Goal: Task Accomplishment & Management: Manage account settings

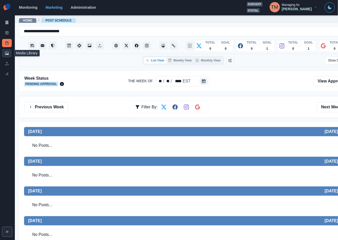
click at [6, 56] on link "Media Library" at bounding box center [7, 53] width 10 height 8
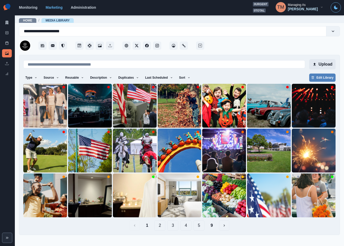
click at [327, 65] on button "Upload" at bounding box center [322, 64] width 26 height 10
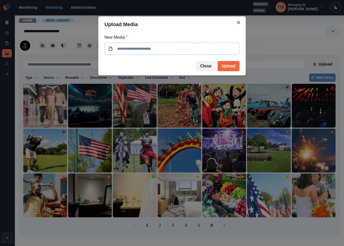
click at [159, 51] on input at bounding box center [171, 49] width 135 height 12
type input "**********"
click at [184, 48] on input "**********" at bounding box center [171, 49] width 135 height 12
drag, startPoint x: 201, startPoint y: 50, endPoint x: 91, endPoint y: 50, distance: 109.6
click at [91, 50] on div "**********" at bounding box center [172, 123] width 344 height 246
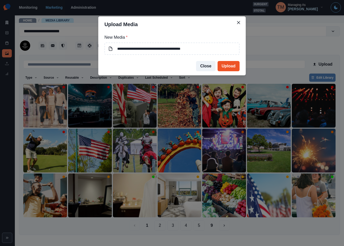
click at [234, 66] on button "Upload" at bounding box center [229, 66] width 22 height 10
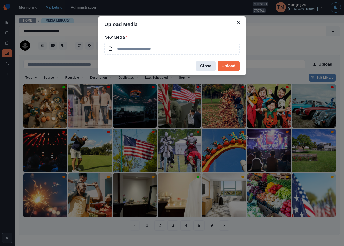
click at [205, 65] on button "Close" at bounding box center [205, 66] width 19 height 10
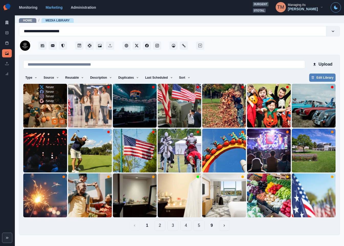
click at [62, 121] on icon "Edit Media" at bounding box center [62, 121] width 2 height 2
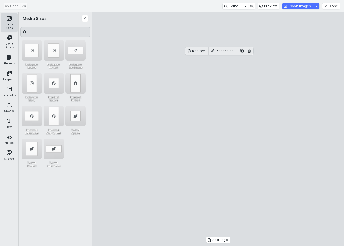
click at [8, 21] on button "Media Sizes" at bounding box center [9, 22] width 16 height 18
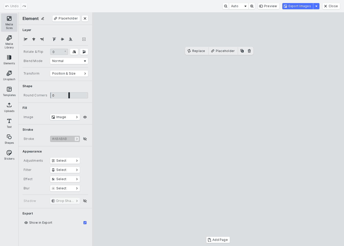
click at [7, 24] on button "Media Sizes" at bounding box center [9, 22] width 16 height 18
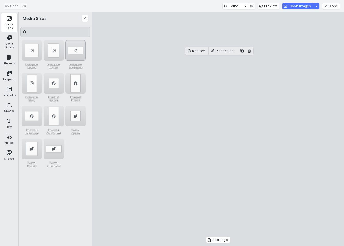
click at [77, 47] on div "Instagram Landscape" at bounding box center [75, 50] width 20 height 20
drag, startPoint x: 207, startPoint y: 127, endPoint x: 221, endPoint y: 109, distance: 22.2
click at [218, 129] on cesdk-canvas "Editor canvas" at bounding box center [218, 129] width 0 height 0
drag, startPoint x: 221, startPoint y: 109, endPoint x: 223, endPoint y: 126, distance: 17.3
click at [218, 129] on cesdk-canvas "Editor canvas" at bounding box center [218, 129] width 0 height 0
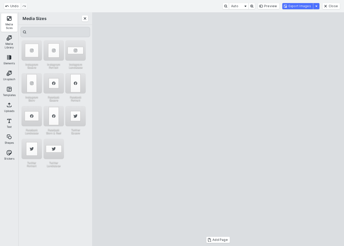
drag, startPoint x: 221, startPoint y: 91, endPoint x: 219, endPoint y: 78, distance: 13.1
click at [218, 129] on cesdk-canvas "Editor canvas" at bounding box center [218, 129] width 0 height 0
drag, startPoint x: 218, startPoint y: 127, endPoint x: 217, endPoint y: 125, distance: 2.7
click at [218, 129] on cesdk-canvas "Editor canvas" at bounding box center [218, 129] width 0 height 0
drag, startPoint x: 218, startPoint y: 206, endPoint x: 218, endPoint y: 193, distance: 13.1
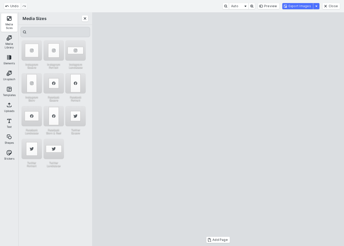
click at [218, 129] on cesdk-canvas "Editor canvas" at bounding box center [218, 129] width 0 height 0
click at [305, 6] on button "Export Images" at bounding box center [297, 6] width 31 height 6
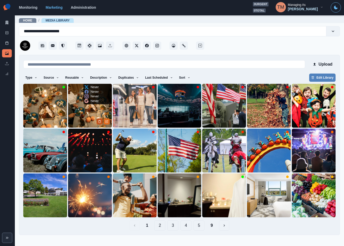
click at [97, 122] on button "Delete Media" at bounding box center [100, 121] width 6 height 6
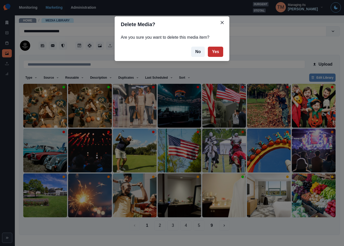
click at [218, 51] on button "Yes" at bounding box center [215, 52] width 15 height 10
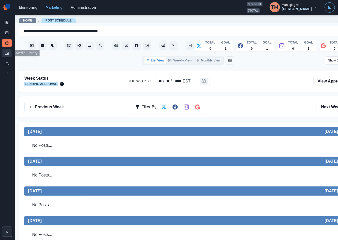
click at [6, 53] on icon at bounding box center [7, 53] width 4 height 4
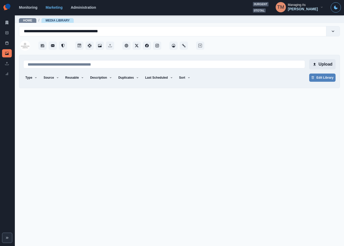
click at [330, 65] on button "Upload" at bounding box center [322, 64] width 26 height 10
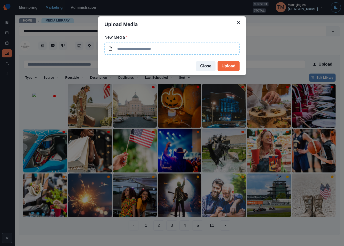
click at [184, 49] on input at bounding box center [171, 49] width 135 height 12
type input "**********"
click at [205, 52] on input "**********" at bounding box center [171, 49] width 135 height 12
click at [230, 67] on button "Upload" at bounding box center [229, 66] width 22 height 10
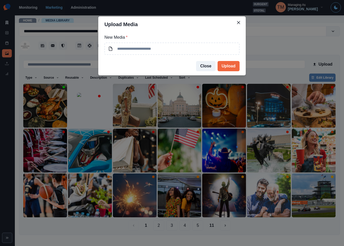
click at [49, 112] on div "Upload Media New Media * Close Upload" at bounding box center [172, 123] width 344 height 246
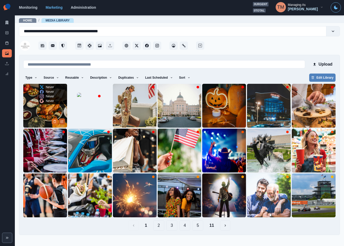
click at [64, 121] on button "Edit Media" at bounding box center [62, 121] width 6 height 6
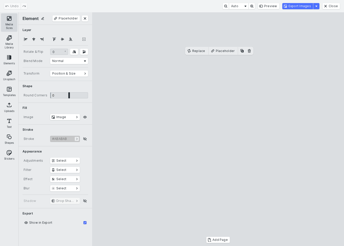
click at [9, 17] on button "Media Sizes" at bounding box center [9, 22] width 16 height 18
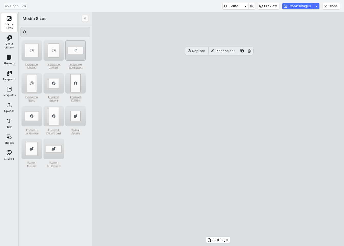
click at [73, 43] on div "Instagram Landscape" at bounding box center [75, 50] width 20 height 20
click at [218, 129] on cesdk-canvas "Editor canvas" at bounding box center [218, 129] width 0 height 0
drag, startPoint x: 219, startPoint y: 76, endPoint x: 219, endPoint y: 73, distance: 2.8
click at [218, 129] on cesdk-canvas "Editor canvas" at bounding box center [218, 129] width 0 height 0
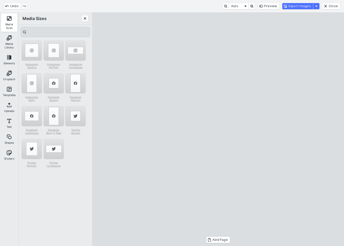
click at [218, 129] on cesdk-canvas "Editor canvas" at bounding box center [218, 129] width 0 height 0
click at [303, 5] on button "Export Images" at bounding box center [297, 6] width 31 height 6
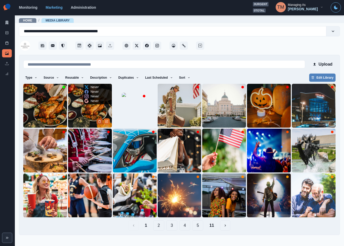
click at [99, 118] on button "Delete Media" at bounding box center [100, 121] width 6 height 6
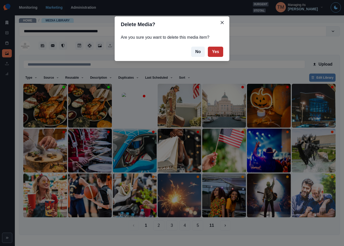
click at [218, 53] on button "Yes" at bounding box center [215, 52] width 15 height 10
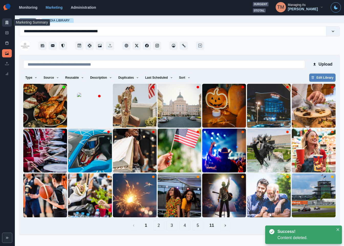
click at [8, 20] on link "Marketing Summary" at bounding box center [7, 22] width 10 height 8
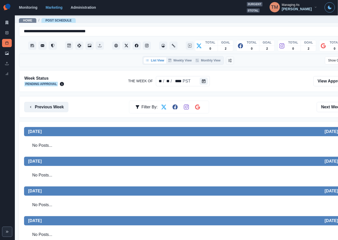
click at [42, 106] on button "Previous Week" at bounding box center [46, 107] width 44 height 10
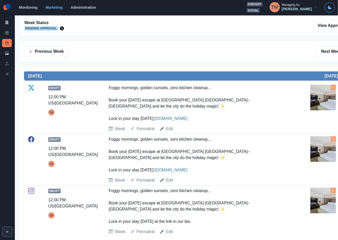
scroll to position [38, 0]
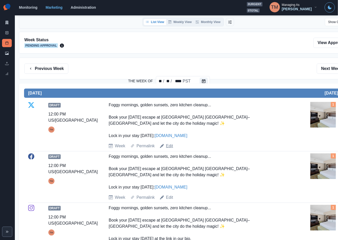
click at [169, 146] on link "Edit" at bounding box center [169, 146] width 7 height 6
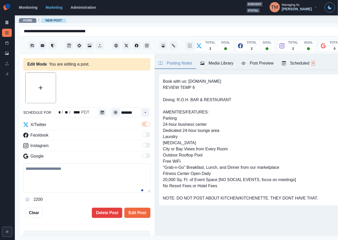
type input "********"
type textarea "**********"
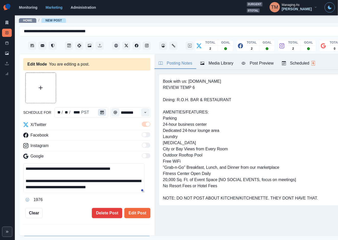
click at [100, 112] on icon "Calendar" at bounding box center [102, 113] width 4 height 4
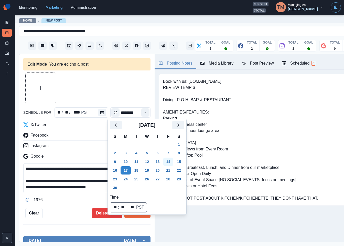
click at [167, 161] on button "14" at bounding box center [168, 162] width 10 height 8
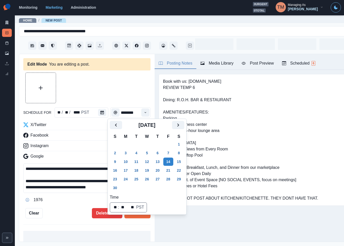
click at [155, 159] on button "13" at bounding box center [158, 162] width 10 height 8
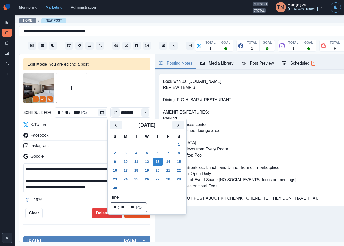
click at [130, 217] on button "Edit Post" at bounding box center [137, 213] width 26 height 10
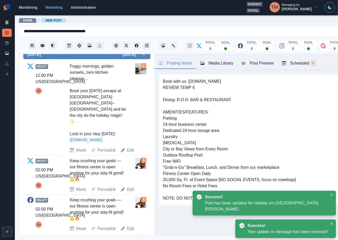
scroll to position [192, 0]
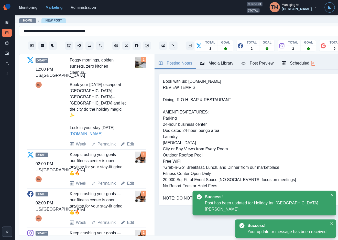
click at [129, 182] on link "Edit" at bounding box center [130, 183] width 7 height 6
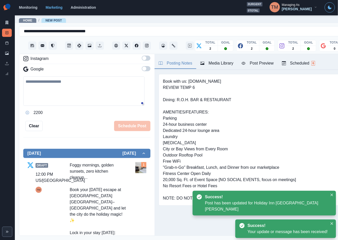
scroll to position [26, 0]
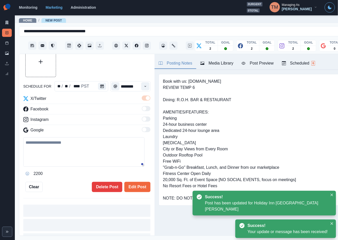
type input "*******"
type textarea "**********"
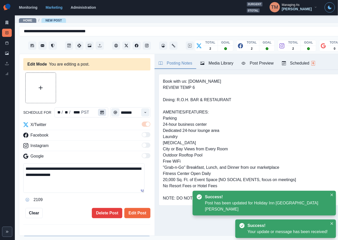
click at [100, 111] on icon "Calendar" at bounding box center [102, 113] width 4 height 4
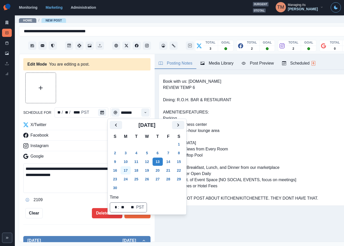
click at [127, 172] on button "17" at bounding box center [126, 170] width 10 height 8
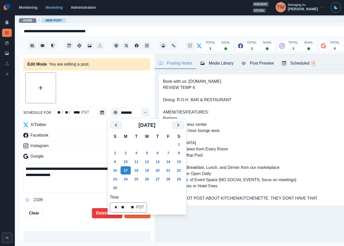
click at [73, 198] on div "2109" at bounding box center [86, 200] width 127 height 8
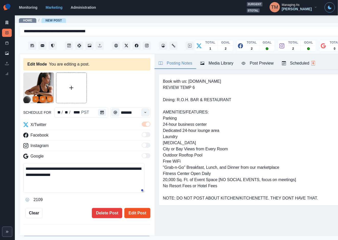
click at [131, 212] on button "Edit Post" at bounding box center [137, 213] width 26 height 10
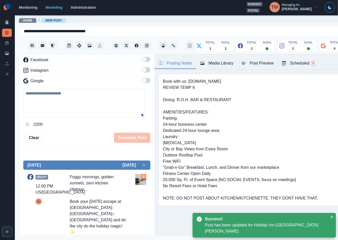
scroll to position [154, 0]
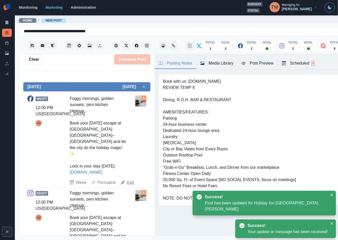
click at [131, 182] on link "Edit" at bounding box center [130, 183] width 7 height 6
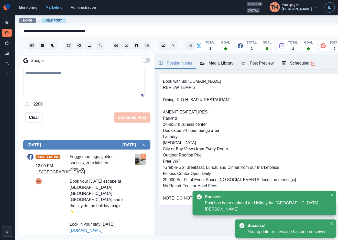
scroll to position [13, 0]
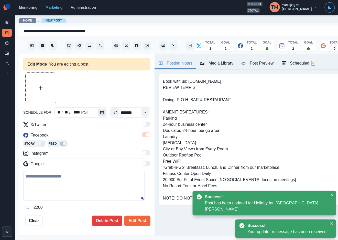
type input "********"
type textarea "**********"
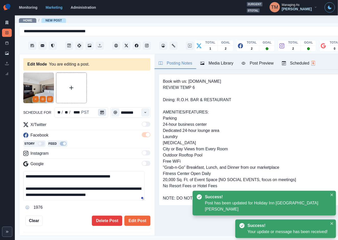
click at [100, 111] on icon "Calendar" at bounding box center [102, 113] width 4 height 4
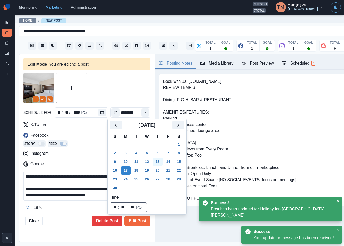
click at [158, 161] on button "13" at bounding box center [158, 162] width 10 height 8
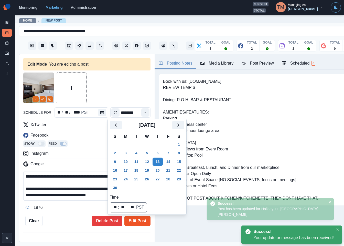
click at [131, 221] on button "Edit Post" at bounding box center [137, 221] width 26 height 10
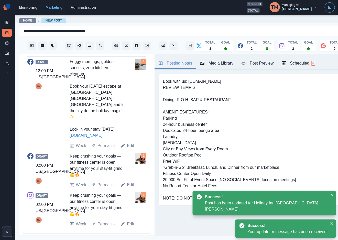
scroll to position [287, 0]
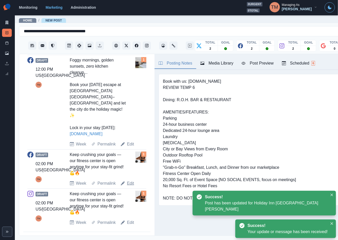
click at [129, 185] on link "Edit" at bounding box center [130, 183] width 7 height 6
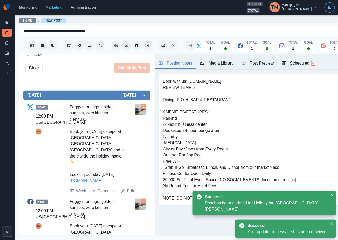
scroll to position [18, 0]
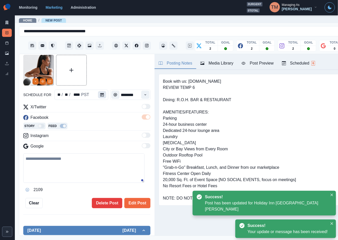
type input "*******"
type textarea "**********"
click at [101, 94] on icon "Calendar" at bounding box center [102, 95] width 4 height 4
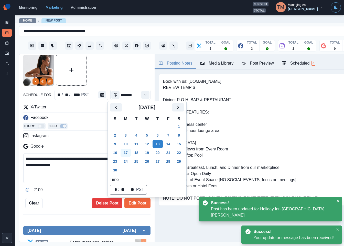
click at [124, 151] on button "17" at bounding box center [126, 153] width 10 height 8
click at [138, 205] on button "Edit Post" at bounding box center [137, 203] width 26 height 10
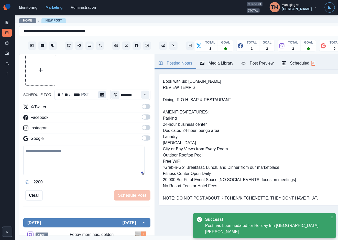
click at [98, 94] on button "Calendar" at bounding box center [102, 94] width 8 height 7
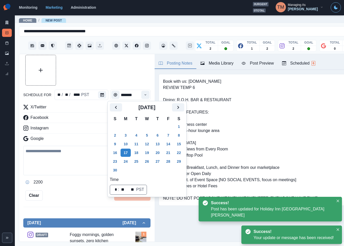
click at [76, 206] on div "New Post Mode You are making a new post. schedule for ** / ** / **** PST ******…" at bounding box center [86, 148] width 135 height 188
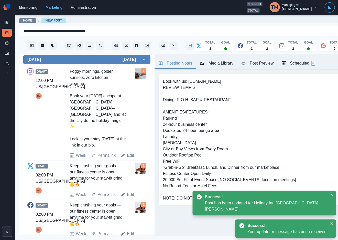
scroll to position [186, 0]
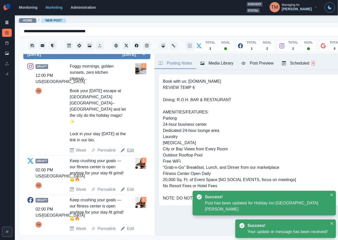
click at [128, 147] on link "Edit" at bounding box center [130, 150] width 7 height 6
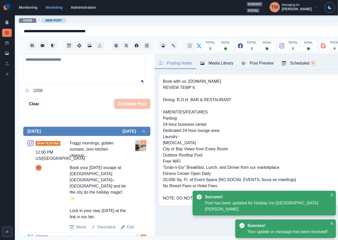
scroll to position [9, 0]
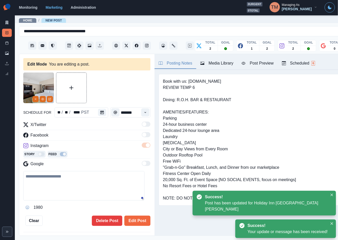
type input "********"
type textarea "**********"
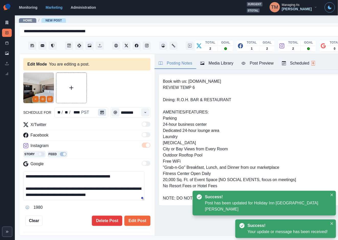
click at [100, 113] on icon "Calendar" at bounding box center [102, 113] width 4 height 4
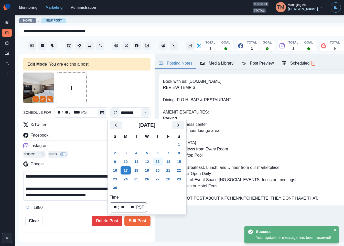
click at [157, 161] on button "13" at bounding box center [158, 162] width 10 height 8
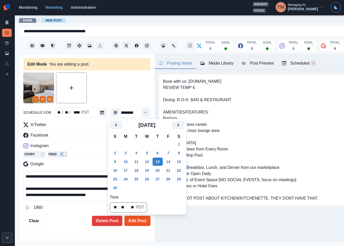
click at [134, 222] on button "Edit Post" at bounding box center [137, 221] width 26 height 10
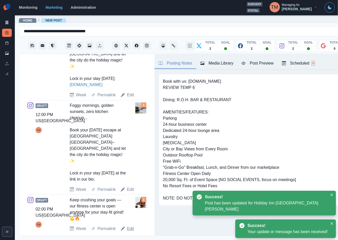
scroll to position [6, 0]
click at [128, 226] on link "Edit" at bounding box center [130, 229] width 7 height 6
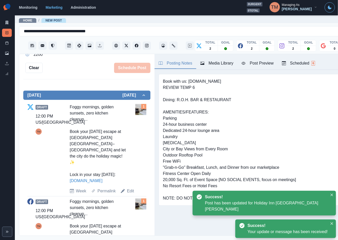
scroll to position [15, 0]
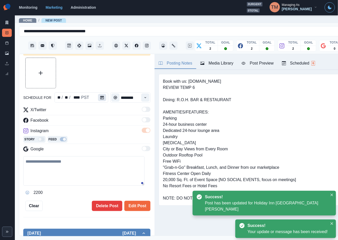
type input "*******"
type textarea "**********"
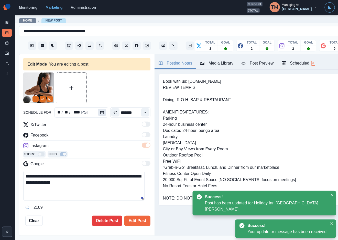
click at [100, 111] on icon "Calendar" at bounding box center [102, 113] width 4 height 4
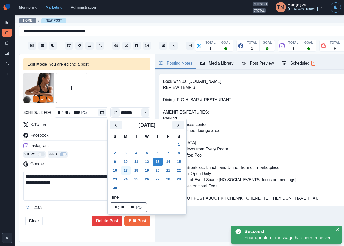
click at [125, 171] on button "17" at bounding box center [126, 170] width 10 height 8
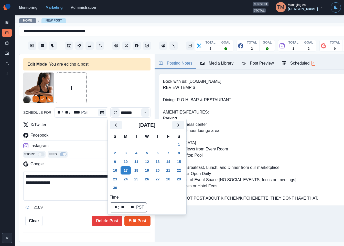
click at [132, 220] on button "Edit Post" at bounding box center [137, 221] width 26 height 10
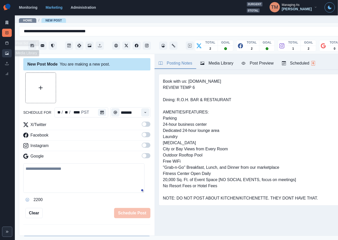
click at [4, 51] on link "Media Library" at bounding box center [7, 53] width 10 height 8
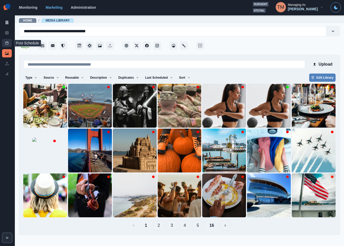
click at [4, 41] on link "Post Schedule" at bounding box center [7, 43] width 10 height 8
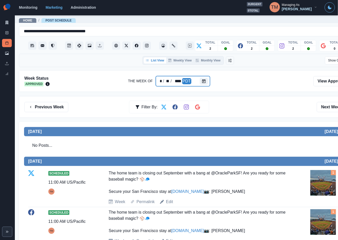
click at [207, 82] on div at bounding box center [205, 81] width 10 height 10
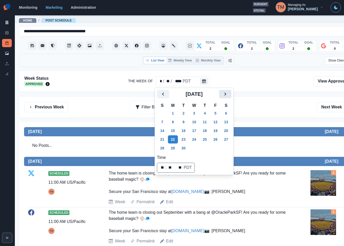
click at [220, 92] on button "Next" at bounding box center [225, 94] width 12 height 8
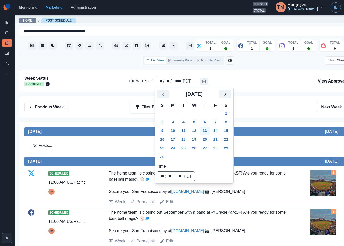
click at [205, 132] on button "13" at bounding box center [205, 131] width 10 height 8
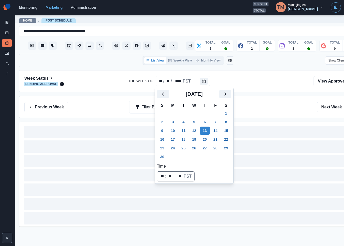
click at [279, 111] on div "Previous Week Filter By: Next Week" at bounding box center [188, 107] width 328 height 10
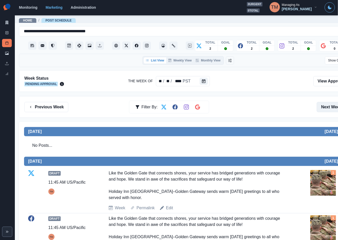
click at [326, 110] on button "Next Week" at bounding box center [335, 107] width 36 height 10
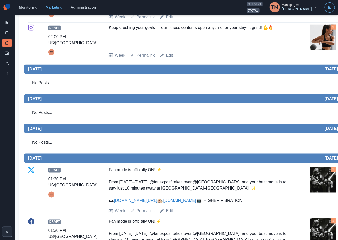
scroll to position [307, 0]
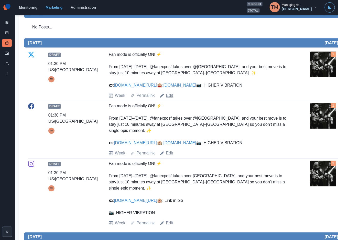
click at [171, 99] on link "Edit" at bounding box center [169, 96] width 7 height 6
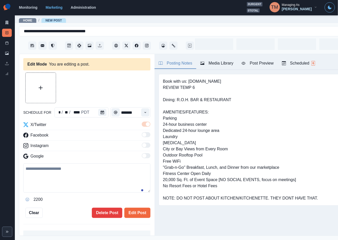
type input "*******"
type textarea "**********"
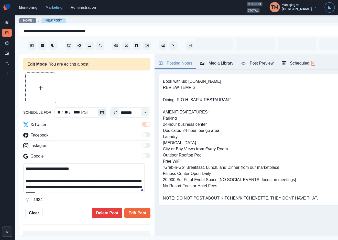
click at [100, 111] on icon "Calendar" at bounding box center [102, 113] width 4 height 4
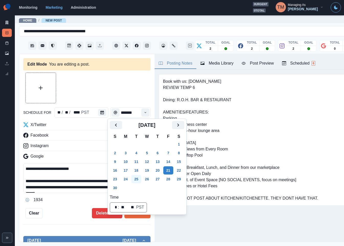
click at [136, 179] on button "25" at bounding box center [136, 179] width 10 height 8
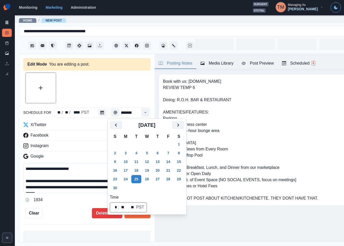
click at [58, 216] on div "Edit Post Delete Post" at bounding box center [97, 213] width 108 height 10
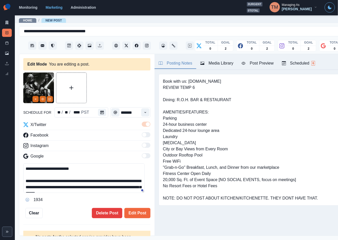
drag, startPoint x: 134, startPoint y: 211, endPoint x: 109, endPoint y: 168, distance: 49.9
click at [135, 208] on button "Edit Post" at bounding box center [137, 213] width 26 height 10
click at [102, 113] on button "Calendar" at bounding box center [102, 112] width 8 height 7
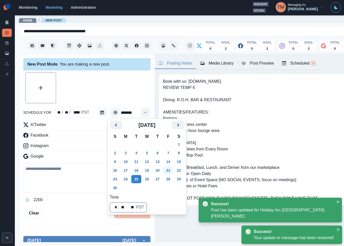
click at [169, 169] on button "21" at bounding box center [168, 170] width 10 height 8
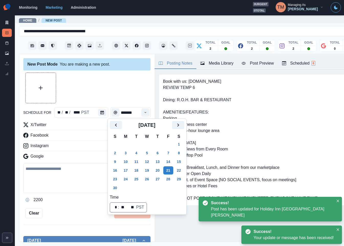
click at [61, 203] on div "2200" at bounding box center [86, 200] width 127 height 8
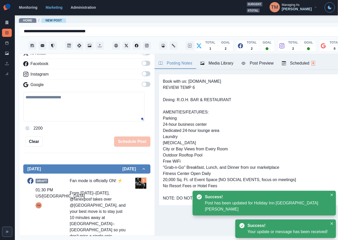
scroll to position [154, 0]
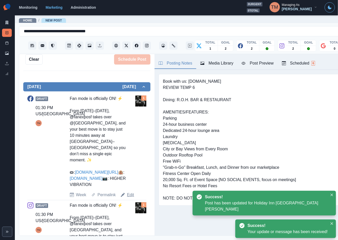
drag, startPoint x: 129, startPoint y: 208, endPoint x: 128, endPoint y: 206, distance: 3.0
click at [129, 198] on link "Edit" at bounding box center [130, 195] width 7 height 6
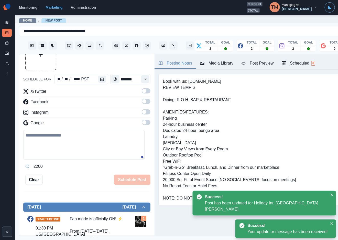
scroll to position [2, 0]
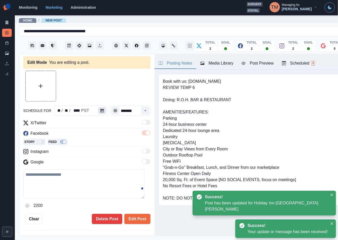
type textarea "**********"
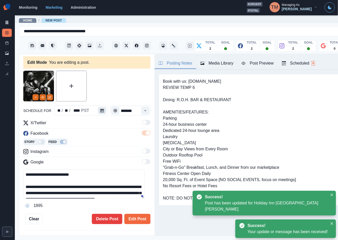
scroll to position [0, 0]
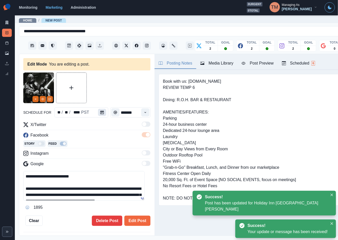
click at [99, 110] on button "Calendar" at bounding box center [102, 112] width 8 height 7
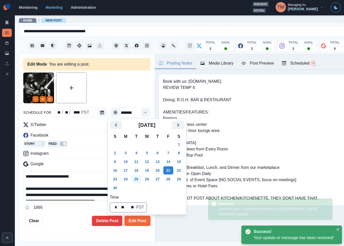
click at [133, 179] on button "25" at bounding box center [136, 179] width 10 height 8
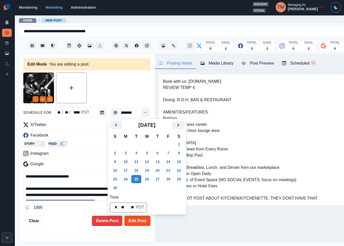
click at [134, 221] on button "Edit Post" at bounding box center [137, 221] width 26 height 10
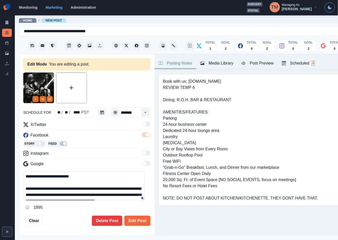
drag, startPoint x: 69, startPoint y: 221, endPoint x: 88, endPoint y: 189, distance: 37.3
click at [73, 216] on div "Edit Post Delete Post" at bounding box center [97, 221] width 108 height 10
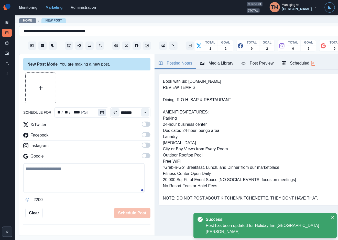
click at [100, 111] on icon "Calendar" at bounding box center [102, 113] width 4 height 4
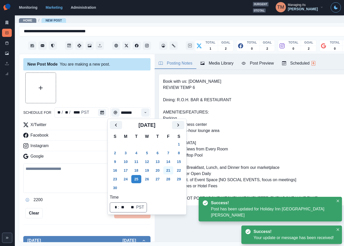
click at [165, 170] on button "21" at bounding box center [168, 170] width 10 height 8
click at [69, 209] on div "Schedule Post" at bounding box center [97, 213] width 108 height 10
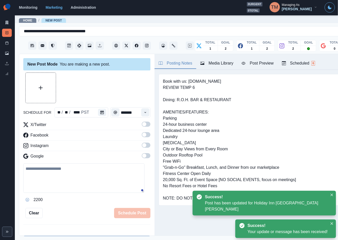
scroll to position [125, 0]
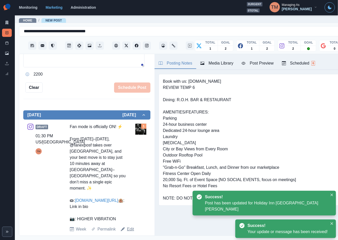
click at [129, 226] on link "Edit" at bounding box center [130, 229] width 7 height 6
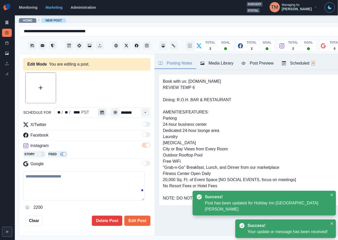
type textarea "**********"
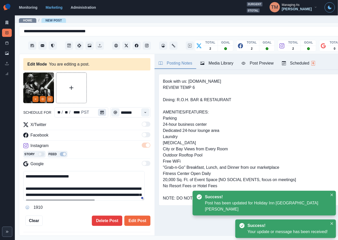
click at [102, 111] on button "Calendar" at bounding box center [102, 112] width 8 height 7
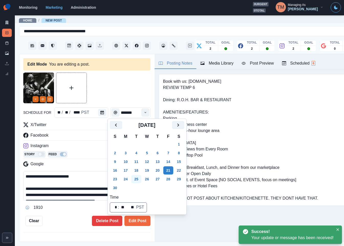
click at [135, 178] on button "25" at bounding box center [136, 179] width 10 height 8
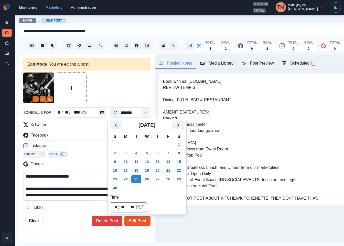
click at [132, 224] on button "Edit Post" at bounding box center [137, 221] width 26 height 10
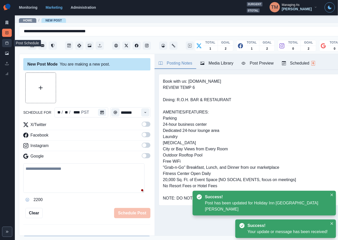
click at [5, 43] on icon at bounding box center [7, 43] width 4 height 4
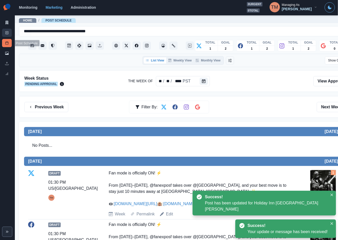
click at [6, 35] on link "New Post" at bounding box center [7, 33] width 10 height 8
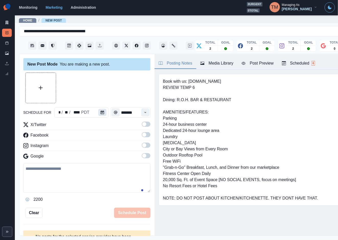
click at [101, 113] on icon "Calendar" at bounding box center [103, 113] width 4 height 4
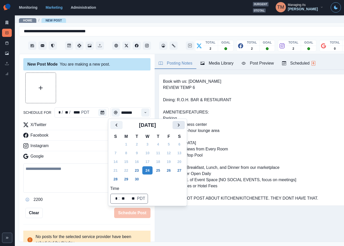
click at [179, 127] on icon "Next" at bounding box center [179, 125] width 6 height 6
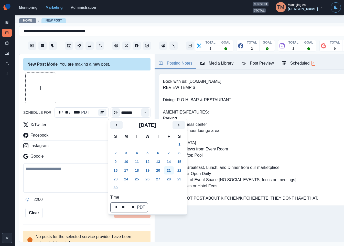
click at [169, 169] on button "21" at bounding box center [169, 170] width 10 height 8
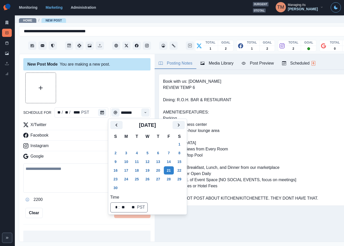
click at [117, 92] on div at bounding box center [86, 87] width 127 height 31
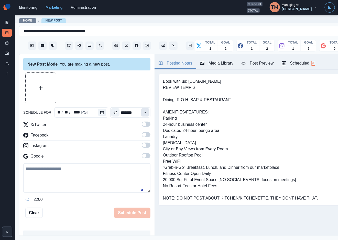
click at [144, 112] on icon "Time" at bounding box center [145, 112] width 2 height 1
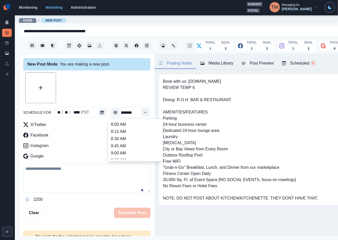
scroll to position [115, 0]
click at [125, 140] on li "12:30 PM" at bounding box center [135, 138] width 51 height 7
type input "********"
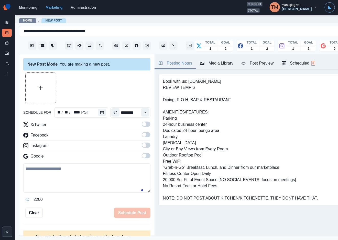
drag, startPoint x: 142, startPoint y: 123, endPoint x: 144, endPoint y: 135, distance: 12.6
click at [142, 123] on span at bounding box center [146, 124] width 9 height 5
click at [142, 135] on span at bounding box center [146, 134] width 9 height 5
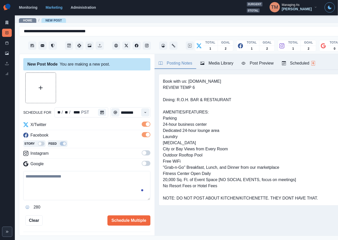
click at [142, 152] on span at bounding box center [146, 152] width 9 height 5
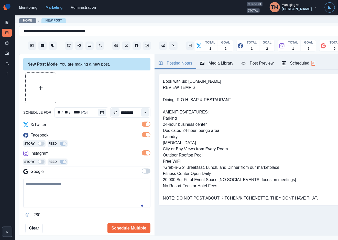
drag, startPoint x: 72, startPoint y: 196, endPoint x: 78, endPoint y: 190, distance: 8.3
click at [73, 195] on textarea at bounding box center [86, 193] width 127 height 29
paste textarea "**********"
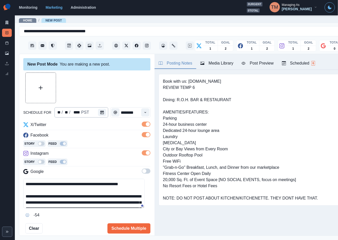
scroll to position [28, 0]
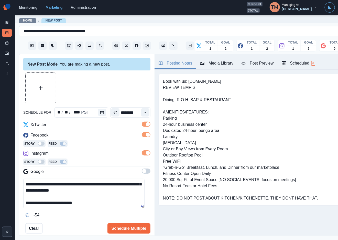
type textarea "**********"
click at [46, 91] on button "Upload Media" at bounding box center [41, 88] width 30 height 30
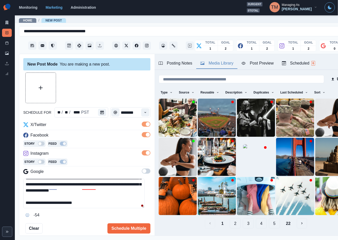
click at [225, 63] on div "Media Library" at bounding box center [217, 63] width 33 height 6
click at [183, 167] on button "View Media" at bounding box center [185, 170] width 6 height 6
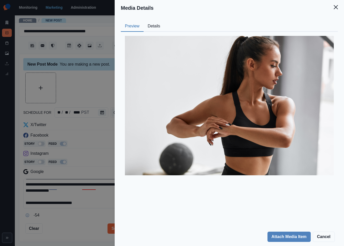
click at [150, 28] on button "Details" at bounding box center [154, 26] width 21 height 11
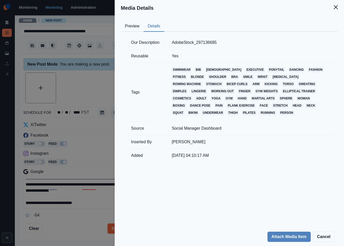
drag, startPoint x: 338, startPoint y: 6, endPoint x: 326, endPoint y: 21, distance: 18.7
click at [337, 7] on button "Close" at bounding box center [336, 7] width 10 height 10
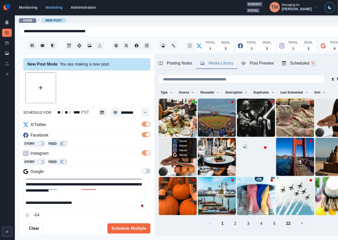
click at [176, 168] on icon "Delete Media" at bounding box center [177, 169] width 3 height 3
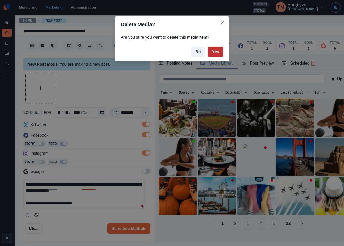
click at [215, 51] on button "Yes" at bounding box center [215, 52] width 15 height 10
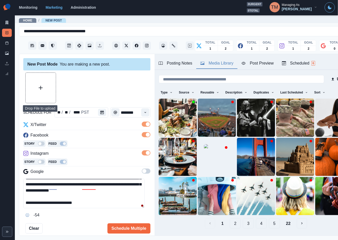
click at [42, 86] on icon "Upload Media" at bounding box center [41, 88] width 4 height 4
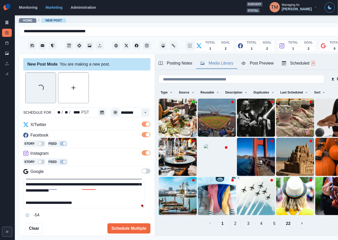
click at [114, 90] on div "Loading..." at bounding box center [86, 87] width 127 height 31
click at [91, 202] on div "Ignore" at bounding box center [94, 202] width 14 height 8
click at [58, 204] on div "Ignore" at bounding box center [61, 202] width 14 height 8
click at [100, 201] on textarea "**********" at bounding box center [83, 193] width 121 height 29
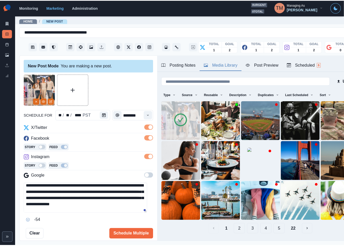
scroll to position [15, 0]
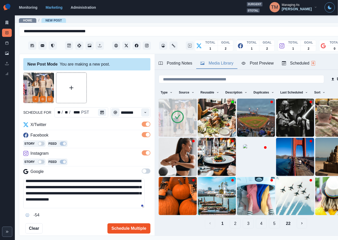
click at [122, 226] on button "Schedule Multiple" at bounding box center [129, 228] width 43 height 10
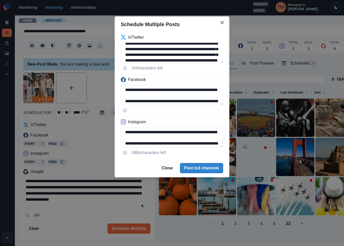
click at [51, 99] on div "**********" at bounding box center [172, 123] width 344 height 246
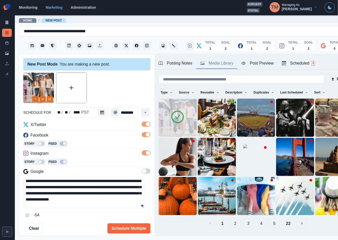
click at [51, 99] on icon "Edit Media" at bounding box center [49, 99] width 3 height 3
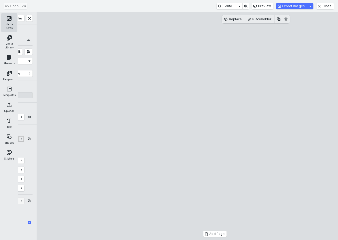
click at [10, 19] on button "Media Sizes" at bounding box center [9, 22] width 16 height 18
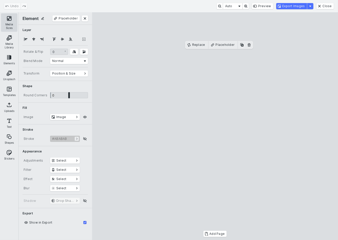
click at [6, 25] on button "Media Sizes" at bounding box center [9, 22] width 16 height 18
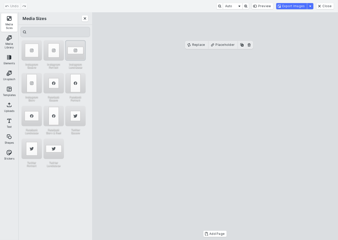
click at [76, 48] on div "Instagram Landscape" at bounding box center [75, 50] width 20 height 20
click at [215, 126] on cesdk-canvas "Editor canvas" at bounding box center [215, 126] width 0 height 0
drag, startPoint x: 290, startPoint y: 121, endPoint x: 290, endPoint y: 126, distance: 5.4
click at [215, 126] on cesdk-canvas "Editor canvas" at bounding box center [215, 126] width 0 height 0
drag, startPoint x: 218, startPoint y: 80, endPoint x: 218, endPoint y: 76, distance: 4.6
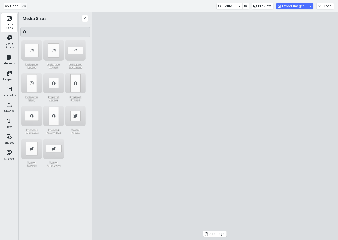
click at [215, 126] on cesdk-canvas "Editor canvas" at bounding box center [215, 126] width 0 height 0
drag, startPoint x: 218, startPoint y: 198, endPoint x: 219, endPoint y: 193, distance: 5.4
click at [215, 126] on cesdk-canvas "Editor canvas" at bounding box center [215, 126] width 0 height 0
click at [301, 7] on button "Export Images" at bounding box center [292, 6] width 31 height 6
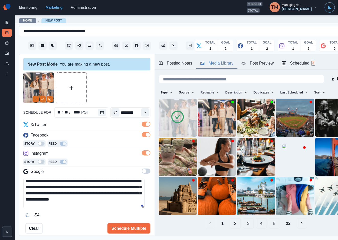
drag, startPoint x: 36, startPoint y: 100, endPoint x: 60, endPoint y: 106, distance: 24.8
click at [36, 99] on icon "Remove" at bounding box center [35, 99] width 3 height 3
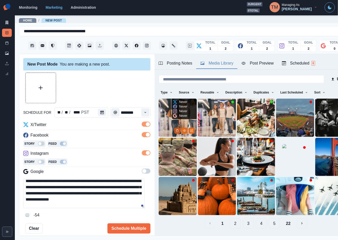
click at [176, 129] on icon "Delete Media" at bounding box center [177, 130] width 3 height 3
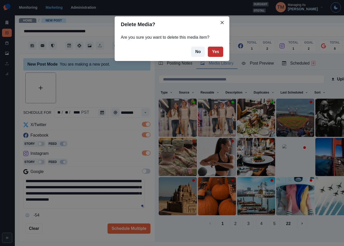
click at [215, 52] on button "Yes" at bounding box center [215, 52] width 15 height 10
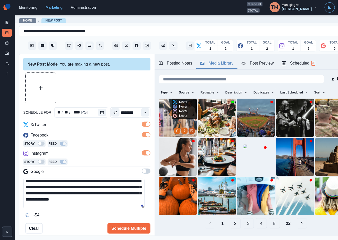
click at [190, 129] on icon "Edit Media" at bounding box center [191, 130] width 3 height 3
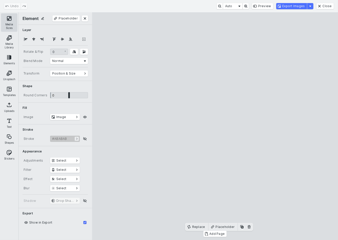
click at [10, 24] on button "Media Sizes" at bounding box center [9, 22] width 16 height 18
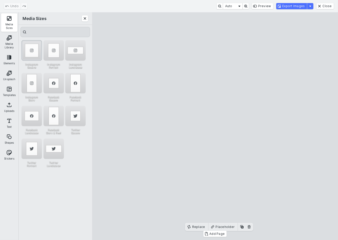
click at [25, 51] on div "Instagram Square" at bounding box center [32, 50] width 20 height 20
drag, startPoint x: 291, startPoint y: 107, endPoint x: 276, endPoint y: 137, distance: 33.9
click at [215, 126] on cesdk-canvas "Editor canvas" at bounding box center [215, 126] width 0 height 0
drag, startPoint x: 272, startPoint y: 152, endPoint x: 269, endPoint y: 152, distance: 3.1
click at [215, 126] on cesdk-canvas "Editor canvas" at bounding box center [215, 126] width 0 height 0
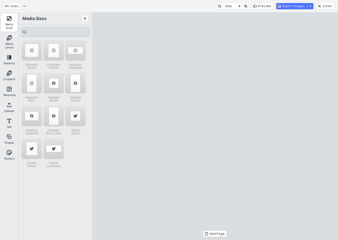
drag, startPoint x: 302, startPoint y: 135, endPoint x: 306, endPoint y: 135, distance: 3.8
click at [215, 126] on cesdk-canvas "Editor canvas" at bounding box center [215, 126] width 0 height 0
drag, startPoint x: 128, startPoint y: 134, endPoint x: 130, endPoint y: 135, distance: 2.6
click at [215, 126] on cesdk-canvas "Editor canvas" at bounding box center [215, 126] width 0 height 0
click at [305, 6] on button "Export Images" at bounding box center [292, 6] width 31 height 6
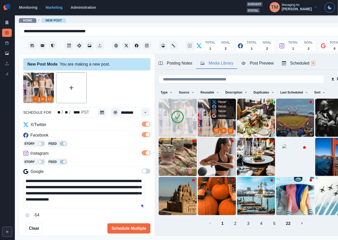
click at [208, 129] on img at bounding box center [217, 118] width 38 height 38
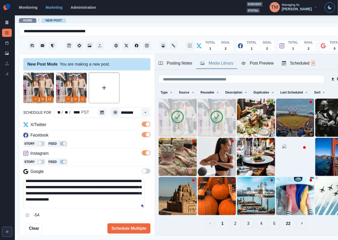
click at [210, 124] on div at bounding box center [217, 118] width 14 height 16
click at [218, 112] on icon at bounding box center [217, 117] width 13 height 13
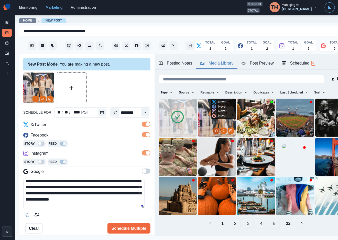
click at [215, 129] on icon "Delete Media" at bounding box center [216, 130] width 3 height 3
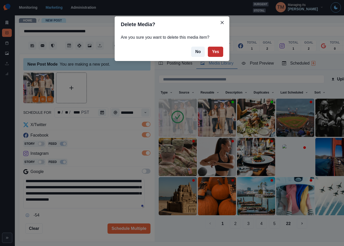
click at [217, 52] on button "Yes" at bounding box center [215, 52] width 15 height 10
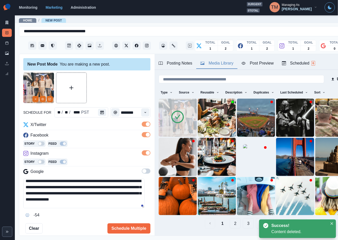
click at [257, 64] on div "Post Preview" at bounding box center [258, 63] width 32 height 6
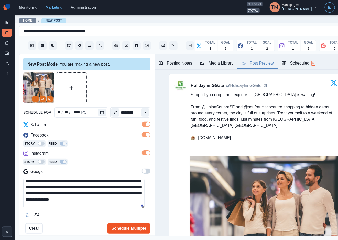
click at [121, 230] on button "Schedule Multiple" at bounding box center [129, 228] width 43 height 10
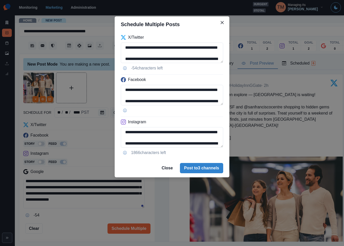
scroll to position [2, 0]
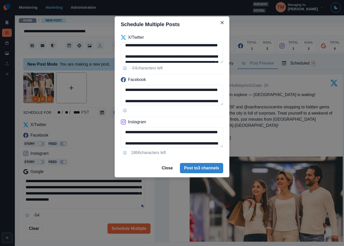
drag, startPoint x: 171, startPoint y: 56, endPoint x: 107, endPoint y: 55, distance: 64.5
click at [107, 55] on div "**********" at bounding box center [172, 123] width 344 height 246
drag, startPoint x: 107, startPoint y: 55, endPoint x: 123, endPoint y: 55, distance: 16.2
click at [107, 55] on div "**********" at bounding box center [172, 123] width 344 height 246
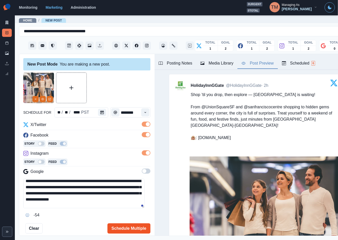
click at [110, 225] on button "Schedule Multiple" at bounding box center [129, 228] width 43 height 10
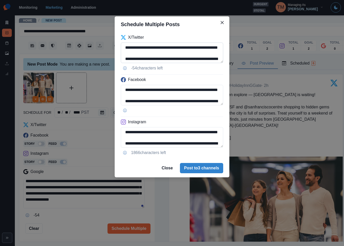
click at [148, 55] on textarea "**********" at bounding box center [172, 53] width 102 height 20
drag, startPoint x: 170, startPoint y: 55, endPoint x: 117, endPoint y: 47, distance: 53.3
click at [117, 47] on div "**********" at bounding box center [172, 95] width 115 height 127
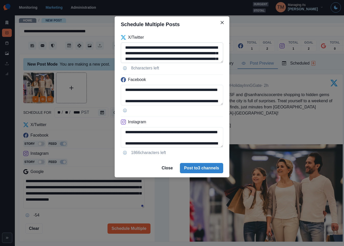
click at [128, 53] on textarea "**********" at bounding box center [172, 53] width 102 height 20
click at [183, 47] on textarea "**********" at bounding box center [172, 53] width 102 height 20
click at [197, 48] on textarea "**********" at bounding box center [172, 53] width 102 height 20
click at [201, 48] on textarea "**********" at bounding box center [172, 53] width 102 height 20
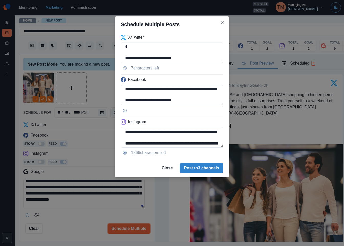
scroll to position [46, 0]
type textarea "**********"
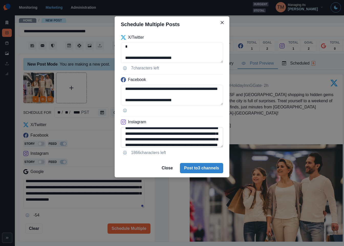
scroll to position [14, 0]
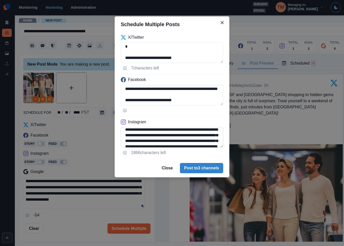
drag, startPoint x: 139, startPoint y: 134, endPoint x: 166, endPoint y: 136, distance: 27.2
click at [166, 136] on textarea "**********" at bounding box center [172, 137] width 102 height 20
paste textarea
click at [176, 137] on textarea "**********" at bounding box center [172, 137] width 102 height 20
click at [180, 135] on textarea "**********" at bounding box center [172, 137] width 102 height 20
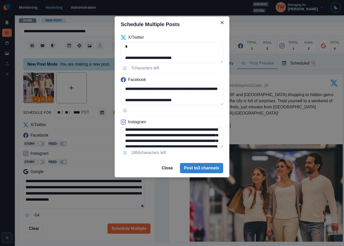
drag, startPoint x: 198, startPoint y: 136, endPoint x: 212, endPoint y: 139, distance: 13.7
click at [198, 136] on textarea "**********" at bounding box center [172, 137] width 102 height 20
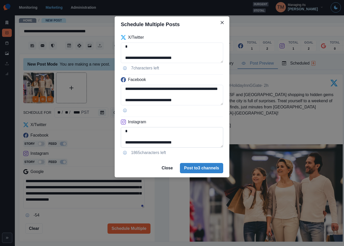
scroll to position [46, 0]
drag, startPoint x: 216, startPoint y: 169, endPoint x: 152, endPoint y: 140, distance: 70.1
click at [177, 140] on section "**********" at bounding box center [172, 96] width 115 height 161
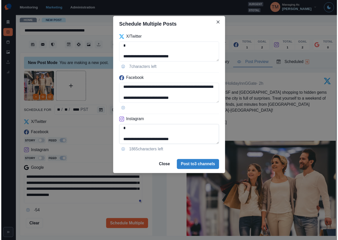
scroll to position [46, 0]
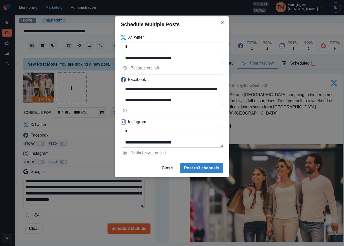
drag, startPoint x: 135, startPoint y: 142, endPoint x: 206, endPoint y: 142, distance: 71.2
click at [206, 142] on textarea "**********" at bounding box center [172, 137] width 102 height 20
type textarea "**********"
click at [208, 172] on button "Post to 3 channels" at bounding box center [201, 168] width 43 height 10
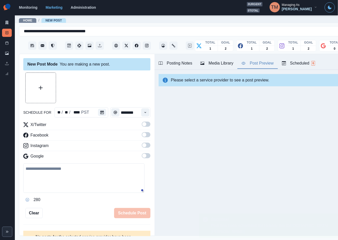
scroll to position [0, 0]
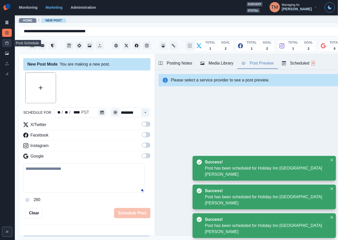
click at [3, 41] on link "Post Schedule" at bounding box center [7, 43] width 10 height 8
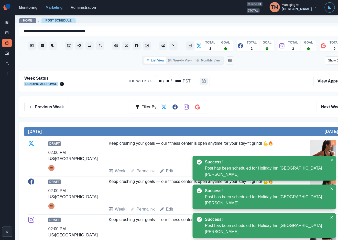
click at [271, 104] on div "Previous Week Filter By: Next Week" at bounding box center [188, 107] width 328 height 10
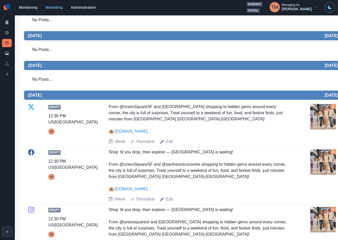
scroll to position [268, 0]
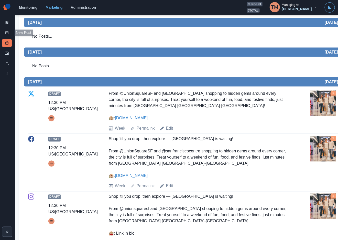
drag, startPoint x: 6, startPoint y: 35, endPoint x: 5, endPoint y: 46, distance: 11.9
click at [6, 35] on link "New Post" at bounding box center [7, 33] width 10 height 8
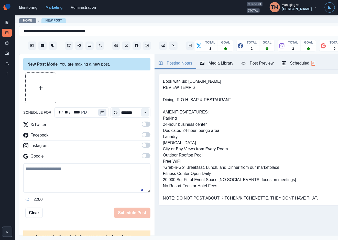
click at [101, 112] on icon "Calendar" at bounding box center [103, 113] width 4 height 4
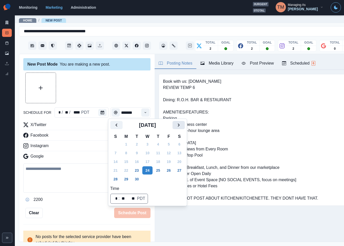
click at [182, 124] on button "Next" at bounding box center [179, 125] width 12 height 8
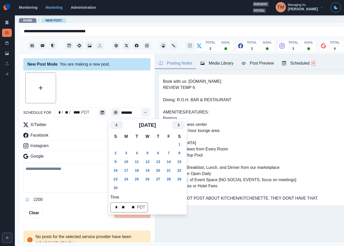
click at [159, 179] on button "27" at bounding box center [158, 179] width 10 height 8
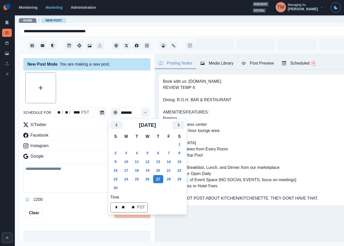
click at [111, 87] on div at bounding box center [86, 87] width 127 height 31
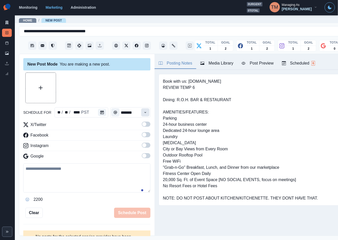
click at [141, 115] on button "Time" at bounding box center [145, 112] width 8 height 8
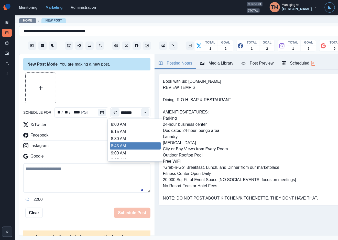
scroll to position [152, 0]
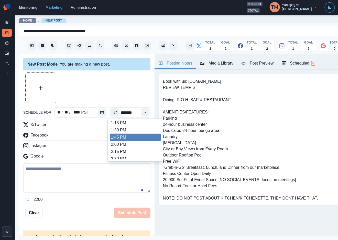
click at [127, 139] on li "1:45 PM" at bounding box center [135, 137] width 51 height 7
type input "*******"
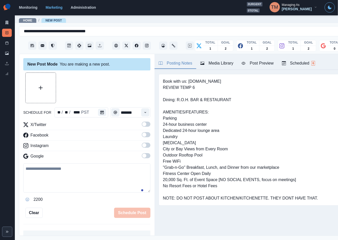
drag, startPoint x: 140, startPoint y: 126, endPoint x: 139, endPoint y: 137, distance: 10.8
click at [142, 128] on label at bounding box center [146, 126] width 9 height 8
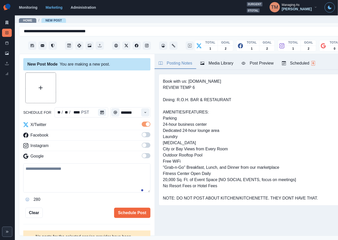
click at [142, 136] on span at bounding box center [146, 134] width 9 height 5
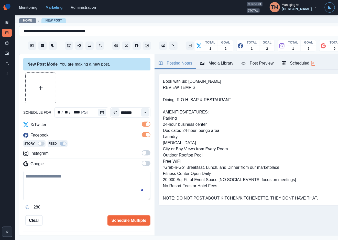
click at [142, 152] on span at bounding box center [146, 152] width 9 height 5
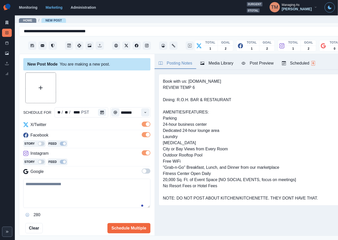
click at [230, 66] on button "Media Library" at bounding box center [216, 63] width 41 height 11
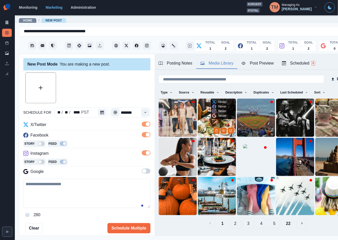
click at [199, 117] on img at bounding box center [217, 118] width 38 height 38
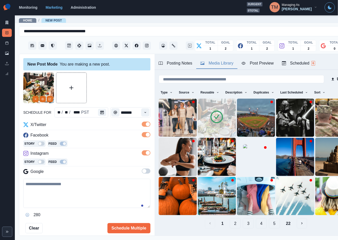
drag, startPoint x: 122, startPoint y: 227, endPoint x: 104, endPoint y: 205, distance: 28.8
click at [122, 225] on button "Schedule Multiple" at bounding box center [129, 228] width 43 height 10
click at [43, 100] on icon "View Media" at bounding box center [42, 99] width 3 height 3
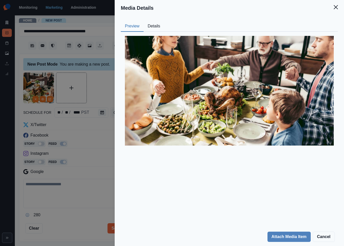
click at [155, 24] on button "Details" at bounding box center [154, 26] width 21 height 11
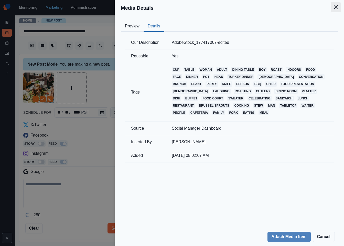
click at [337, 6] on icon "Close" at bounding box center [336, 7] width 4 height 4
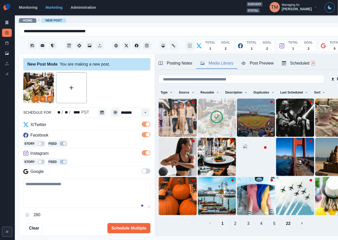
drag, startPoint x: 80, startPoint y: 198, endPoint x: 92, endPoint y: 197, distance: 11.8
click at [81, 198] on textarea at bounding box center [86, 193] width 127 height 29
paste textarea "**********"
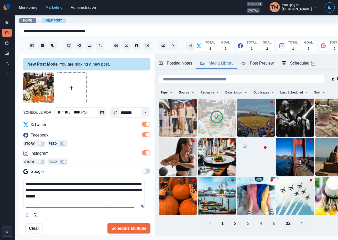
scroll to position [10, 0]
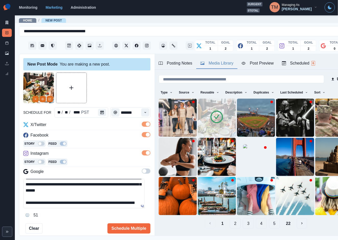
type textarea "**********"
click at [125, 234] on div "**********" at bounding box center [86, 145] width 135 height 182
click at [124, 228] on button "Schedule Multiple" at bounding box center [129, 228] width 43 height 10
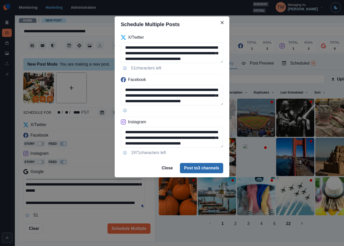
click at [213, 169] on button "Post to 3 channels" at bounding box center [201, 168] width 43 height 10
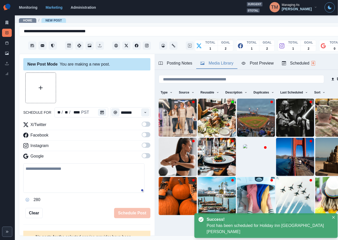
scroll to position [0, 0]
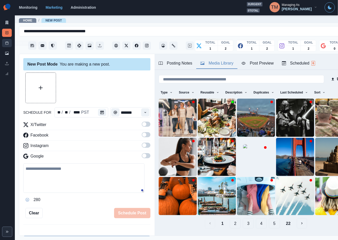
drag, startPoint x: 5, startPoint y: 43, endPoint x: 9, endPoint y: 43, distance: 4.4
click at [5, 43] on icon at bounding box center [7, 43] width 4 height 4
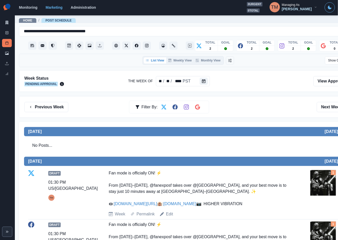
click at [259, 104] on div "Previous Week Filter By: Next Week" at bounding box center [188, 107] width 328 height 10
click at [53, 105] on button "Previous Week" at bounding box center [46, 107] width 44 height 10
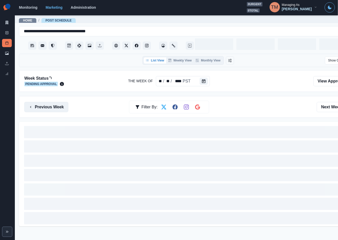
click at [53, 105] on button "Previous Week" at bounding box center [46, 107] width 44 height 10
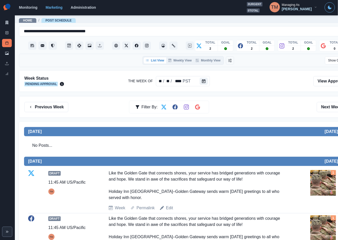
click at [247, 108] on div "Previous Week Filter By: Next Week" at bounding box center [188, 107] width 328 height 10
click at [334, 106] on button "Next Week" at bounding box center [335, 107] width 36 height 10
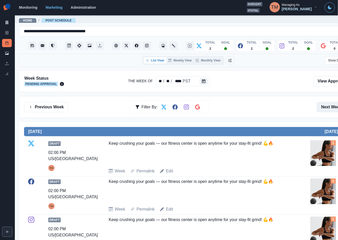
click at [327, 107] on button "Next Week" at bounding box center [335, 107] width 36 height 10
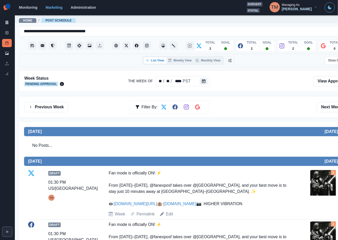
click at [324, 107] on button "Next Week" at bounding box center [335, 107] width 36 height 10
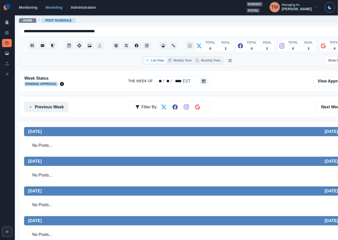
click at [60, 109] on button "Previous Week" at bounding box center [46, 107] width 44 height 10
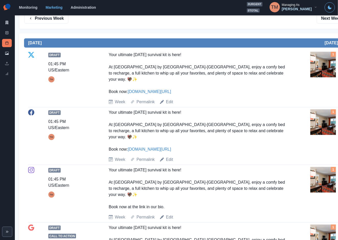
scroll to position [77, 0]
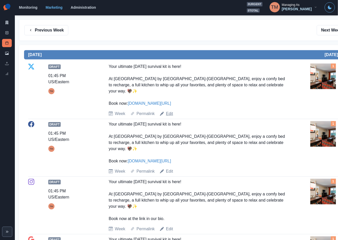
click at [171, 111] on link "Edit" at bounding box center [169, 114] width 7 height 6
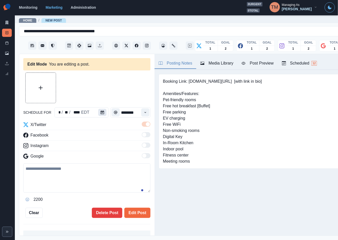
type input "*******"
type textarea "**********"
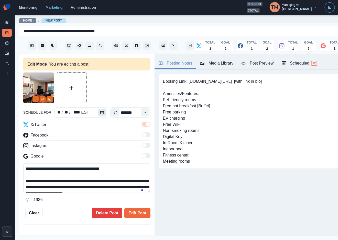
click at [102, 114] on button "Calendar" at bounding box center [102, 112] width 8 height 7
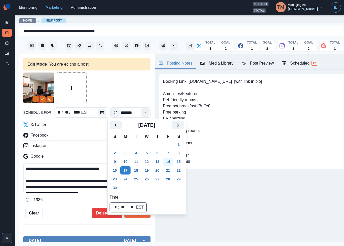
click at [169, 161] on button "14" at bounding box center [168, 162] width 10 height 8
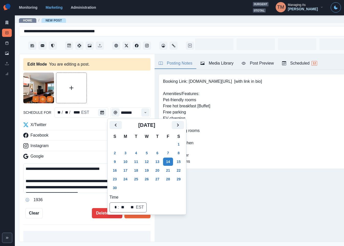
click at [101, 94] on div at bounding box center [86, 87] width 127 height 31
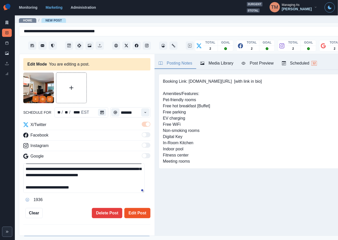
click at [135, 212] on button "Edit Post" at bounding box center [137, 213] width 26 height 10
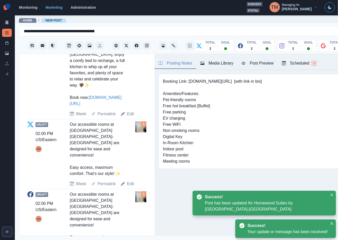
scroll to position [230, 0]
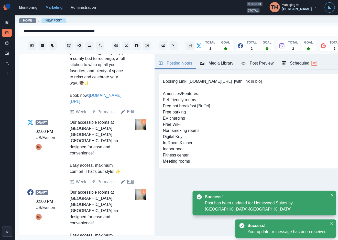
click at [131, 179] on link "Edit" at bounding box center [130, 182] width 7 height 6
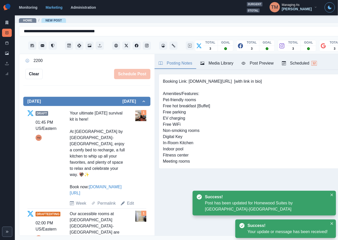
scroll to position [89, 0]
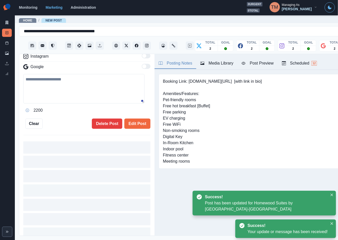
type input "*******"
type textarea "**********"
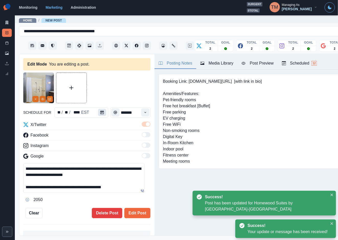
click at [100, 112] on icon "Calendar" at bounding box center [102, 113] width 4 height 4
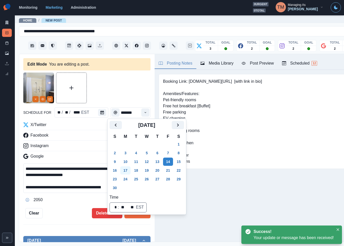
click at [127, 171] on button "17" at bounding box center [125, 170] width 10 height 8
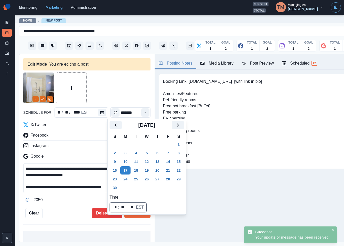
click at [62, 204] on div "**********" at bounding box center [86, 145] width 127 height 146
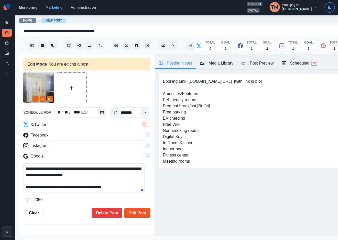
click at [136, 214] on button "Edit Post" at bounding box center [137, 213] width 26 height 10
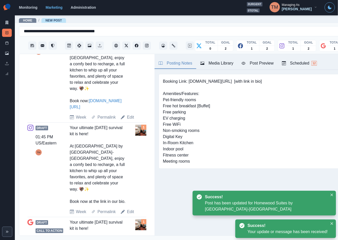
scroll to position [187, 0]
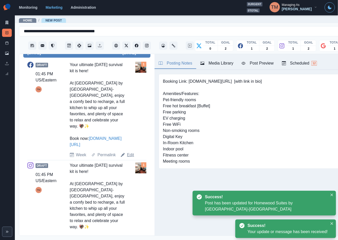
click at [131, 155] on link "Edit" at bounding box center [130, 155] width 7 height 6
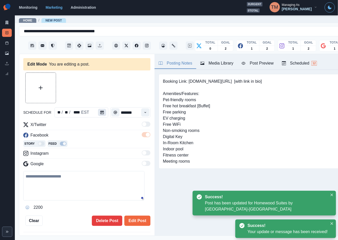
click at [100, 113] on icon "Calendar" at bounding box center [102, 113] width 4 height 4
type input "*******"
type textarea "**********"
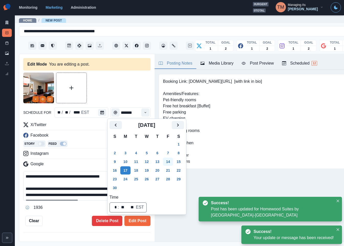
click at [168, 161] on button "14" at bounding box center [168, 162] width 10 height 8
click at [63, 210] on div "1936" at bounding box center [86, 207] width 127 height 8
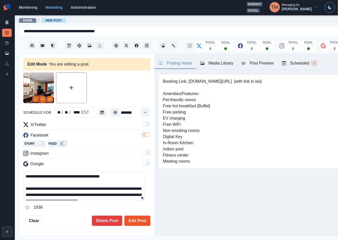
click at [128, 222] on button "Edit Post" at bounding box center [137, 221] width 26 height 10
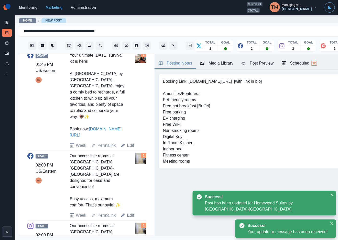
scroll to position [300, 0]
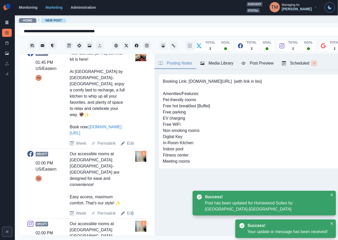
drag, startPoint x: 131, startPoint y: 204, endPoint x: 129, endPoint y: 195, distance: 9.3
click at [131, 210] on link "Edit" at bounding box center [130, 213] width 7 height 6
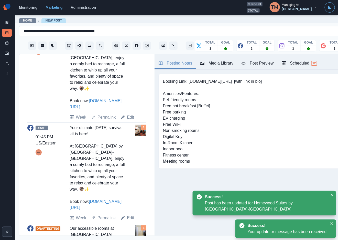
scroll to position [46, 0]
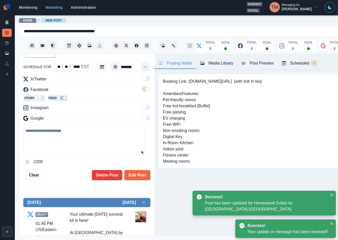
type input "*******"
type textarea "**********"
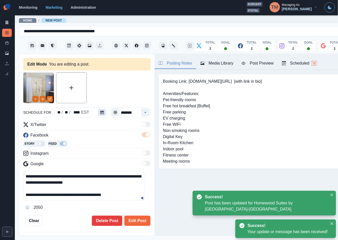
click at [102, 111] on button "Calendar" at bounding box center [102, 112] width 8 height 7
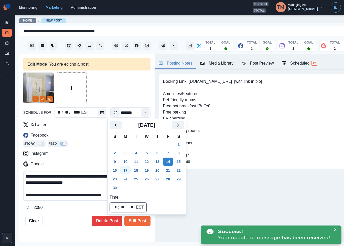
click at [125, 170] on button "17" at bounding box center [125, 170] width 10 height 8
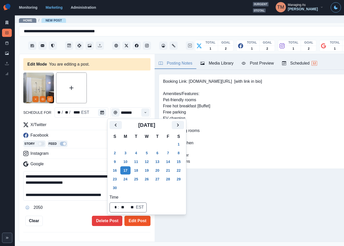
click at [131, 222] on button "Edit Post" at bounding box center [137, 221] width 26 height 10
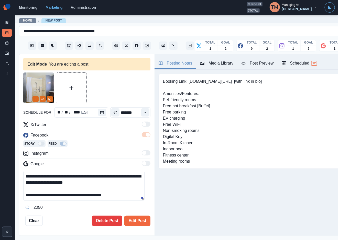
click at [66, 213] on div "**********" at bounding box center [86, 148] width 127 height 153
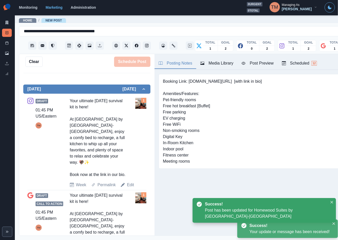
scroll to position [154, 0]
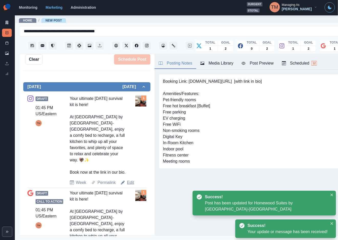
click at [130, 186] on link "Edit" at bounding box center [130, 183] width 7 height 6
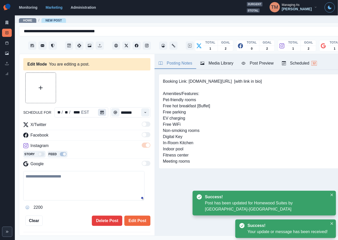
type input "*******"
type textarea "**********"
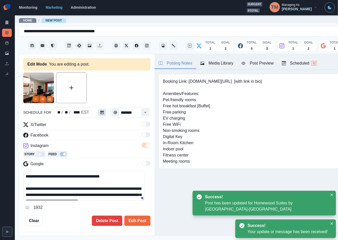
click at [100, 111] on icon "Calendar" at bounding box center [102, 113] width 4 height 4
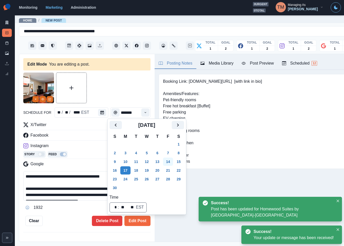
click at [169, 162] on button "14" at bounding box center [168, 162] width 10 height 8
click at [131, 223] on button "Edit Post" at bounding box center [137, 221] width 26 height 10
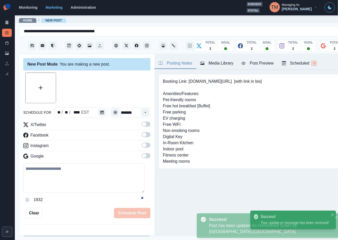
click at [62, 225] on div "**********" at bounding box center [86, 145] width 135 height 182
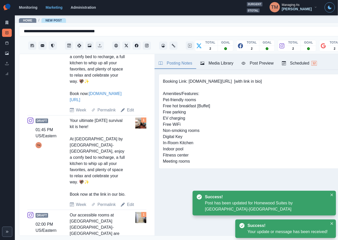
scroll to position [346, 0]
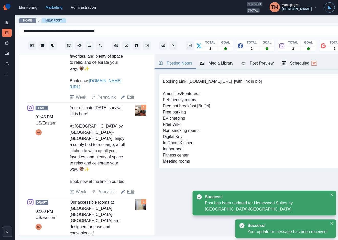
click at [129, 195] on link "Edit" at bounding box center [130, 192] width 7 height 6
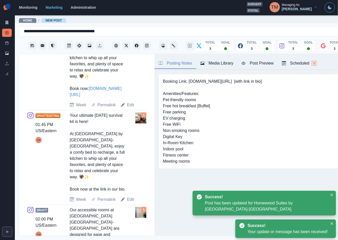
type textarea "**********"
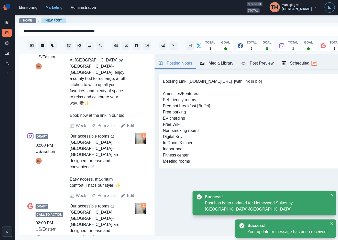
scroll to position [430, 0]
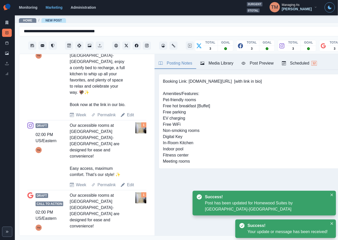
click at [128, 182] on link "Edit" at bounding box center [130, 185] width 7 height 6
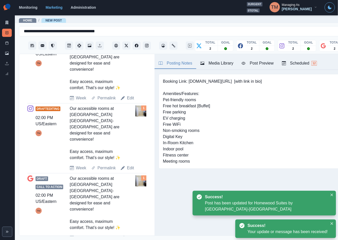
type input "*******"
type textarea "**********"
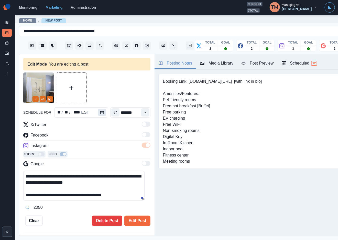
click at [100, 113] on icon "Calendar" at bounding box center [102, 113] width 4 height 4
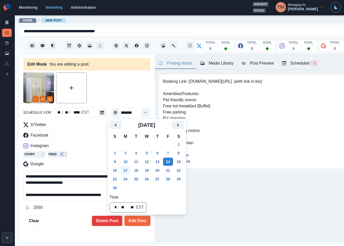
click at [127, 170] on button "17" at bounding box center [125, 170] width 10 height 8
click at [132, 219] on button "Edit Post" at bounding box center [137, 221] width 26 height 10
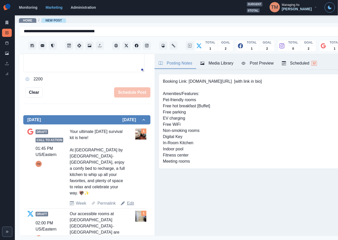
click at [129, 204] on link "Edit" at bounding box center [130, 203] width 7 height 6
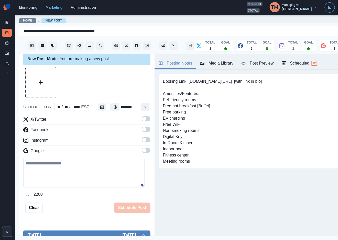
scroll to position [1, 0]
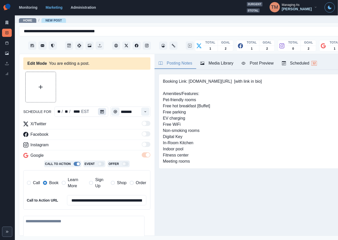
type input "*******"
type textarea "**********"
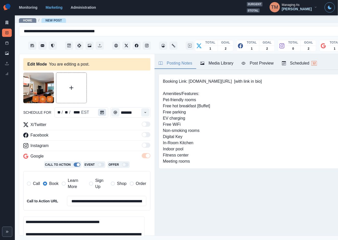
click at [101, 114] on icon "Calendar" at bounding box center [102, 113] width 4 height 4
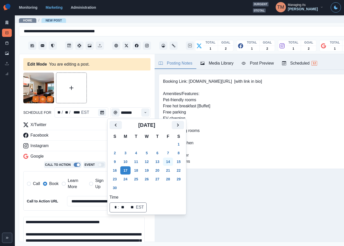
click at [167, 161] on button "14" at bounding box center [168, 162] width 10 height 8
click at [75, 184] on span "Learn More" at bounding box center [77, 183] width 18 height 12
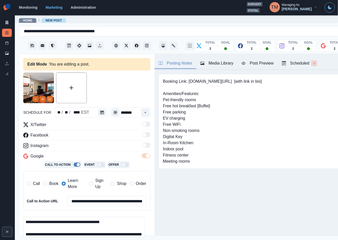
click at [50, 184] on span "Book" at bounding box center [53, 184] width 9 height 6
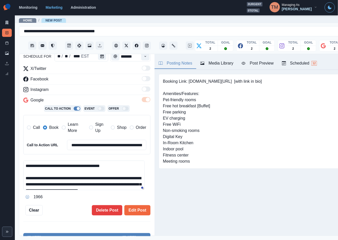
scroll to position [115, 0]
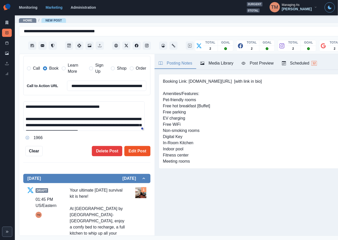
click at [135, 152] on button "Edit Post" at bounding box center [137, 151] width 26 height 10
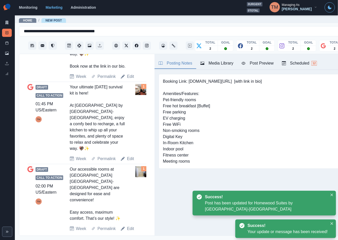
scroll to position [6, 0]
click at [129, 226] on link "Edit" at bounding box center [130, 229] width 7 height 6
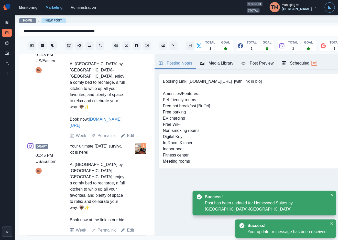
scroll to position [77, 0]
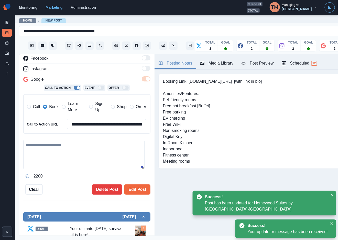
type input "*******"
type textarea "**********"
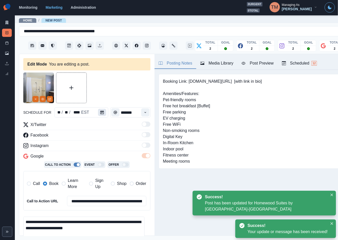
click at [102, 111] on button "Calendar" at bounding box center [102, 112] width 8 height 7
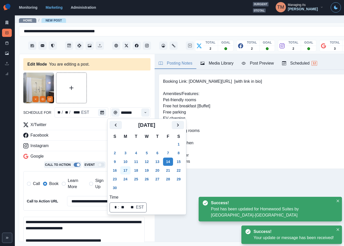
click at [125, 170] on button "17" at bounding box center [125, 170] width 10 height 8
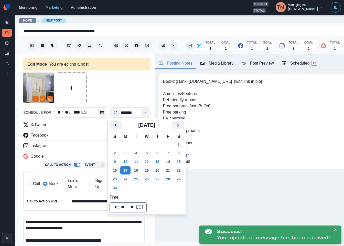
click at [69, 180] on span "Learn More" at bounding box center [77, 183] width 18 height 12
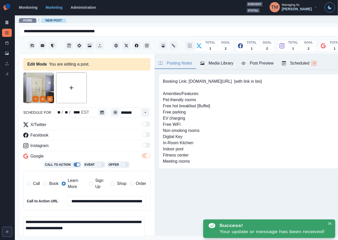
click at [49, 184] on span "Book" at bounding box center [53, 184] width 9 height 6
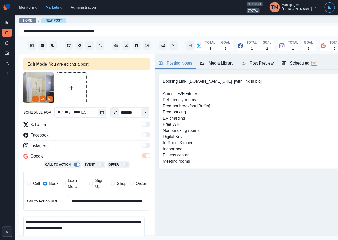
click at [117, 93] on div at bounding box center [86, 87] width 127 height 31
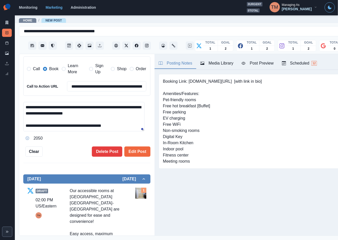
scroll to position [115, 0]
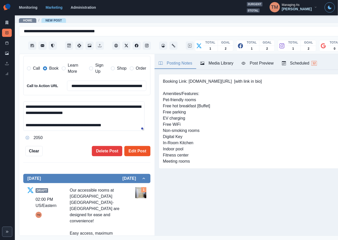
click at [131, 148] on button "Edit Post" at bounding box center [137, 151] width 26 height 10
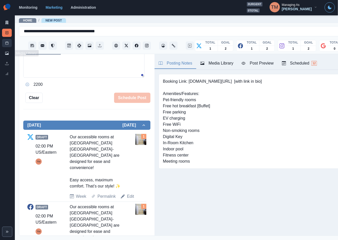
drag, startPoint x: 7, startPoint y: 44, endPoint x: 4, endPoint y: 42, distance: 3.2
click at [6, 43] on icon at bounding box center [7, 43] width 4 height 4
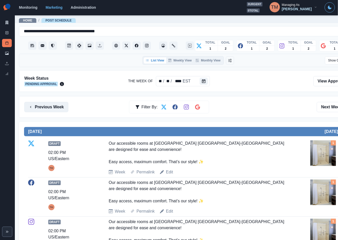
drag, startPoint x: 56, startPoint y: 105, endPoint x: 65, endPoint y: 111, distance: 10.2
click at [56, 105] on button "Previous Week" at bounding box center [46, 107] width 44 height 10
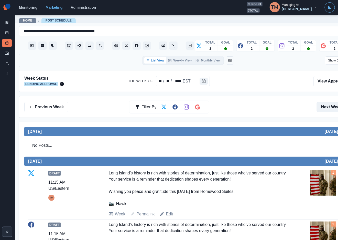
click at [330, 104] on button "Next Week" at bounding box center [335, 107] width 36 height 10
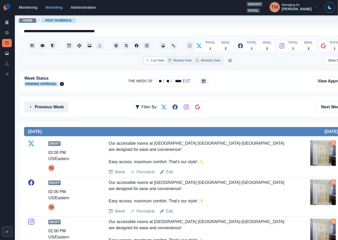
click at [45, 107] on button "Previous Week" at bounding box center [46, 107] width 44 height 10
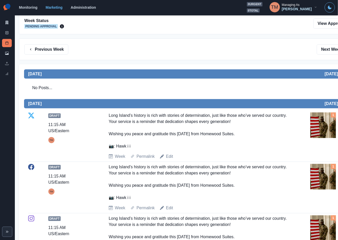
scroll to position [38, 0]
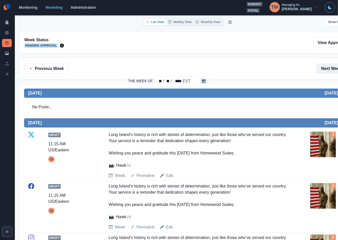
click at [331, 68] on button "Next Week" at bounding box center [335, 69] width 36 height 10
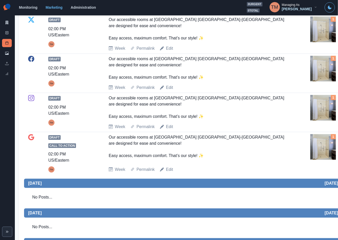
scroll to position [242, 0]
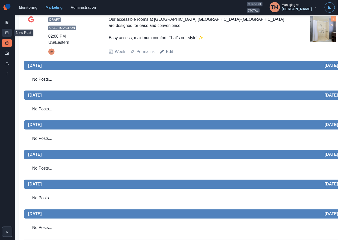
click at [8, 34] on rect at bounding box center [7, 33] width 3 height 3
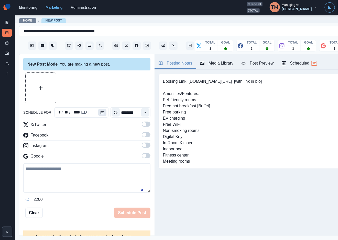
click at [101, 112] on icon "Calendar" at bounding box center [103, 113] width 4 height 4
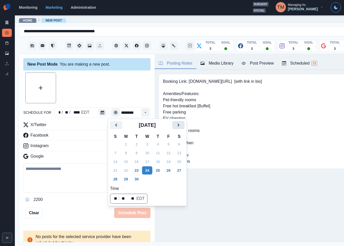
click at [180, 126] on icon "Next" at bounding box center [178, 125] width 6 height 6
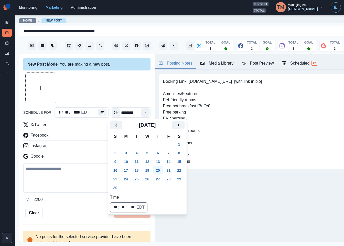
click at [159, 168] on button "20" at bounding box center [158, 170] width 10 height 8
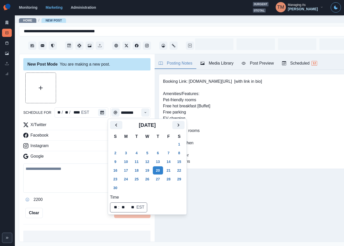
click at [102, 83] on div at bounding box center [86, 87] width 127 height 31
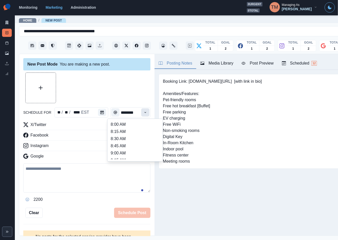
click at [141, 112] on button "Time" at bounding box center [145, 112] width 8 height 8
click at [126, 139] on li "10:45 AM" at bounding box center [135, 135] width 51 height 7
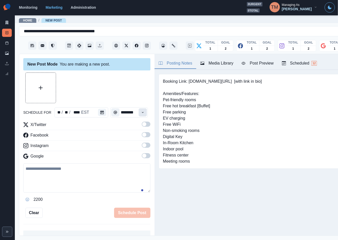
click at [141, 112] on icon "Time" at bounding box center [143, 113] width 4 height 4
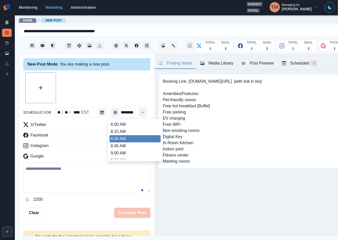
scroll to position [154, 0]
click at [129, 139] on li "2:00 PM" at bounding box center [135, 142] width 51 height 7
type input "*******"
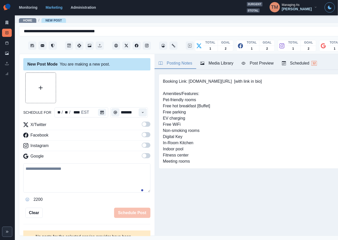
scroll to position [0, 0]
drag, startPoint x: 141, startPoint y: 126, endPoint x: 142, endPoint y: 138, distance: 12.0
click at [142, 126] on span at bounding box center [146, 124] width 9 height 5
drag, startPoint x: 142, startPoint y: 134, endPoint x: 144, endPoint y: 147, distance: 12.5
click at [142, 135] on span at bounding box center [146, 134] width 9 height 5
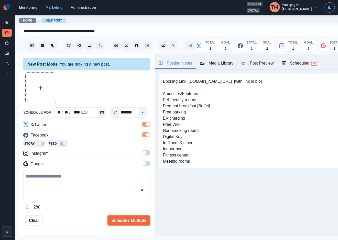
click at [142, 154] on span at bounding box center [146, 152] width 9 height 5
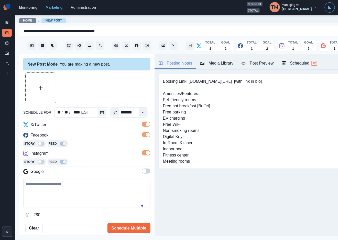
click at [142, 171] on span at bounding box center [146, 171] width 9 height 5
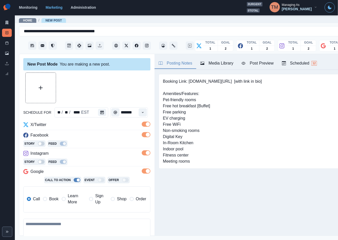
click at [221, 63] on div "Media Library" at bounding box center [217, 63] width 33 height 6
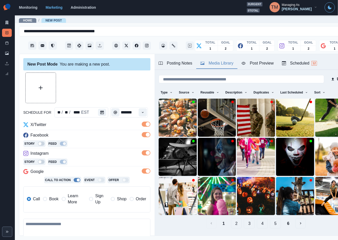
click at [36, 91] on button "Upload Media" at bounding box center [41, 88] width 30 height 30
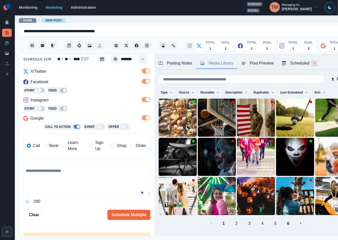
scroll to position [67, 0]
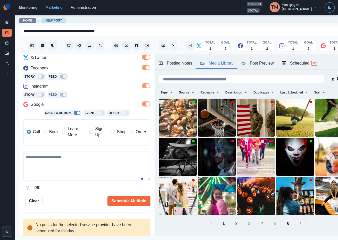
click at [86, 171] on textarea at bounding box center [86, 166] width 127 height 29
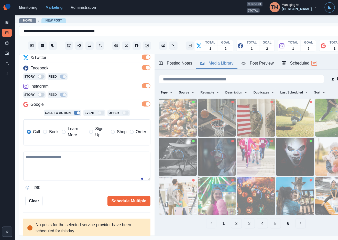
paste textarea "**********"
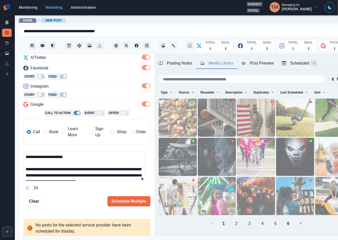
scroll to position [28, 0]
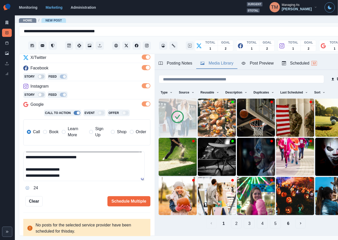
type textarea "**********"
click at [261, 59] on button "Post Preview" at bounding box center [258, 63] width 40 height 11
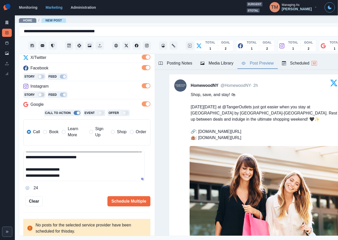
click at [52, 130] on span "Book" at bounding box center [53, 132] width 9 height 6
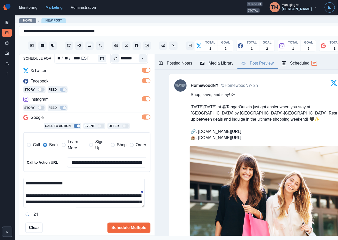
scroll to position [0, 0]
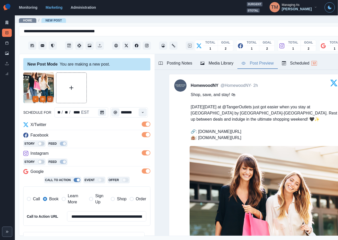
click at [52, 98] on button "Edit Media" at bounding box center [50, 99] width 6 height 6
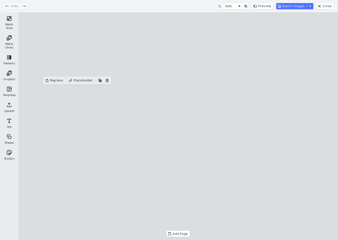
click at [8, 19] on button "Media Sizes" at bounding box center [9, 22] width 16 height 18
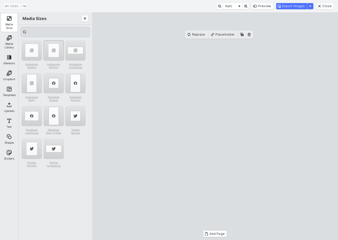
click at [51, 48] on div "Instagram Portrait" at bounding box center [54, 50] width 20 height 20
click at [215, 126] on cesdk-canvas "Editor canvas" at bounding box center [215, 126] width 0 height 0
click at [301, 9] on div "Undo Auto Preview Export Images Close" at bounding box center [169, 6] width 338 height 12
click at [298, 6] on button "Export Images" at bounding box center [292, 6] width 31 height 6
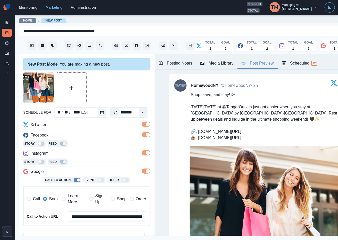
click at [221, 60] on button "Media Library" at bounding box center [216, 63] width 41 height 11
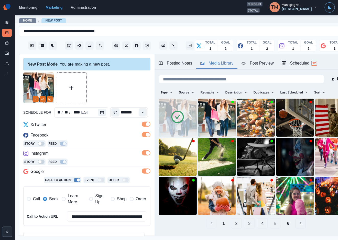
click at [221, 61] on div "Media Library" at bounding box center [217, 63] width 33 height 6
click at [215, 129] on icon "Delete Media" at bounding box center [216, 130] width 3 height 3
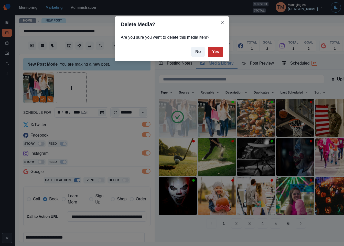
click at [221, 53] on button "Yes" at bounding box center [215, 52] width 15 height 10
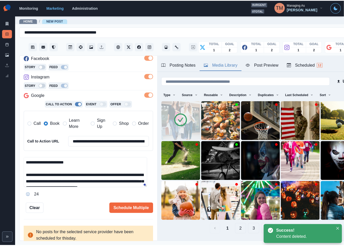
scroll to position [80, 0]
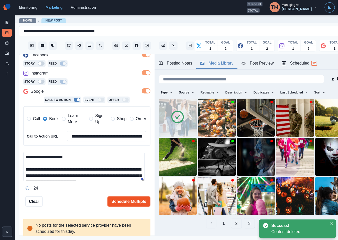
click at [121, 202] on button "Schedule Multiple" at bounding box center [129, 201] width 43 height 10
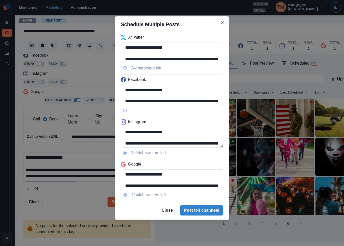
scroll to position [41, 0]
drag, startPoint x: 153, startPoint y: 102, endPoint x: 168, endPoint y: 101, distance: 15.4
click at [168, 101] on textarea "**********" at bounding box center [172, 95] width 102 height 20
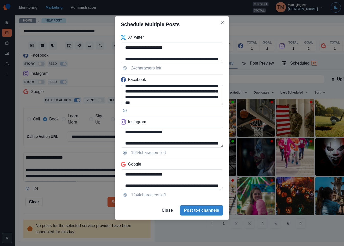
scroll to position [10, 0]
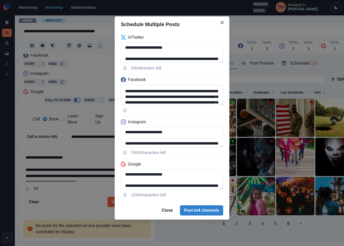
click at [157, 94] on textarea "**********" at bounding box center [172, 95] width 102 height 20
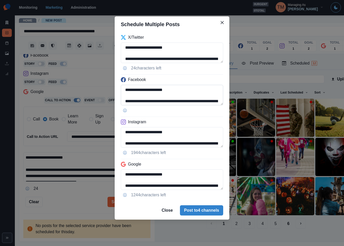
drag, startPoint x: 153, startPoint y: 91, endPoint x: 166, endPoint y: 91, distance: 12.8
click at [166, 91] on textarea "**********" at bounding box center [172, 95] width 102 height 20
drag, startPoint x: 181, startPoint y: 101, endPoint x: 167, endPoint y: 97, distance: 14.1
click at [167, 97] on textarea "**********" at bounding box center [172, 95] width 102 height 20
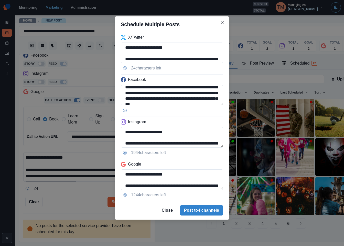
scroll to position [10, 0]
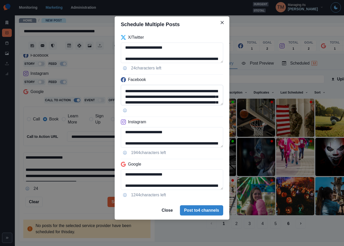
click at [155, 92] on textarea "**********" at bounding box center [172, 95] width 102 height 20
paste textarea "**********"
type textarea "**********"
click at [159, 143] on textarea "**********" at bounding box center [172, 137] width 102 height 20
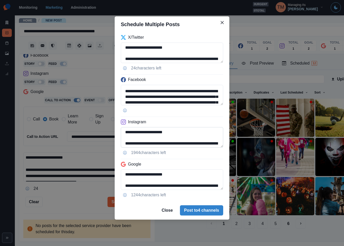
click at [159, 143] on textarea "**********" at bounding box center [172, 137] width 102 height 20
paste textarea "**********"
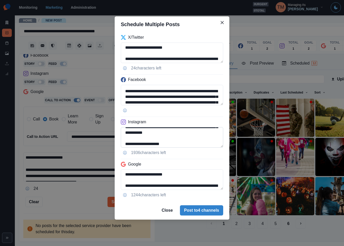
scroll to position [41, 0]
click at [133, 143] on textarea "**********" at bounding box center [172, 137] width 102 height 20
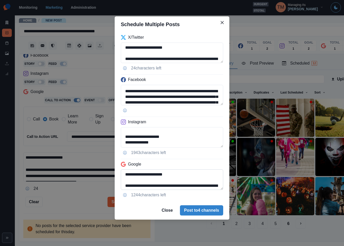
type textarea "**********"
click at [160, 187] on textarea "**********" at bounding box center [172, 179] width 102 height 20
paste textarea "**********"
drag, startPoint x: 169, startPoint y: 174, endPoint x: 196, endPoint y: 187, distance: 30.4
click at [196, 187] on textarea "**********" at bounding box center [172, 179] width 102 height 20
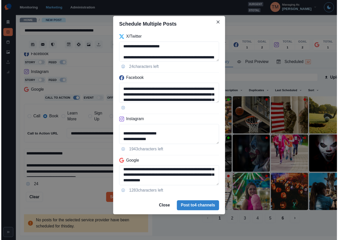
scroll to position [24, 0]
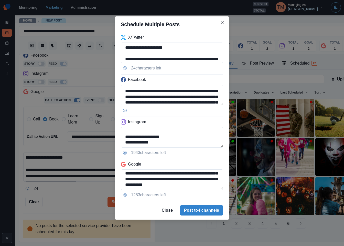
type textarea "**********"
click at [84, 202] on div "**********" at bounding box center [172, 123] width 344 height 246
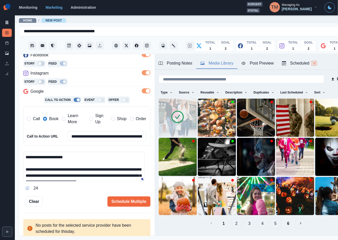
click at [261, 63] on div "Post Preview" at bounding box center [258, 63] width 32 height 6
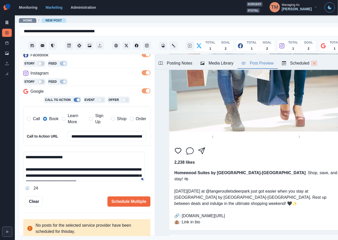
scroll to position [837, 0]
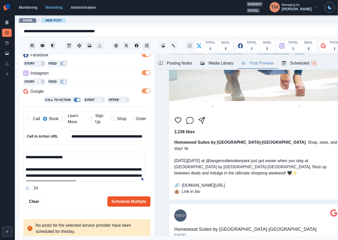
click at [124, 202] on button "Schedule Multiple" at bounding box center [129, 201] width 43 height 10
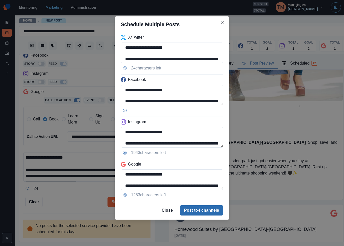
drag, startPoint x: 200, startPoint y: 210, endPoint x: 197, endPoint y: 209, distance: 3.4
click at [200, 210] on button "Post to 4 channels" at bounding box center [201, 210] width 43 height 10
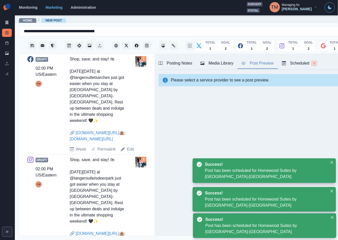
scroll to position [208, 0]
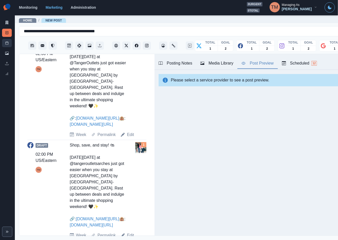
click at [7, 44] on icon at bounding box center [7, 43] width 4 height 4
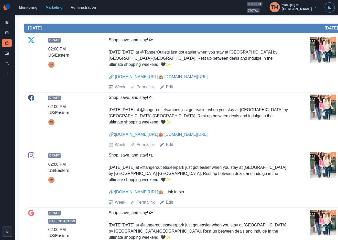
scroll to position [337, 0]
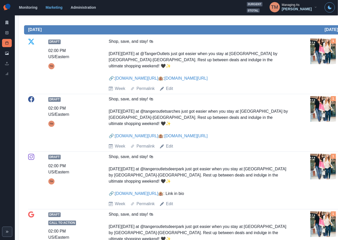
click at [335, 116] on img at bounding box center [324, 109] width 26 height 26
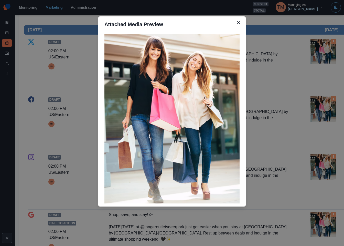
click at [335, 116] on div "Attached Media Preview" at bounding box center [172, 123] width 344 height 246
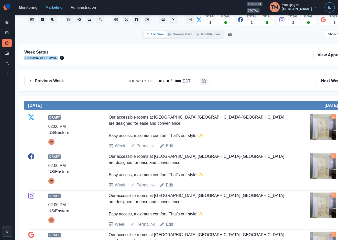
scroll to position [38, 0]
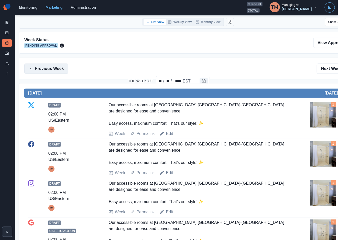
click at [53, 71] on button "Previous Week" at bounding box center [46, 69] width 44 height 10
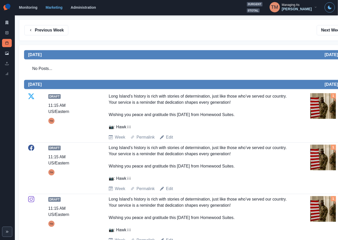
scroll to position [38, 0]
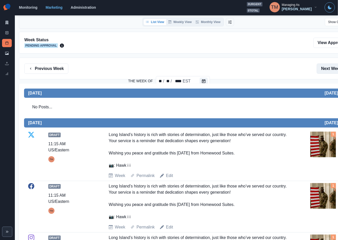
click at [336, 69] on button "Next Week" at bounding box center [335, 69] width 36 height 10
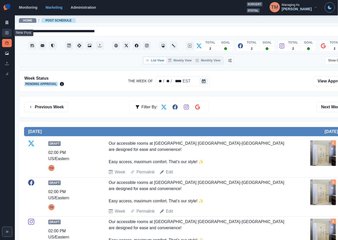
drag, startPoint x: 8, startPoint y: 32, endPoint x: 0, endPoint y: 72, distance: 41.2
click at [8, 32] on icon at bounding box center [7, 33] width 4 height 4
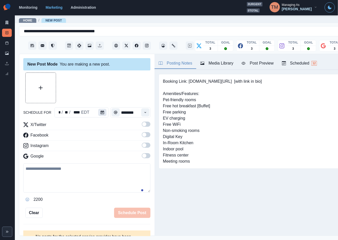
click at [101, 112] on icon "Calendar" at bounding box center [103, 113] width 4 height 4
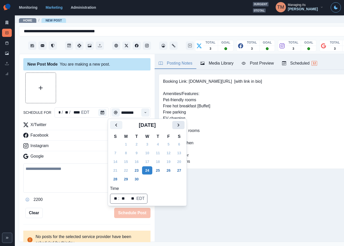
click at [177, 125] on icon "Next" at bounding box center [178, 125] width 6 height 6
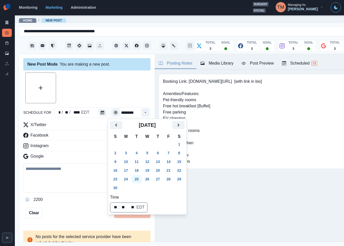
click at [137, 178] on button "25" at bounding box center [137, 179] width 10 height 8
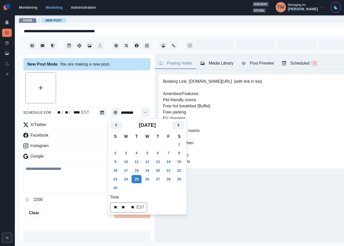
click at [102, 76] on div at bounding box center [86, 87] width 127 height 31
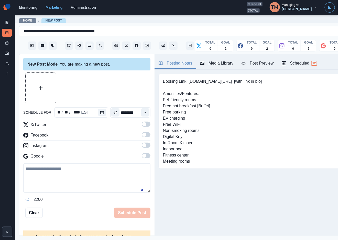
drag, startPoint x: 142, startPoint y: 124, endPoint x: 142, endPoint y: 138, distance: 13.6
click at [142, 126] on span at bounding box center [146, 124] width 9 height 5
click at [142, 138] on label at bounding box center [146, 136] width 9 height 8
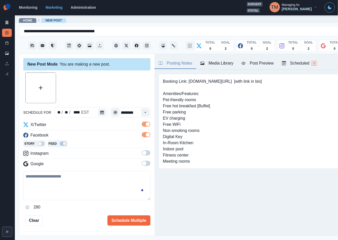
drag, startPoint x: 141, startPoint y: 151, endPoint x: 141, endPoint y: 162, distance: 11.5
click at [142, 152] on span at bounding box center [146, 152] width 9 height 5
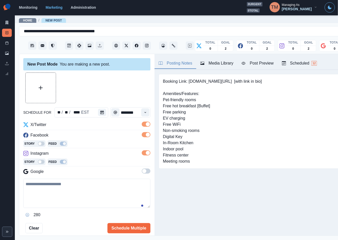
click at [142, 172] on span at bounding box center [146, 171] width 9 height 5
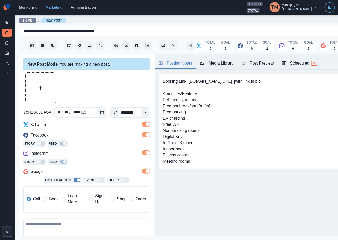
drag, startPoint x: 79, startPoint y: 229, endPoint x: 71, endPoint y: 215, distance: 15.9
click at [80, 228] on textarea at bounding box center [86, 233] width 127 height 29
paste textarea "**********"
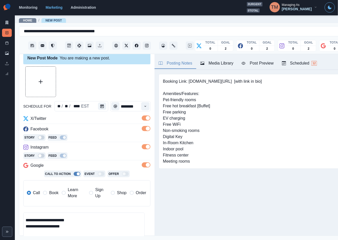
scroll to position [41, 0]
click at [49, 192] on span "Book" at bounding box center [53, 193] width 9 height 6
type textarea "**********"
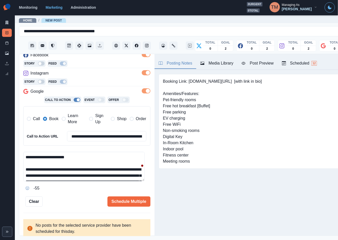
scroll to position [15, 0]
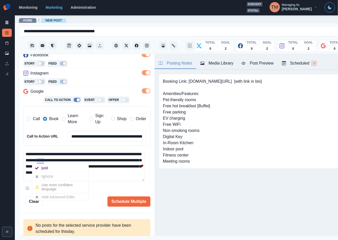
click at [45, 173] on div "Ignore" at bounding box center [48, 176] width 14 height 8
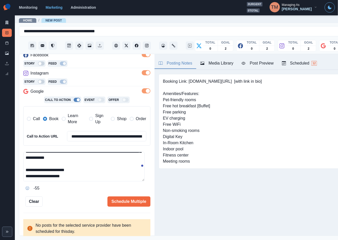
scroll to position [43, 0]
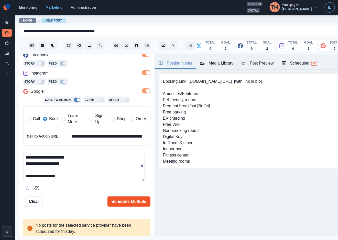
click at [126, 202] on button "Schedule Multiple" at bounding box center [129, 201] width 43 height 10
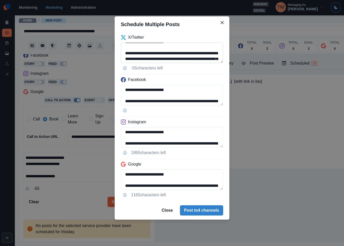
scroll to position [15, 0]
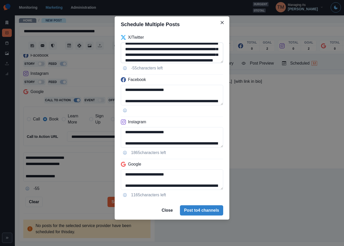
drag, startPoint x: 159, startPoint y: 55, endPoint x: 195, endPoint y: 55, distance: 36.6
click at [195, 55] on textarea "**********" at bounding box center [172, 53] width 102 height 20
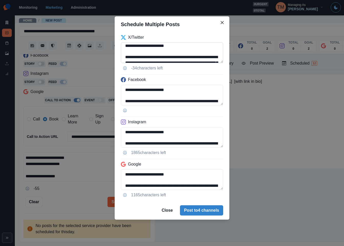
scroll to position [0, 0]
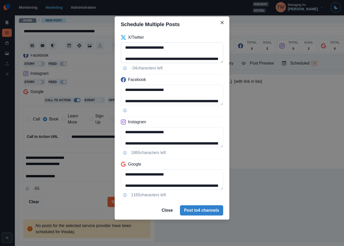
drag, startPoint x: 125, startPoint y: 58, endPoint x: 122, endPoint y: 45, distance: 13.6
click at [122, 45] on textarea "**********" at bounding box center [172, 53] width 102 height 20
drag, startPoint x: 158, startPoint y: 59, endPoint x: 149, endPoint y: 59, distance: 8.5
click at [149, 59] on textarea "**********" at bounding box center [172, 53] width 102 height 20
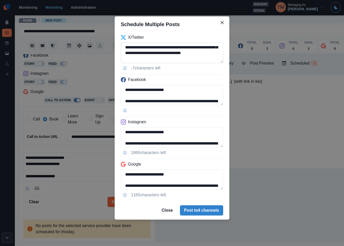
scroll to position [10, 0]
click at [161, 47] on textarea "**********" at bounding box center [172, 53] width 102 height 20
drag, startPoint x: 141, startPoint y: 55, endPoint x: 217, endPoint y: 68, distance: 77.7
click at [177, 55] on textarea "**********" at bounding box center [172, 53] width 102 height 20
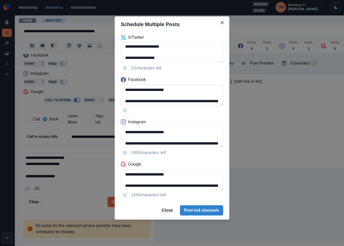
type textarea "**********"
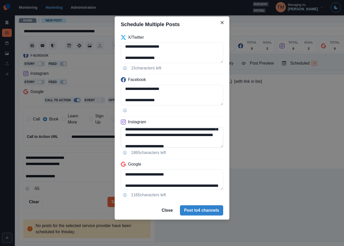
scroll to position [58, 0]
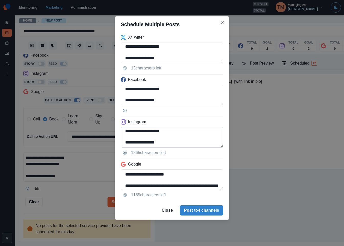
click at [134, 132] on textarea "**********" at bounding box center [172, 137] width 102 height 20
type textarea "**********"
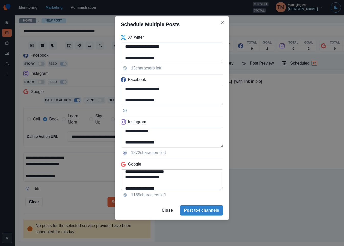
click at [170, 175] on textarea "**********" at bounding box center [172, 179] width 102 height 20
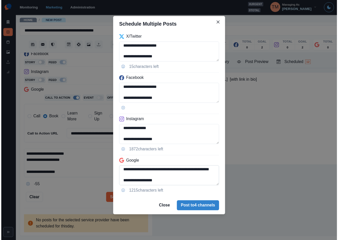
scroll to position [38, 0]
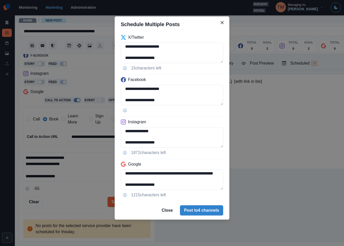
type textarea "**********"
click at [79, 199] on div "**********" at bounding box center [172, 123] width 344 height 246
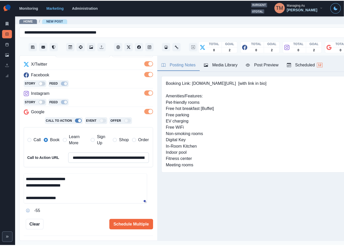
scroll to position [80, 0]
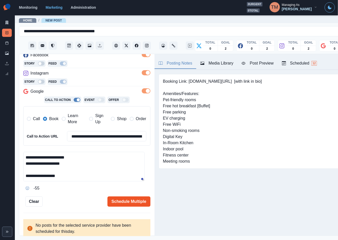
click at [121, 202] on button "Schedule Multiple" at bounding box center [129, 201] width 43 height 10
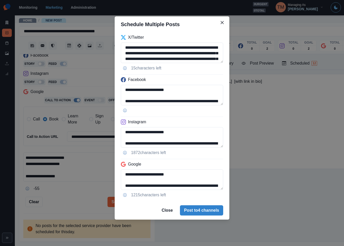
drag, startPoint x: 161, startPoint y: 48, endPoint x: 96, endPoint y: 45, distance: 64.6
click at [97, 45] on div "**********" at bounding box center [172, 123] width 344 height 246
paste textarea
drag, startPoint x: 174, startPoint y: 91, endPoint x: 109, endPoint y: 89, distance: 65.3
click at [109, 89] on div "**********" at bounding box center [172, 123] width 344 height 246
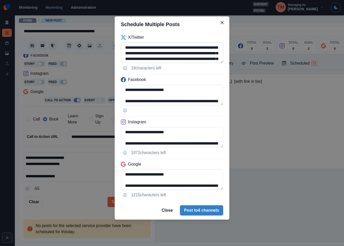
click at [125, 48] on textarea "**********" at bounding box center [172, 53] width 102 height 20
paste textarea "**********"
type textarea "**********"
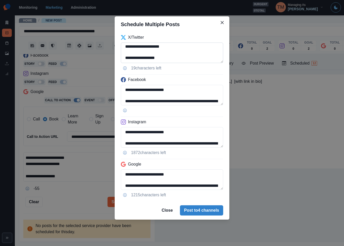
scroll to position [41, 0]
click at [218, 100] on textarea "**********" at bounding box center [172, 95] width 102 height 20
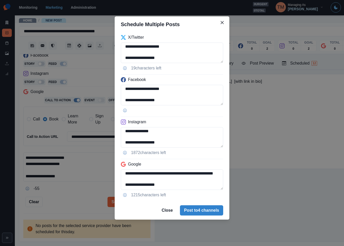
click at [75, 201] on div "**********" at bounding box center [172, 123] width 344 height 246
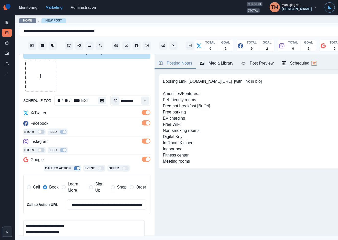
scroll to position [0, 0]
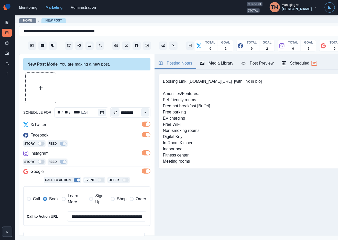
drag, startPoint x: 42, startPoint y: 90, endPoint x: 39, endPoint y: 92, distance: 3.1
click at [41, 90] on button "Upload Media" at bounding box center [41, 88] width 30 height 30
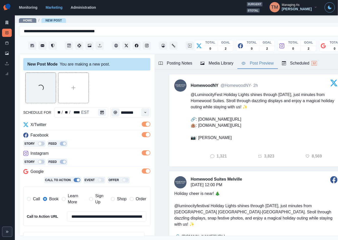
click at [269, 62] on div "Post Preview" at bounding box center [258, 63] width 32 height 6
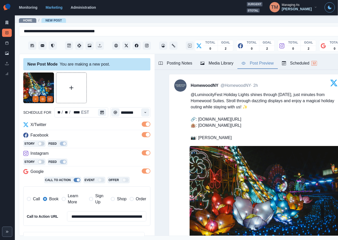
click at [51, 99] on icon "Edit Media" at bounding box center [49, 99] width 3 height 3
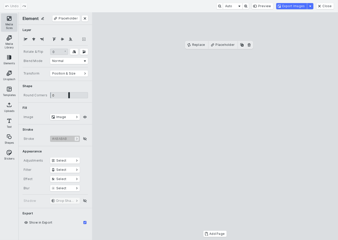
click at [11, 24] on button "Media Sizes" at bounding box center [9, 22] width 16 height 18
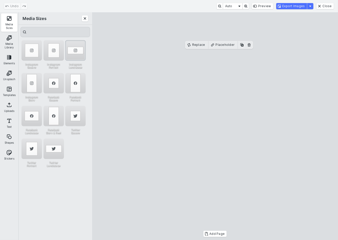
click at [79, 49] on div "Instagram Landscape" at bounding box center [75, 50] width 20 height 20
click at [34, 50] on div "Instagram Square" at bounding box center [32, 50] width 20 height 20
click at [215, 126] on cesdk-canvas "Editor canvas" at bounding box center [215, 126] width 0 height 0
drag, startPoint x: 267, startPoint y: 131, endPoint x: 250, endPoint y: 130, distance: 17.0
click at [215, 126] on cesdk-canvas "Editor canvas" at bounding box center [215, 126] width 0 height 0
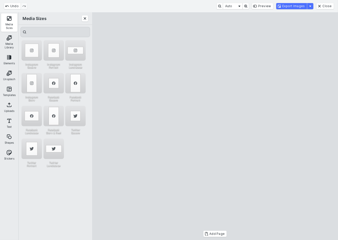
drag, startPoint x: 287, startPoint y: 134, endPoint x: 304, endPoint y: 136, distance: 17.0
click at [215, 126] on cesdk-canvas "Editor canvas" at bounding box center [215, 126] width 0 height 0
click at [72, 50] on div "Instagram Landscape" at bounding box center [75, 50] width 20 height 20
click at [331, 5] on button "Close" at bounding box center [325, 6] width 17 height 6
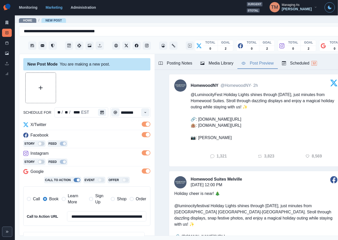
click at [225, 63] on div "Media Library" at bounding box center [217, 63] width 33 height 6
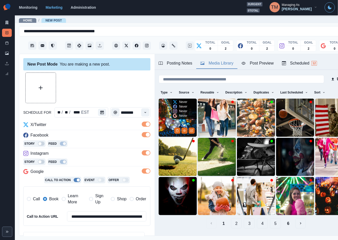
click at [168, 112] on img at bounding box center [178, 118] width 38 height 38
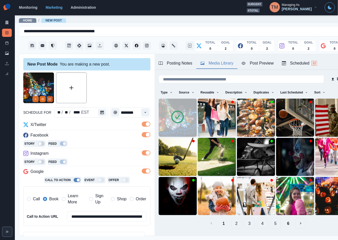
click at [52, 99] on button "Edit Media" at bounding box center [50, 99] width 6 height 6
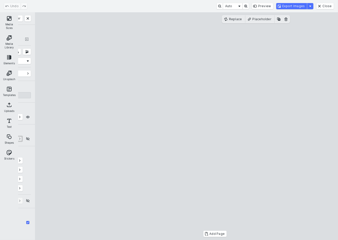
click at [9, 24] on button "Media Sizes" at bounding box center [9, 22] width 16 height 18
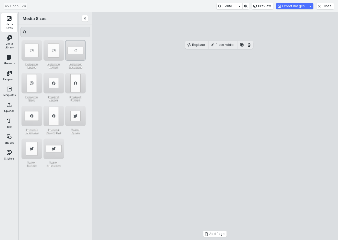
click at [72, 48] on div "Instagram Landscape" at bounding box center [75, 50] width 20 height 20
click at [303, 6] on button "Export Images" at bounding box center [292, 6] width 31 height 6
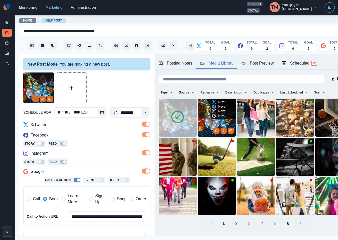
click at [207, 128] on img at bounding box center [217, 118] width 38 height 38
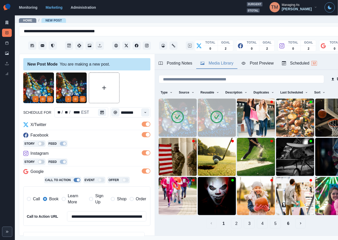
click at [211, 124] on img at bounding box center [217, 118] width 38 height 38
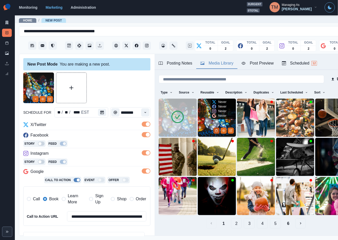
click at [215, 129] on icon "Delete Media" at bounding box center [216, 130] width 3 height 3
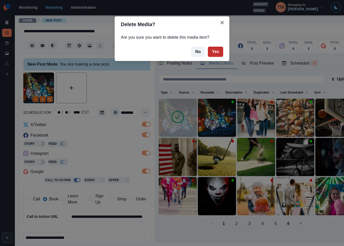
click at [217, 51] on button "Yes" at bounding box center [215, 52] width 15 height 10
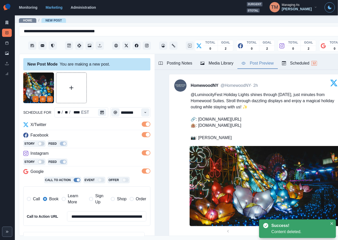
click at [258, 65] on div "Post Preview" at bounding box center [258, 63] width 32 height 6
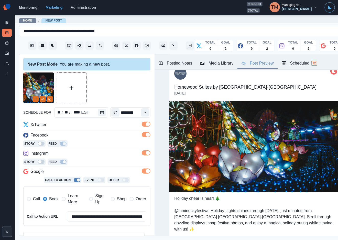
scroll to position [655, 0]
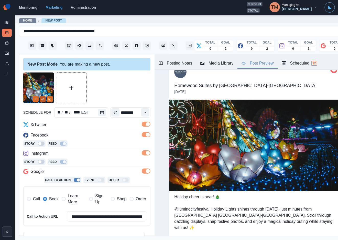
click at [43, 102] on button "View Media" at bounding box center [43, 99] width 6 height 6
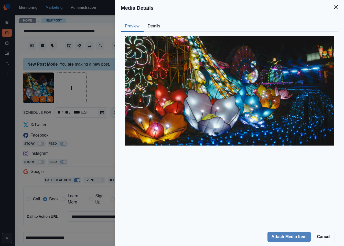
click at [155, 26] on button "Details" at bounding box center [154, 26] width 21 height 11
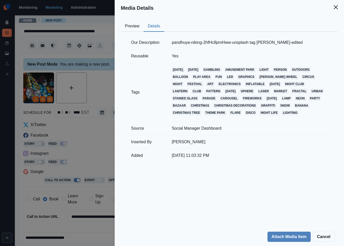
click at [95, 82] on div "Media Details Preview Details Our Description pandhuya-niking-2hfHc8pmHww-unspl…" at bounding box center [172, 123] width 344 height 246
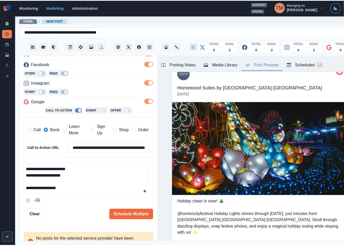
scroll to position [80, 0]
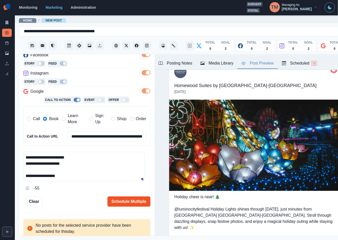
click at [117, 202] on button "Schedule Multiple" at bounding box center [129, 201] width 43 height 10
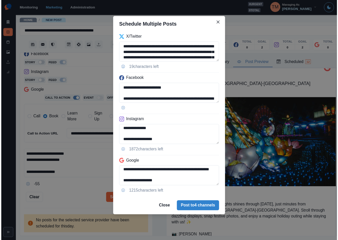
scroll to position [58, 0]
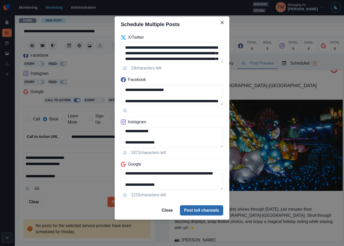
click at [201, 212] on button "Post to 4 channels" at bounding box center [201, 210] width 43 height 10
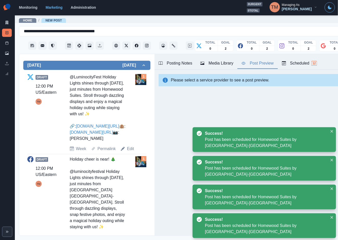
scroll to position [195, 0]
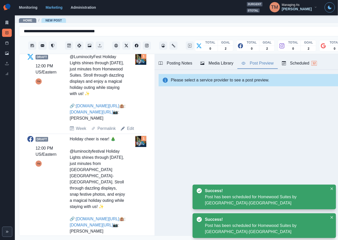
drag, startPoint x: 109, startPoint y: 116, endPoint x: 111, endPoint y: 119, distance: 3.7
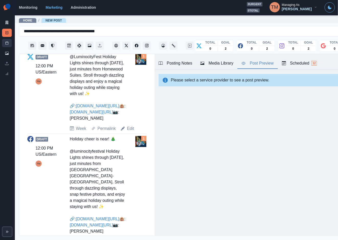
click at [3, 44] on link "Post Schedule" at bounding box center [7, 43] width 10 height 8
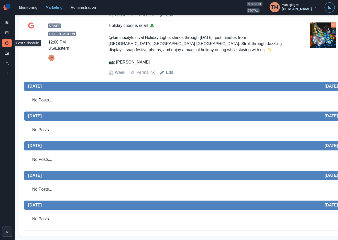
scroll to position [346, 0]
click at [7, 33] on icon at bounding box center [7, 33] width 4 height 4
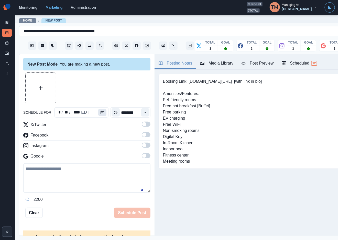
click at [99, 110] on button "Calendar" at bounding box center [102, 112] width 8 height 7
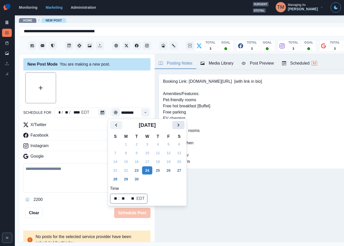
click at [180, 124] on icon "Next" at bounding box center [178, 125] width 6 height 6
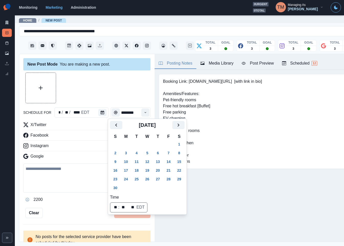
click at [158, 177] on button "27" at bounding box center [158, 179] width 10 height 8
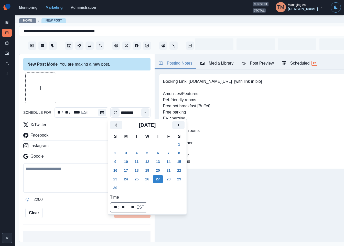
click at [108, 80] on div at bounding box center [86, 87] width 127 height 31
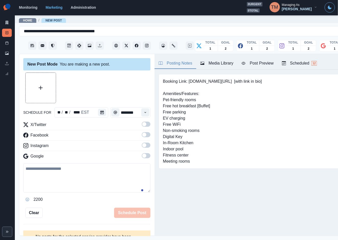
click at [142, 123] on span at bounding box center [144, 124] width 4 height 4
drag, startPoint x: 141, startPoint y: 137, endPoint x: 143, endPoint y: 150, distance: 13.3
click at [142, 138] on label at bounding box center [146, 136] width 9 height 8
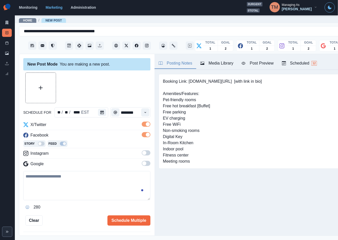
drag, startPoint x: 141, startPoint y: 152, endPoint x: 141, endPoint y: 166, distance: 14.1
click at [142, 153] on span at bounding box center [146, 152] width 9 height 5
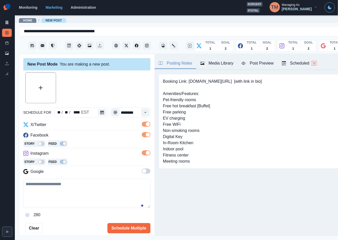
click at [142, 170] on span at bounding box center [146, 171] width 9 height 5
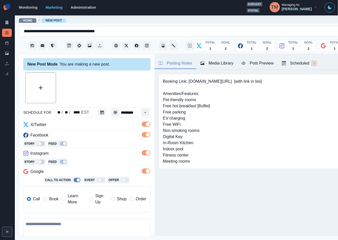
click at [144, 112] on icon "Time" at bounding box center [146, 113] width 4 height 4
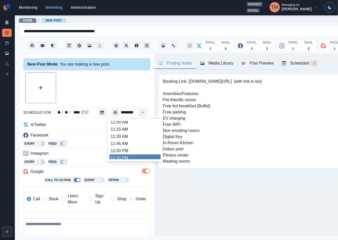
scroll to position [91, 0]
click at [133, 155] on li "12:15 PM" at bounding box center [135, 155] width 51 height 7
type input "********"
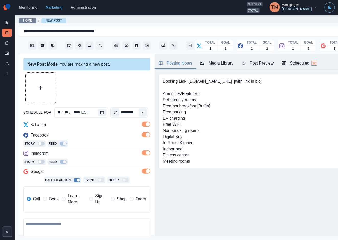
drag, startPoint x: 54, startPoint y: 201, endPoint x: 51, endPoint y: 199, distance: 3.4
click at [55, 200] on span "Book" at bounding box center [53, 199] width 9 height 6
click at [32, 198] on label "Call" at bounding box center [33, 199] width 13 height 12
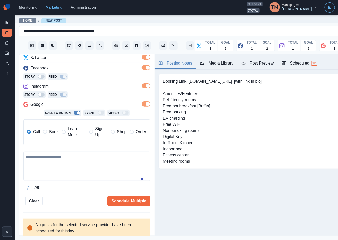
click at [67, 167] on textarea at bounding box center [86, 166] width 127 height 29
paste textarea "**********"
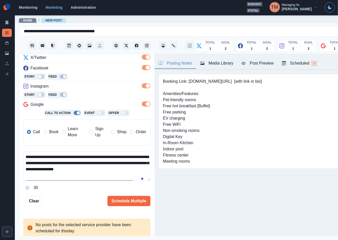
scroll to position [10, 0]
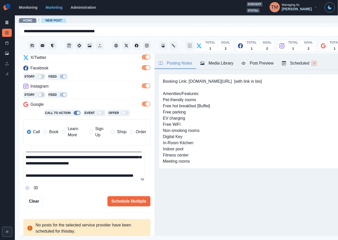
type textarea "**********"
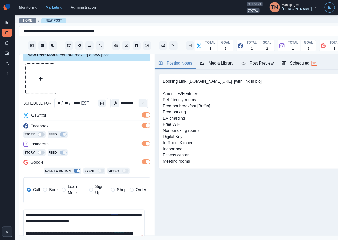
scroll to position [0, 0]
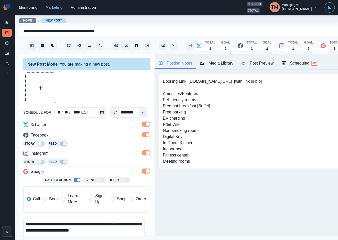
click at [217, 64] on div "Media Library" at bounding box center [217, 63] width 33 height 6
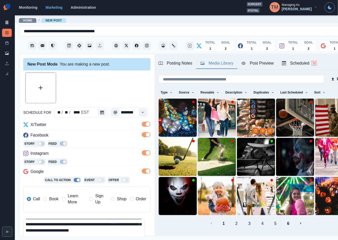
click at [251, 117] on icon at bounding box center [253, 116] width 4 height 4
click at [242, 118] on img at bounding box center [256, 118] width 38 height 38
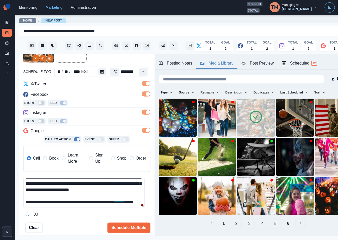
scroll to position [67, 0]
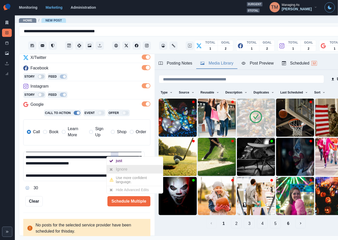
click at [118, 169] on div "Ignore" at bounding box center [123, 169] width 14 height 8
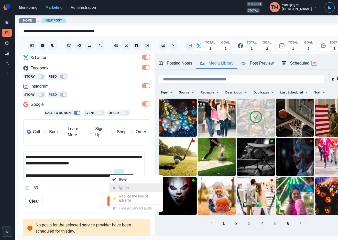
click at [118, 184] on div at bounding box center [114, 188] width 9 height 8
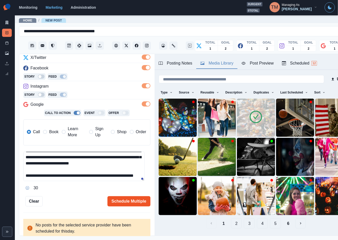
click at [119, 205] on button "Schedule Multiple" at bounding box center [129, 201] width 43 height 10
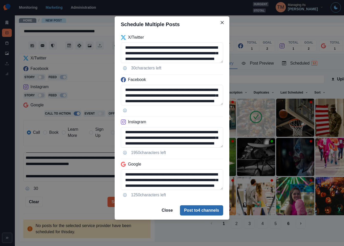
click at [190, 208] on button "Post to 4 channels" at bounding box center [201, 210] width 43 height 10
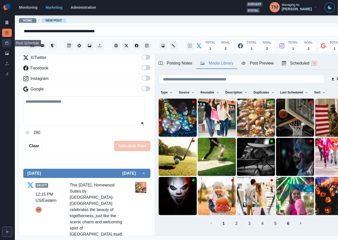
click at [7, 42] on rect at bounding box center [7, 43] width 3 height 3
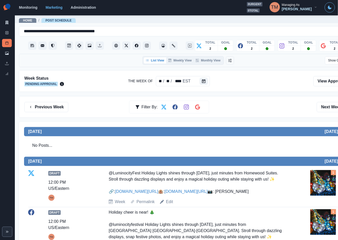
click at [268, 101] on div "Previous Week Filter By: Next Week" at bounding box center [188, 107] width 339 height 22
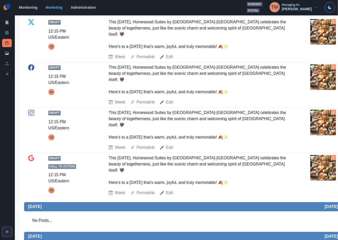
scroll to position [423, 0]
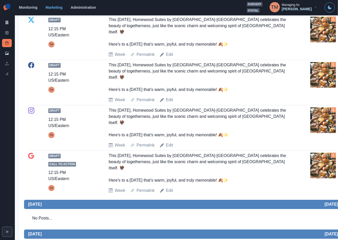
click at [327, 178] on img at bounding box center [324, 166] width 26 height 26
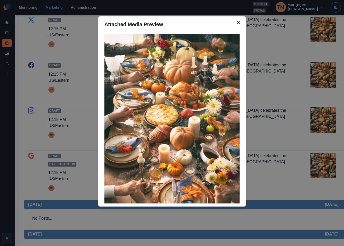
click at [327, 199] on div "Attached Media Preview" at bounding box center [172, 123] width 344 height 246
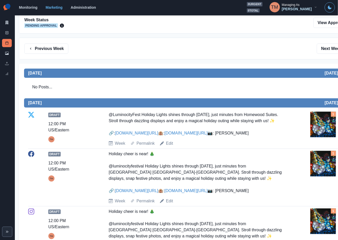
scroll to position [0, 0]
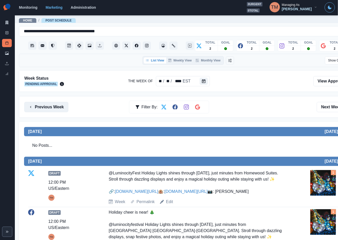
click at [48, 108] on button "Previous Week" at bounding box center [46, 107] width 44 height 10
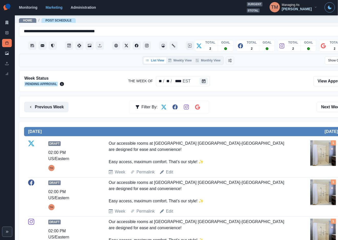
click at [41, 108] on button "Previous Week" at bounding box center [46, 107] width 44 height 10
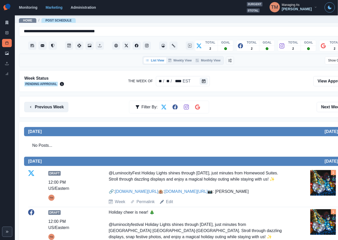
click at [54, 104] on button "Previous Week" at bounding box center [46, 107] width 44 height 10
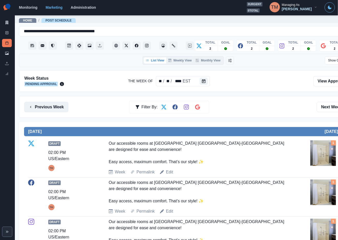
click at [35, 108] on button "Previous Week" at bounding box center [46, 107] width 44 height 10
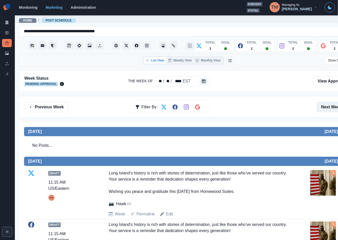
click at [327, 106] on button "Next Week" at bounding box center [335, 107] width 36 height 10
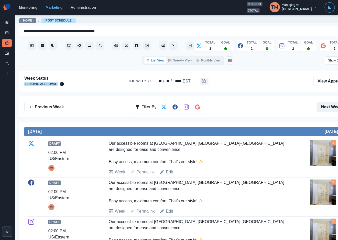
click at [328, 105] on button "Next Week" at bounding box center [335, 107] width 36 height 10
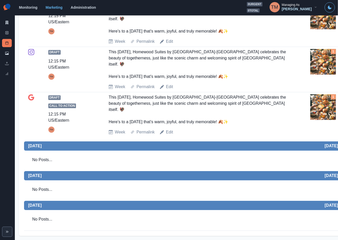
scroll to position [6, 0]
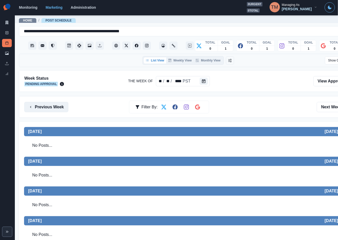
drag, startPoint x: 53, startPoint y: 107, endPoint x: 52, endPoint y: 111, distance: 3.9
click at [53, 108] on button "Previous Week" at bounding box center [46, 107] width 44 height 10
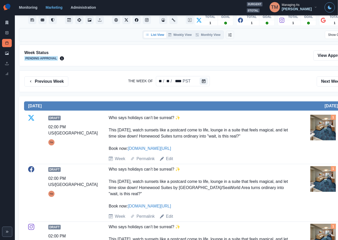
scroll to position [38, 0]
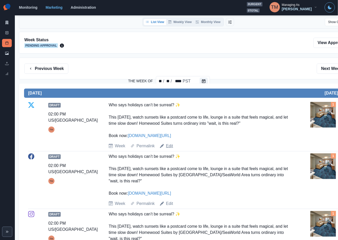
click at [169, 145] on link "Edit" at bounding box center [169, 146] width 7 height 6
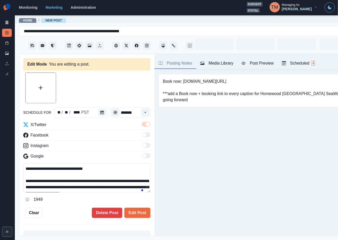
type input "*******"
type textarea "**********"
click at [100, 112] on icon "Calendar" at bounding box center [102, 113] width 4 height 4
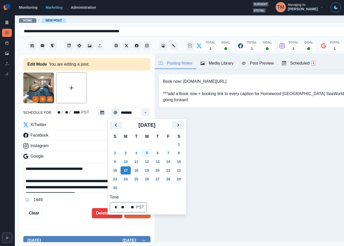
click at [148, 152] on button "5" at bounding box center [147, 153] width 10 height 8
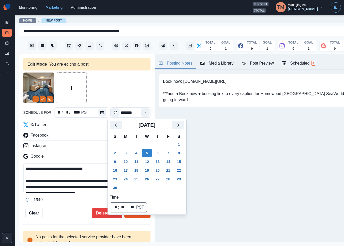
click at [129, 218] on button "Edit Post" at bounding box center [137, 213] width 26 height 10
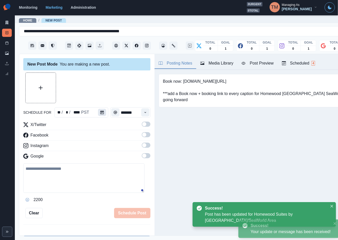
click at [100, 112] on icon "Calendar" at bounding box center [102, 113] width 4 height 4
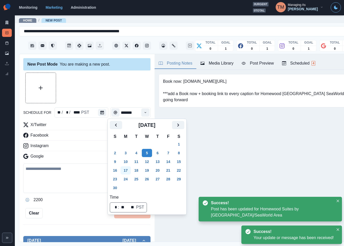
click at [124, 169] on button "17" at bounding box center [126, 170] width 10 height 8
click at [85, 199] on div "2200" at bounding box center [86, 200] width 127 height 8
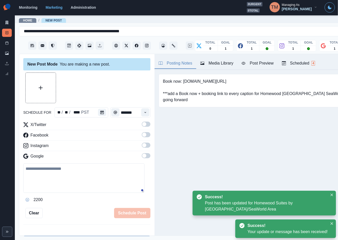
scroll to position [192, 0]
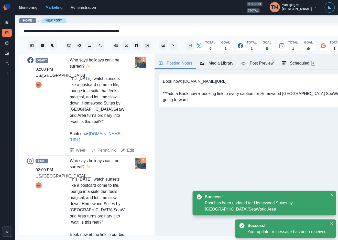
click at [128, 153] on link "Edit" at bounding box center [130, 150] width 7 height 6
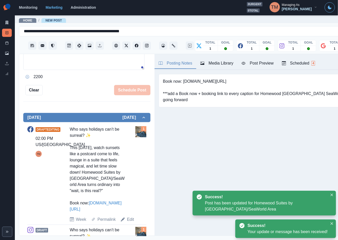
scroll to position [13, 0]
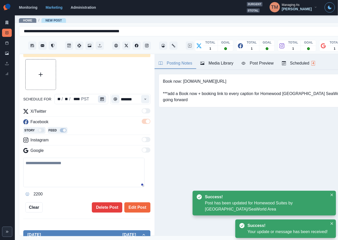
type textarea "**********"
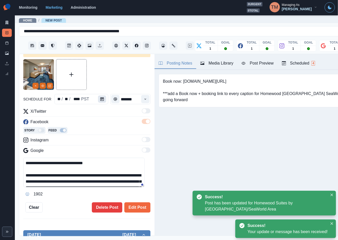
scroll to position [0, 0]
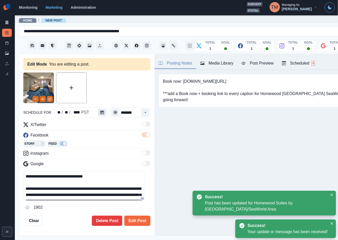
click at [101, 113] on icon "Calendar" at bounding box center [102, 113] width 4 height 4
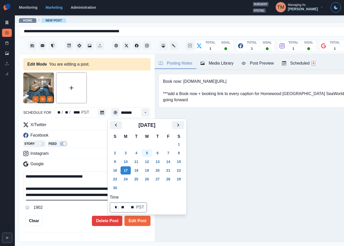
click at [146, 152] on button "5" at bounding box center [147, 153] width 10 height 8
click at [136, 222] on button "Edit Post" at bounding box center [137, 221] width 26 height 10
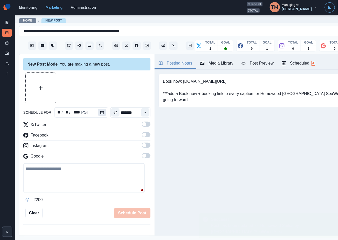
click at [100, 112] on icon "Calendar" at bounding box center [102, 113] width 4 height 4
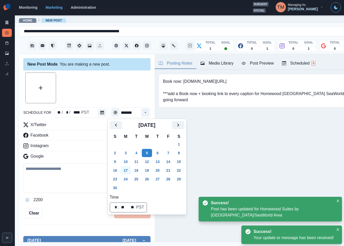
click at [126, 169] on button "17" at bounding box center [126, 170] width 10 height 8
click at [79, 205] on div "schedule for ** / ** / **** PST ******* X/Twitter Facebook Instagram Google 220…" at bounding box center [86, 145] width 127 height 146
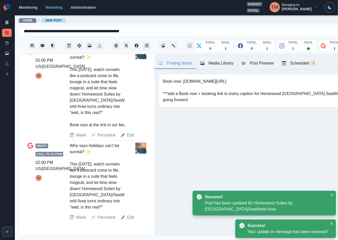
scroll to position [214, 0]
click at [129, 134] on link "Edit" at bounding box center [130, 135] width 7 height 6
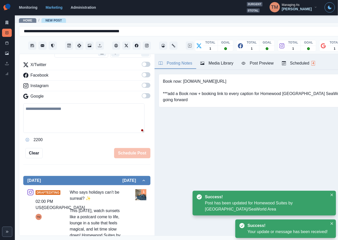
scroll to position [7, 0]
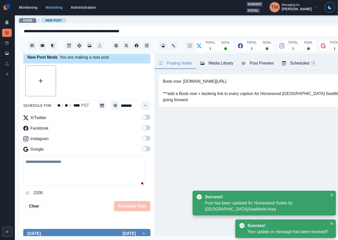
type textarea "**********"
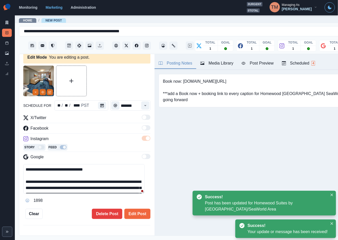
scroll to position [0, 0]
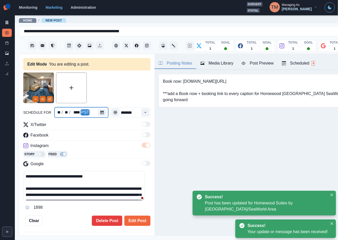
click at [99, 108] on div at bounding box center [103, 112] width 10 height 10
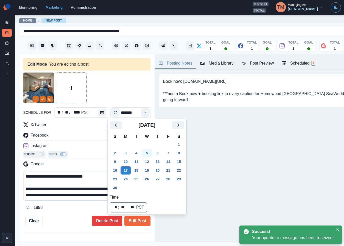
click at [145, 152] on button "5" at bounding box center [147, 153] width 10 height 8
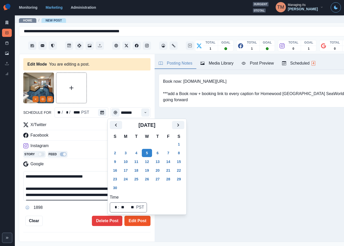
click at [137, 220] on button "Edit Post" at bounding box center [137, 221] width 26 height 10
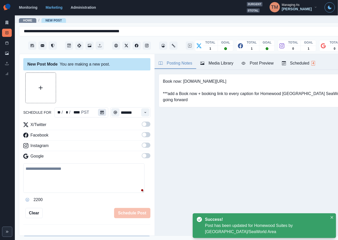
click at [101, 113] on button "Calendar" at bounding box center [102, 112] width 8 height 7
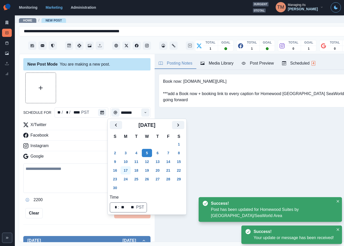
click at [124, 169] on button "17" at bounding box center [126, 170] width 10 height 8
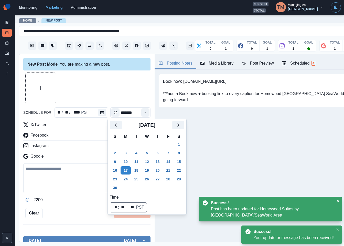
click at [82, 200] on div "2200" at bounding box center [86, 200] width 127 height 8
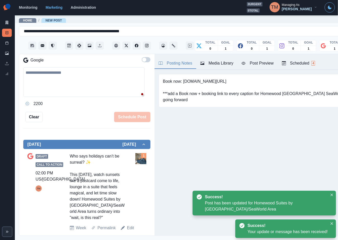
scroll to position [107, 0]
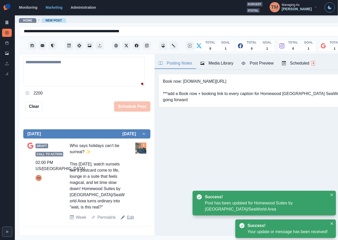
click at [130, 221] on link "Edit" at bounding box center [130, 217] width 7 height 6
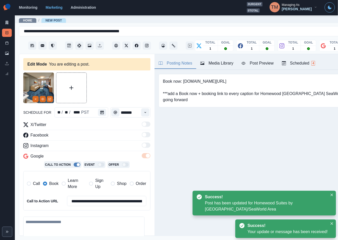
type textarea "**********"
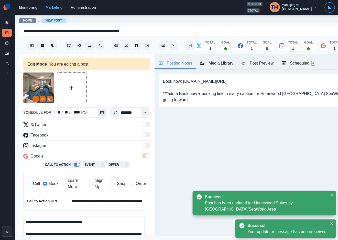
click at [100, 112] on icon "Calendar" at bounding box center [102, 113] width 4 height 4
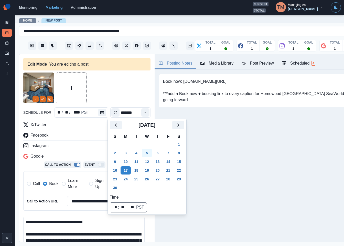
click at [148, 152] on button "5" at bounding box center [147, 153] width 10 height 8
click at [71, 184] on span "Learn More" at bounding box center [77, 183] width 18 height 12
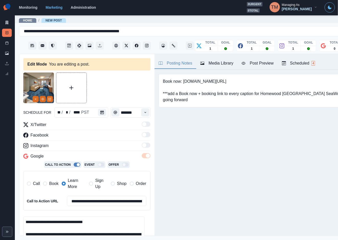
click at [46, 185] on span at bounding box center [45, 184] width 4 height 4
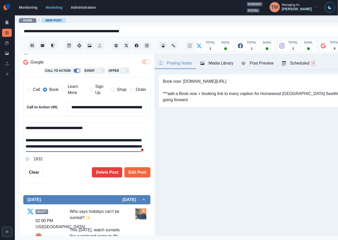
scroll to position [115, 0]
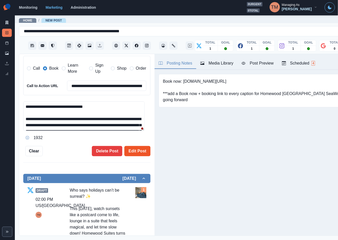
click at [134, 149] on button "Edit Post" at bounding box center [137, 151] width 26 height 10
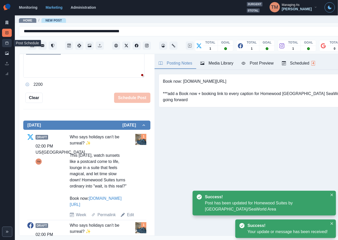
click at [7, 42] on icon at bounding box center [7, 43] width 4 height 4
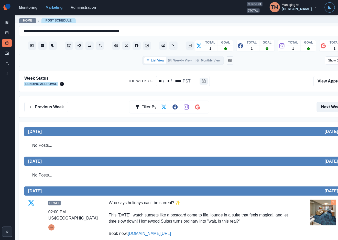
click at [329, 108] on button "Next Week" at bounding box center [335, 107] width 36 height 10
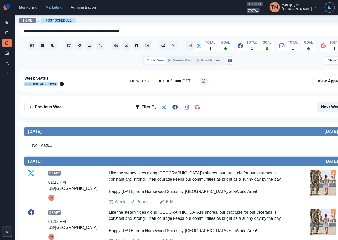
click at [326, 106] on button "Next Week" at bounding box center [335, 107] width 36 height 10
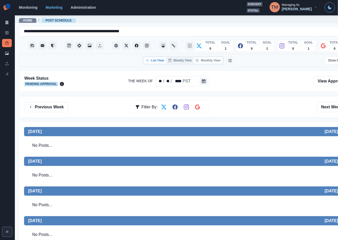
click at [214, 61] on button "Monthly View" at bounding box center [208, 60] width 29 height 6
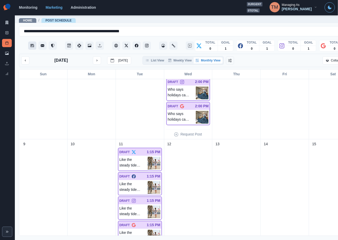
scroll to position [154, 0]
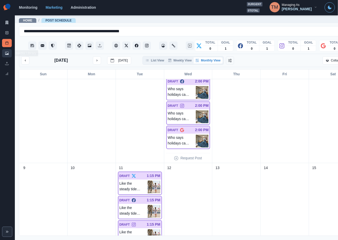
click at [9, 52] on link "Media Library" at bounding box center [7, 53] width 10 height 8
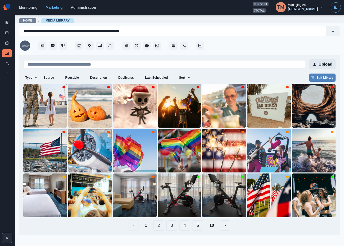
drag, startPoint x: 329, startPoint y: 67, endPoint x: 327, endPoint y: 64, distance: 3.6
click at [327, 64] on button "Upload" at bounding box center [322, 64] width 26 height 10
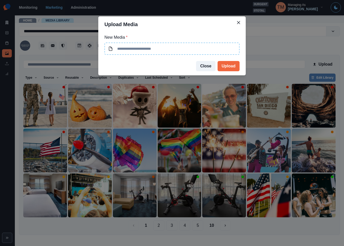
click at [187, 51] on input at bounding box center [171, 49] width 135 height 12
type input "**********"
click at [229, 67] on button "Upload" at bounding box center [229, 66] width 22 height 10
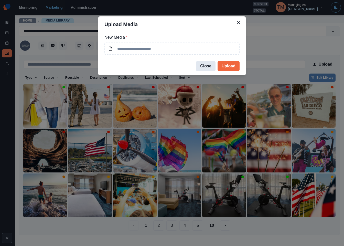
drag, startPoint x: 211, startPoint y: 68, endPoint x: 207, endPoint y: 69, distance: 4.2
click at [211, 68] on button "Close" at bounding box center [205, 66] width 19 height 10
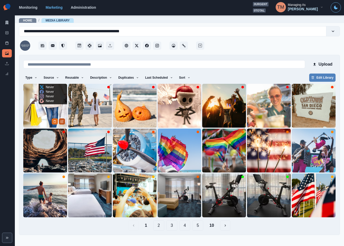
click at [63, 122] on icon "Edit Media" at bounding box center [61, 121] width 3 height 3
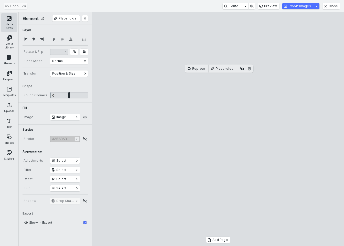
click at [8, 19] on button "Media Sizes" at bounding box center [9, 22] width 16 height 18
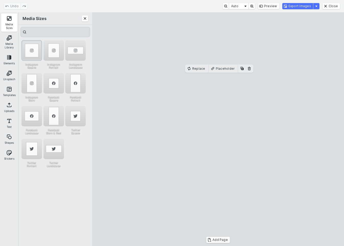
click at [35, 47] on div "Instagram Square" at bounding box center [32, 50] width 20 height 20
click at [51, 47] on div "Instagram Portrait" at bounding box center [54, 50] width 20 height 20
click at [82, 51] on div "Instagram Landscape" at bounding box center [75, 50] width 20 height 20
click at [304, 8] on button "Export Images" at bounding box center [297, 6] width 31 height 6
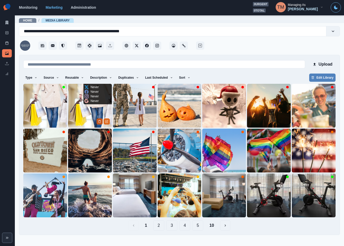
click at [99, 122] on icon "Delete Media" at bounding box center [99, 121] width 3 height 3
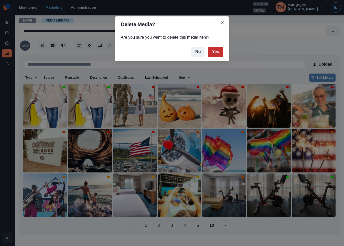
click at [215, 51] on button "Yes" at bounding box center [215, 52] width 15 height 10
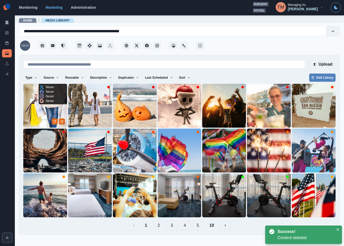
click at [36, 116] on img at bounding box center [45, 106] width 44 height 44
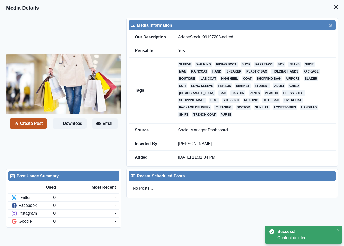
click at [38, 118] on button "Create Post" at bounding box center [28, 123] width 37 height 10
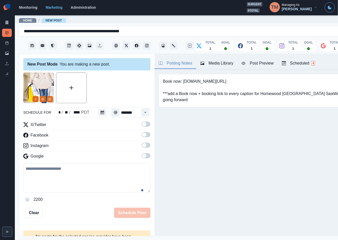
click at [57, 171] on textarea at bounding box center [86, 177] width 127 height 29
paste textarea "**********"
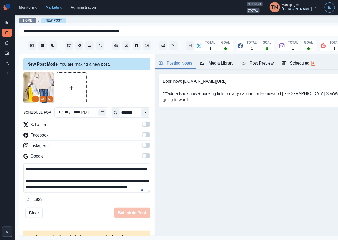
scroll to position [28, 0]
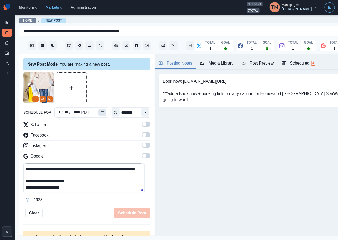
type textarea "**********"
click at [101, 112] on icon "Calendar" at bounding box center [103, 113] width 4 height 4
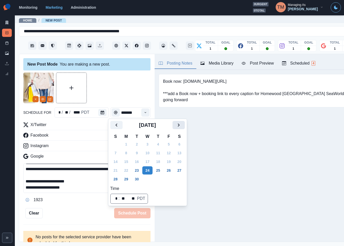
click at [179, 125] on icon "Next" at bounding box center [179, 124] width 2 height 3
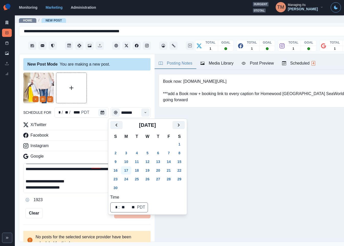
click at [128, 169] on button "17" at bounding box center [126, 170] width 10 height 8
click at [148, 170] on button "19" at bounding box center [147, 170] width 10 height 8
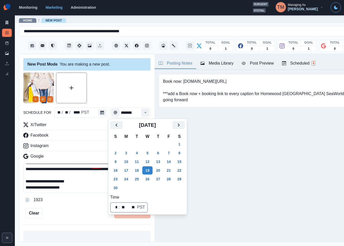
click at [118, 90] on div at bounding box center [86, 87] width 127 height 31
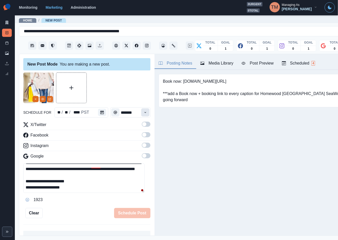
click at [144, 114] on icon "Time" at bounding box center [146, 113] width 4 height 4
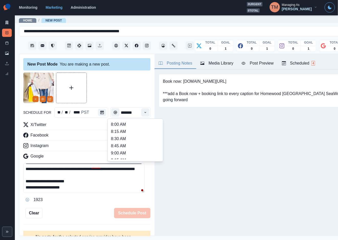
type input "********"
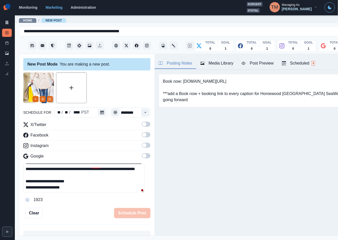
click at [129, 79] on div at bounding box center [86, 87] width 127 height 31
click at [142, 124] on span at bounding box center [144, 124] width 4 height 4
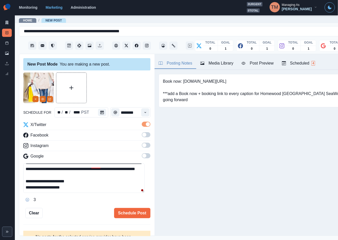
click at [142, 137] on span at bounding box center [146, 134] width 9 height 5
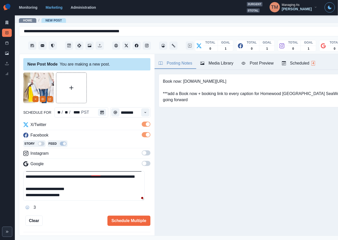
click at [143, 154] on span at bounding box center [146, 152] width 9 height 5
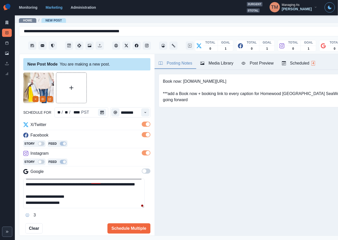
click at [142, 175] on label at bounding box center [146, 173] width 9 height 8
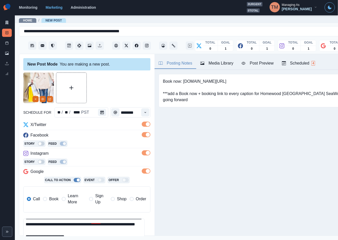
scroll to position [67, 0]
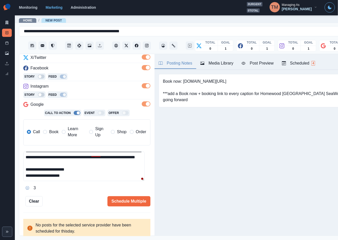
click at [52, 131] on span "Book" at bounding box center [53, 132] width 9 height 6
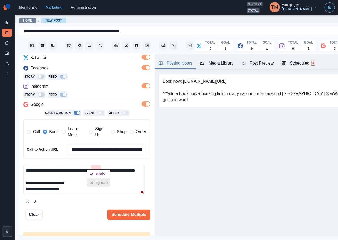
click at [98, 182] on div "Ignore" at bounding box center [103, 183] width 14 height 8
click at [114, 180] on textarea "**********" at bounding box center [83, 179] width 121 height 29
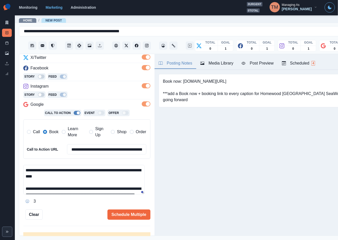
scroll to position [0, 0]
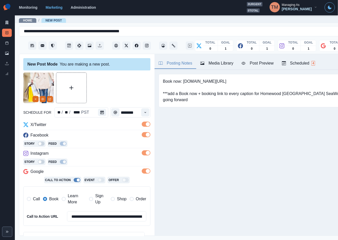
click at [264, 65] on div "Post Preview" at bounding box center [258, 63] width 32 height 6
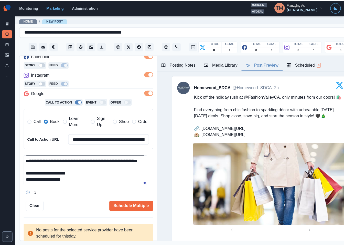
scroll to position [77, 0]
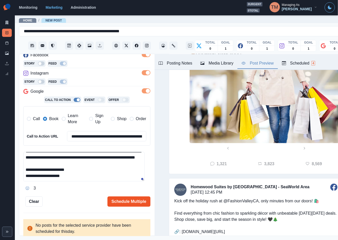
click at [128, 204] on button "Schedule Multiple" at bounding box center [129, 201] width 43 height 10
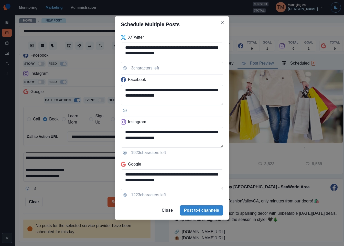
drag, startPoint x: 175, startPoint y: 89, endPoint x: 207, endPoint y: 89, distance: 32.3
click at [207, 89] on textarea "**********" at bounding box center [172, 95] width 102 height 20
paste textarea "**"
type textarea "**********"
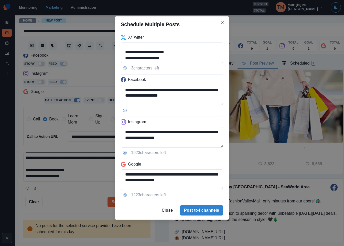
click at [211, 48] on textarea "**********" at bounding box center [172, 53] width 102 height 20
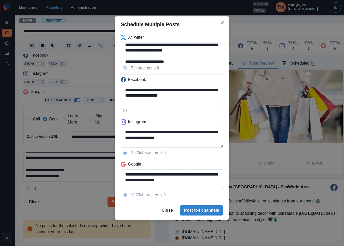
type textarea "**********"
drag, startPoint x: 176, startPoint y: 133, endPoint x: 207, endPoint y: 133, distance: 30.5
click at [207, 133] on textarea "**********" at bounding box center [172, 137] width 102 height 20
paste textarea "*"
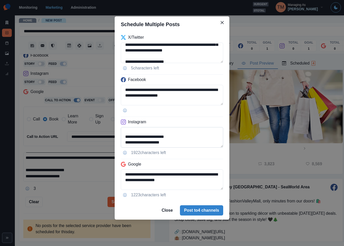
drag, startPoint x: 133, startPoint y: 143, endPoint x: 207, endPoint y: 143, distance: 73.5
click at [207, 143] on textarea "**********" at bounding box center [172, 137] width 102 height 20
type textarea "**********"
click at [174, 185] on textarea "**********" at bounding box center [172, 179] width 102 height 20
paste textarea "**********"
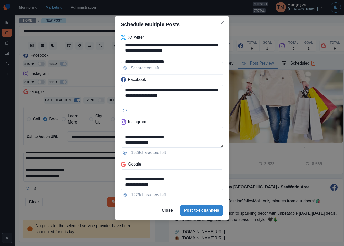
drag, startPoint x: 144, startPoint y: 173, endPoint x: 194, endPoint y: 192, distance: 52.8
click at [194, 192] on div "**********" at bounding box center [172, 116] width 115 height 169
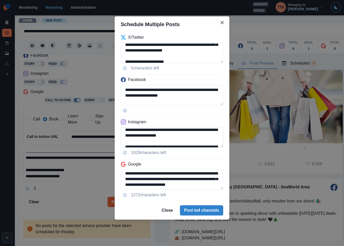
type textarea "**********"
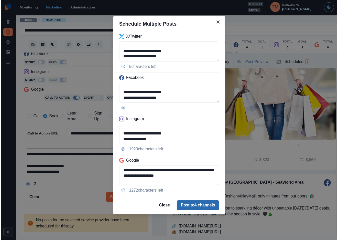
scroll to position [24, 0]
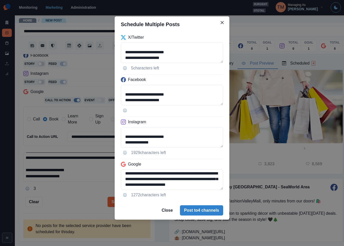
drag, startPoint x: 203, startPoint y: 213, endPoint x: 78, endPoint y: 194, distance: 126.9
click at [78, 194] on div "**********" at bounding box center [172, 123] width 344 height 246
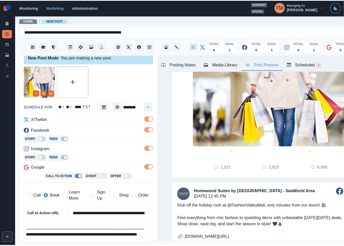
scroll to position [80, 0]
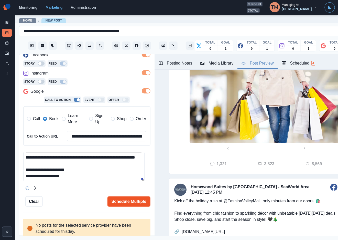
click at [125, 204] on button "Schedule Multiple" at bounding box center [129, 201] width 43 height 10
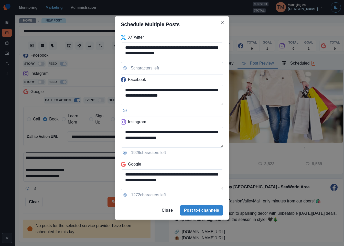
click at [223, 53] on textarea "**********" at bounding box center [172, 53] width 102 height 20
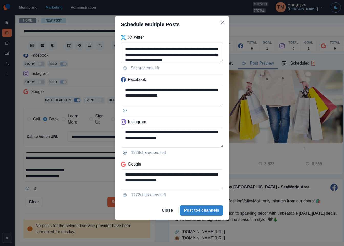
click at [129, 55] on textarea "**********" at bounding box center [172, 53] width 102 height 20
type textarea "**********"
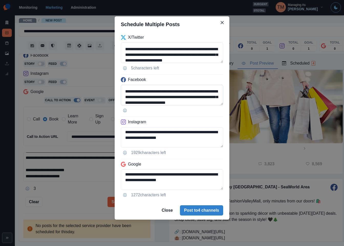
click at [129, 98] on textarea "**********" at bounding box center [172, 95] width 102 height 20
type textarea "**********"
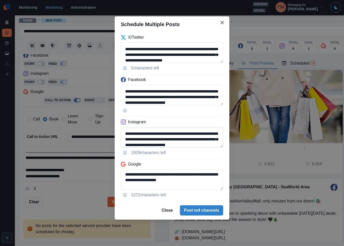
click at [131, 139] on textarea "**********" at bounding box center [172, 137] width 102 height 20
type textarea "**********"
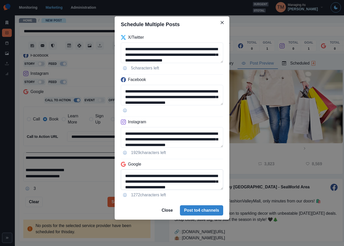
click at [130, 182] on textarea "**********" at bounding box center [172, 179] width 102 height 20
type textarea "**********"
click at [201, 215] on button "Post to 4 channels" at bounding box center [201, 210] width 43 height 10
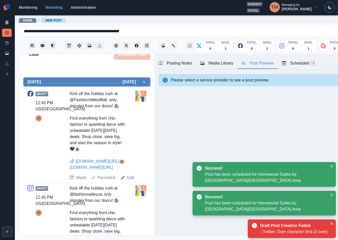
scroll to position [208, 0]
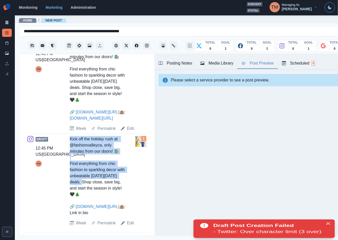
drag, startPoint x: 68, startPoint y: 138, endPoint x: 85, endPoint y: 196, distance: 61.0
click at [85, 196] on div "Draft 12:45 PM US/Pacific TM Kick off the holiday rush at @fashionvalleyca, onl…" at bounding box center [86, 181] width 119 height 90
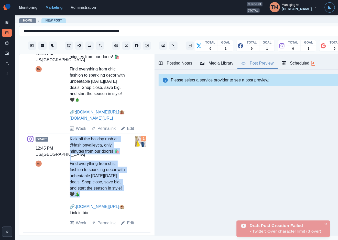
copy div "Kick off the holiday rush at @fashionvalleyca, only minutes from our doors! 🛍️ …"
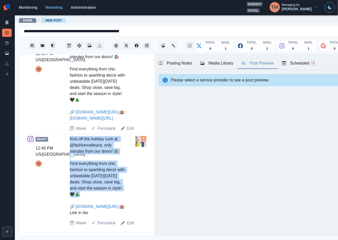
scroll to position [54, 0]
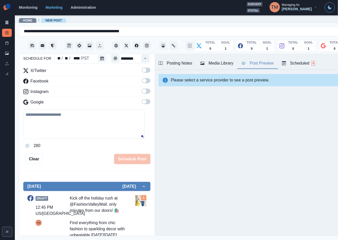
click at [80, 129] on textarea at bounding box center [83, 123] width 121 height 29
paste textarea "**********"
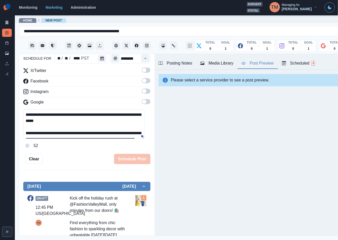
scroll to position [10, 0]
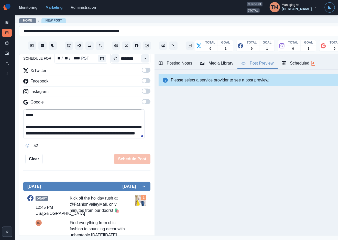
type textarea "**********"
click at [142, 102] on span at bounding box center [146, 101] width 9 height 5
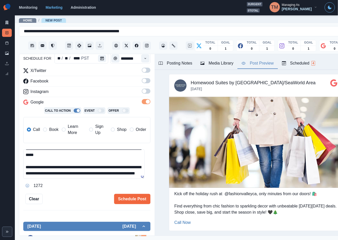
click at [53, 131] on span "Book" at bounding box center [53, 130] width 9 height 6
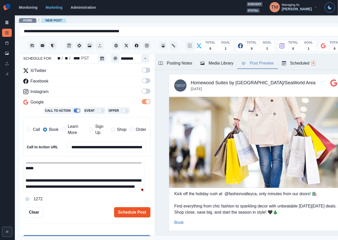
click at [131, 211] on button "Schedule Post" at bounding box center [132, 212] width 36 height 10
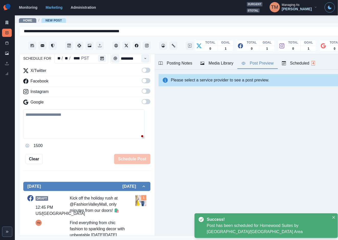
scroll to position [0, 0]
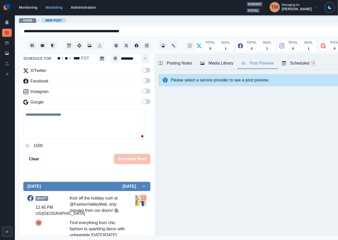
click at [58, 121] on textarea at bounding box center [83, 123] width 121 height 29
paste textarea "**********"
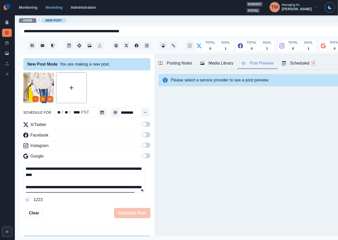
click at [142, 125] on span at bounding box center [146, 124] width 9 height 5
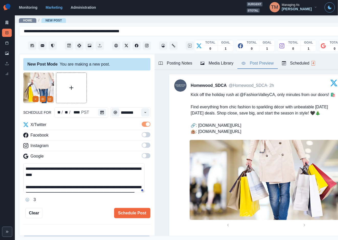
click at [84, 176] on textarea "**********" at bounding box center [83, 177] width 121 height 29
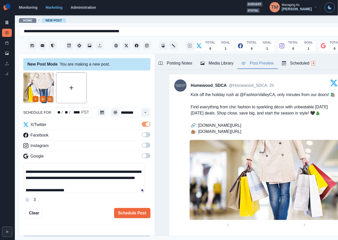
scroll to position [15, 0]
click at [71, 185] on textarea "**********" at bounding box center [83, 177] width 121 height 29
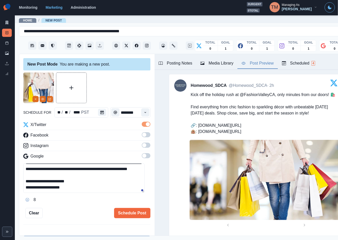
scroll to position [0, 0]
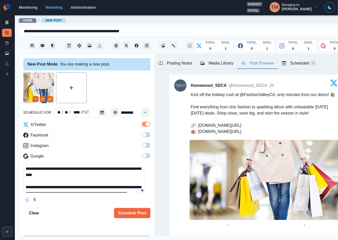
drag, startPoint x: 130, startPoint y: 215, endPoint x: 113, endPoint y: 182, distance: 36.4
click at [110, 177] on div "**********" at bounding box center [86, 145] width 127 height 146
click at [114, 187] on textarea "**********" at bounding box center [83, 177] width 121 height 29
type textarea "**********"
click at [124, 211] on button "Schedule Post" at bounding box center [132, 213] width 36 height 10
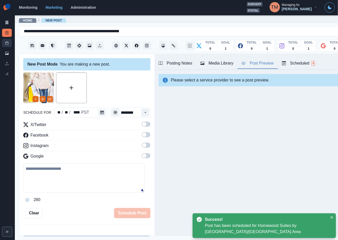
click at [7, 41] on icon at bounding box center [7, 43] width 4 height 4
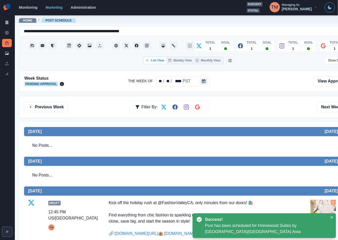
click at [6, 53] on icon at bounding box center [7, 53] width 4 height 4
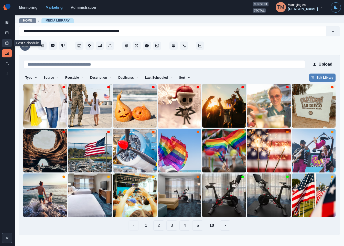
click at [5, 42] on icon at bounding box center [7, 43] width 4 height 4
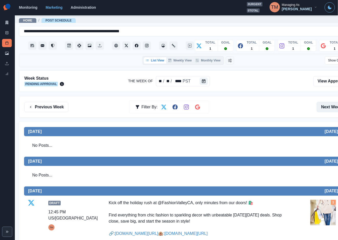
click at [328, 107] on button "Next Week" at bounding box center [335, 107] width 36 height 10
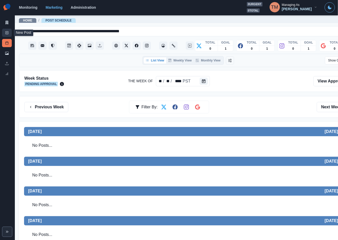
click at [9, 33] on link "New Post" at bounding box center [7, 33] width 10 height 8
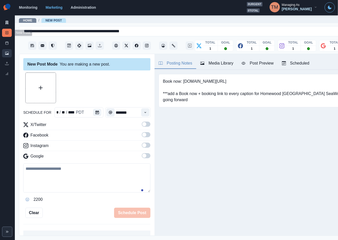
click at [4, 56] on link "Media Library" at bounding box center [7, 53] width 10 height 8
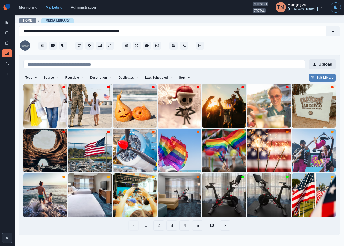
click at [325, 65] on button "Upload" at bounding box center [322, 64] width 26 height 10
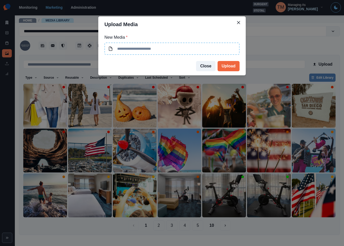
click at [135, 45] on input at bounding box center [171, 49] width 135 height 12
type input "**********"
click at [238, 66] on button "Upload" at bounding box center [229, 66] width 22 height 10
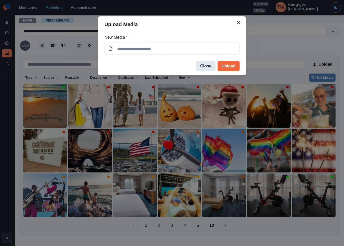
click at [202, 66] on button "Close" at bounding box center [205, 66] width 19 height 10
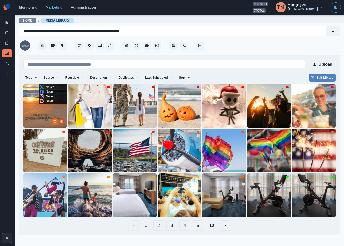
click at [62, 122] on icon "Edit Media" at bounding box center [61, 121] width 3 height 3
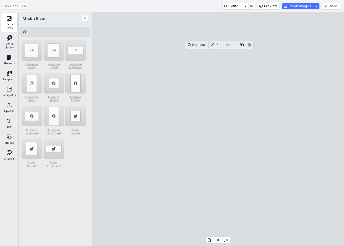
click at [13, 23] on button "Media Sizes" at bounding box center [9, 22] width 16 height 18
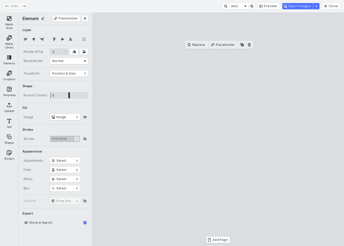
click at [13, 23] on button "Media Sizes" at bounding box center [9, 22] width 16 height 18
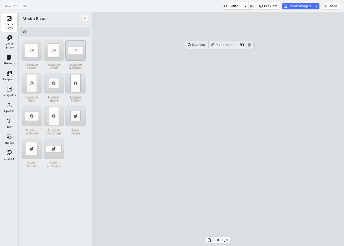
click at [73, 50] on div "Instagram Landscape" at bounding box center [75, 50] width 20 height 20
click at [218, 129] on cesdk-canvas "Editor canvas" at bounding box center [218, 129] width 0 height 0
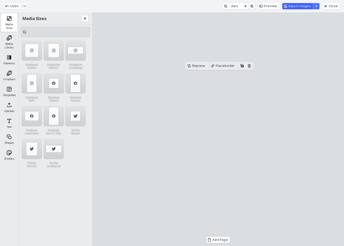
click at [305, 6] on button "Export Images" at bounding box center [297, 6] width 31 height 6
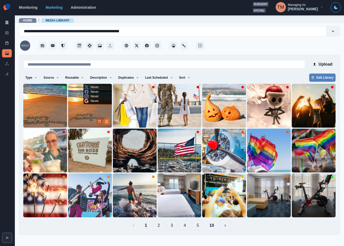
click at [97, 120] on button "Delete Media" at bounding box center [100, 121] width 6 height 6
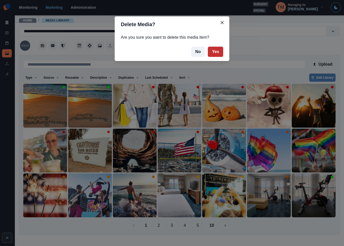
click at [215, 53] on button "Yes" at bounding box center [215, 52] width 15 height 10
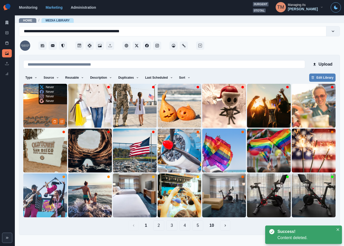
click at [39, 112] on img at bounding box center [45, 106] width 44 height 44
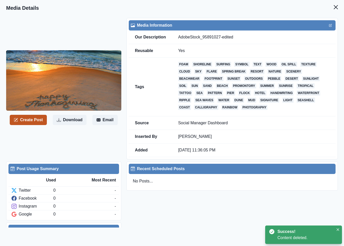
click at [32, 115] on button "Create Post" at bounding box center [28, 120] width 37 height 10
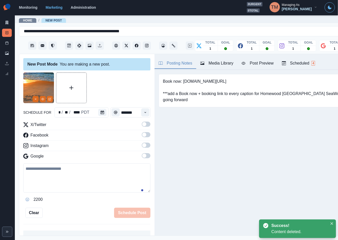
click at [50, 175] on textarea at bounding box center [86, 177] width 127 height 29
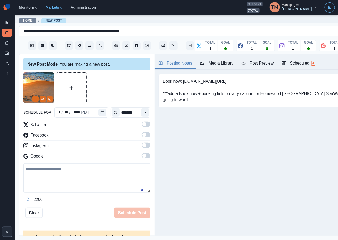
paste textarea "**********"
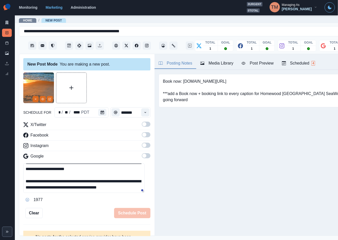
scroll to position [10, 0]
type textarea "**********"
click at [101, 112] on icon "Calendar" at bounding box center [103, 113] width 4 height 4
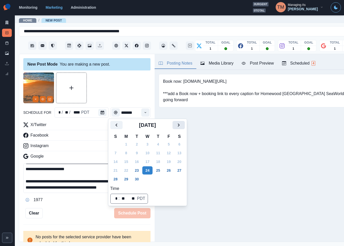
click at [176, 124] on icon "Next" at bounding box center [179, 125] width 6 height 6
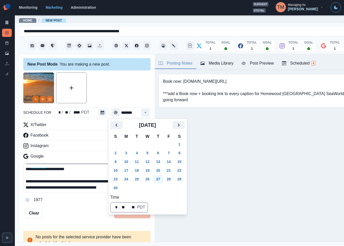
click at [156, 178] on button "27" at bounding box center [158, 179] width 10 height 8
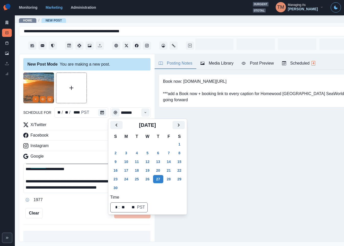
click at [114, 90] on div at bounding box center [86, 87] width 127 height 31
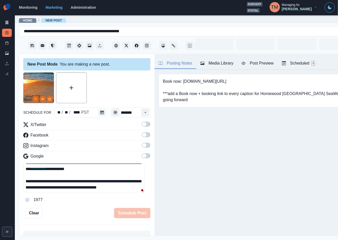
click at [141, 114] on button "Time" at bounding box center [145, 112] width 8 height 8
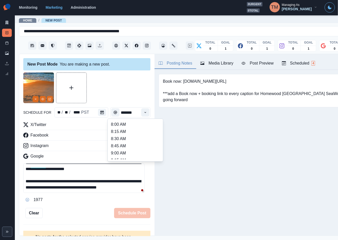
click at [125, 200] on li "10:45 AM" at bounding box center [135, 203] width 51 height 7
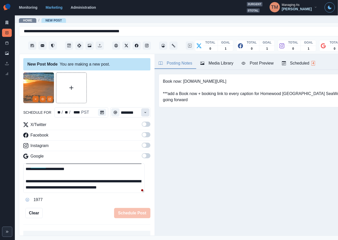
click at [141, 114] on button "Time" at bounding box center [145, 112] width 8 height 8
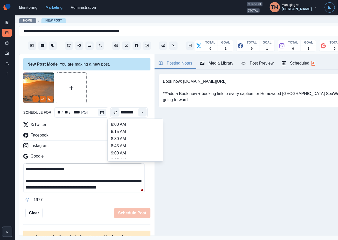
scroll to position [222, 0]
click at [138, 122] on ul "8:00 AM 8:15 AM 8:30 AM 8:45 AM 9:00 AM 9:15 AM 9:30 AM 9:45 AM 10:00 AM 10:15 …" at bounding box center [135, 140] width 51 height 38
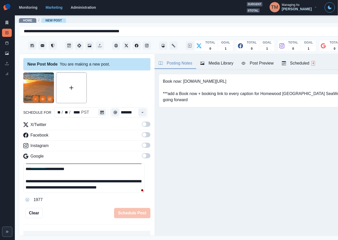
scroll to position [0, 0]
click at [141, 111] on icon "Time" at bounding box center [143, 113] width 4 height 4
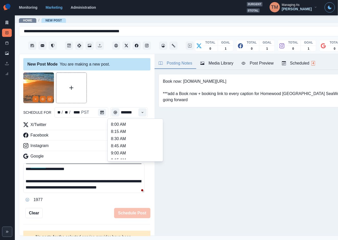
scroll to position [106, 0]
click at [132, 134] on li "12:00 PM" at bounding box center [135, 133] width 51 height 7
type input "********"
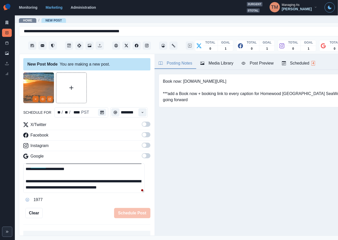
click at [142, 127] on span at bounding box center [146, 124] width 9 height 5
click at [142, 136] on span at bounding box center [144, 135] width 4 height 4
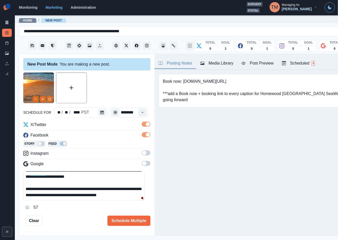
click at [142, 153] on span at bounding box center [144, 153] width 4 height 4
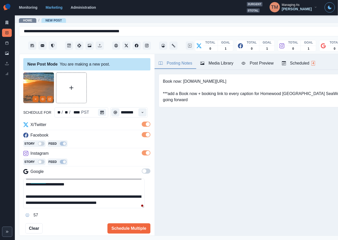
click at [142, 171] on span at bounding box center [146, 171] width 9 height 5
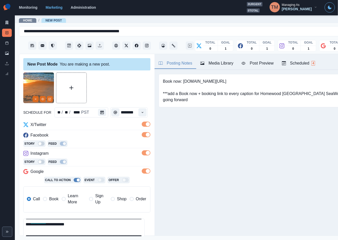
scroll to position [67, 0]
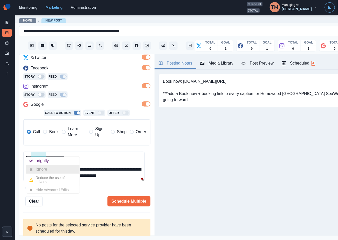
click at [46, 169] on div "Ignore" at bounding box center [43, 169] width 14 height 8
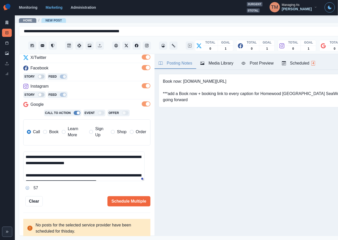
scroll to position [0, 0]
drag, startPoint x: 267, startPoint y: 65, endPoint x: 264, endPoint y: 67, distance: 3.4
click at [267, 65] on div "Post Preview" at bounding box center [258, 63] width 32 height 6
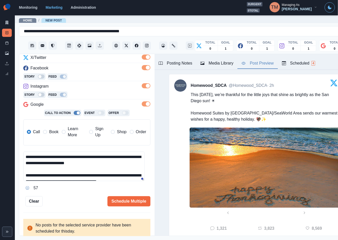
scroll to position [154, 0]
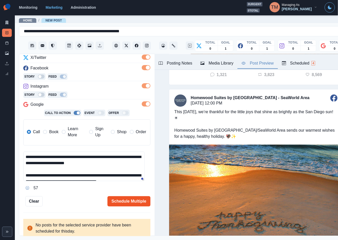
click at [122, 201] on button "Schedule Multiple" at bounding box center [129, 201] width 43 height 10
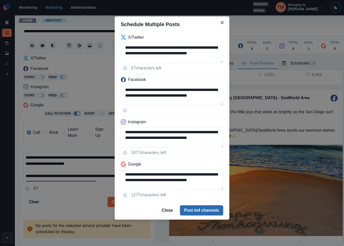
click at [202, 211] on button "Post to 4 channels" at bounding box center [201, 210] width 43 height 10
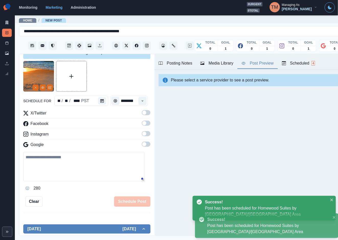
scroll to position [0, 0]
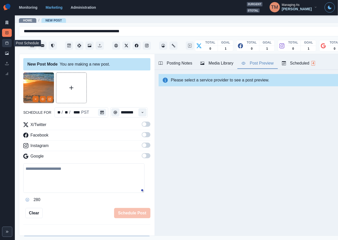
click at [5, 43] on icon at bounding box center [7, 43] width 4 height 4
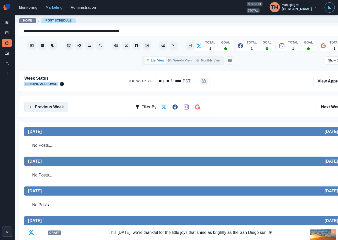
click at [48, 104] on button "Previous Week" at bounding box center [46, 107] width 44 height 10
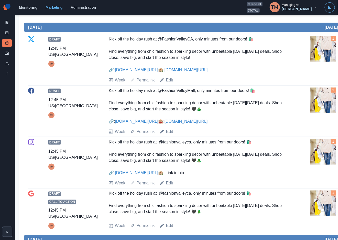
scroll to position [154, 0]
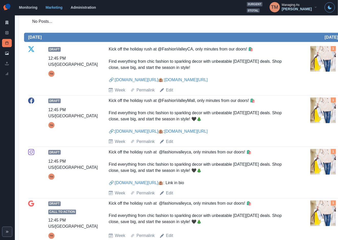
drag, startPoint x: 151, startPoint y: 145, endPoint x: 147, endPoint y: 144, distance: 3.9
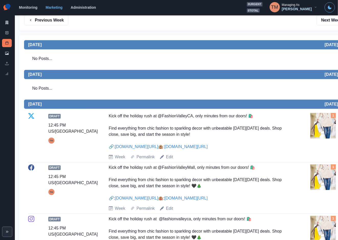
scroll to position [38, 0]
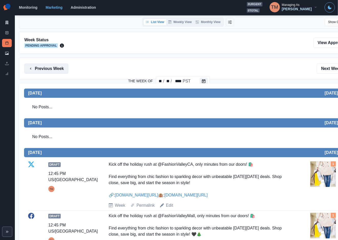
click at [46, 68] on button "Previous Week" at bounding box center [46, 69] width 44 height 10
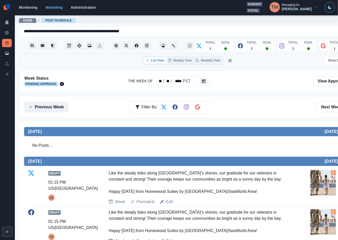
click at [51, 108] on button "Previous Week" at bounding box center [46, 107] width 44 height 10
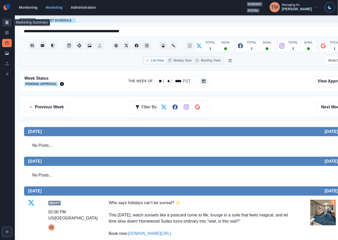
click at [6, 22] on icon at bounding box center [7, 23] width 4 height 4
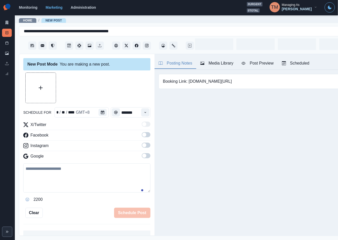
type input "********"
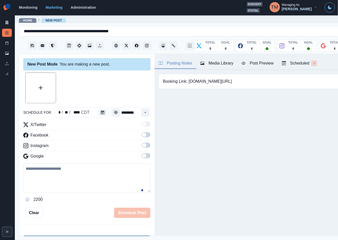
click at [214, 62] on div "Media Library" at bounding box center [217, 63] width 33 height 6
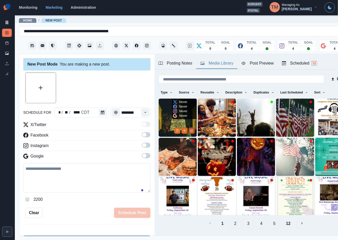
click at [190, 129] on icon "Edit Media" at bounding box center [191, 130] width 3 height 3
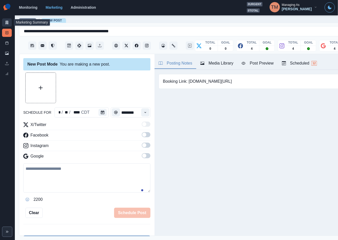
click at [6, 22] on icon at bounding box center [7, 23] width 4 height 4
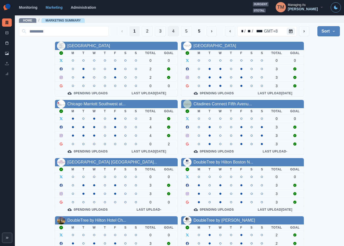
click at [168, 31] on button "4" at bounding box center [173, 31] width 11 height 10
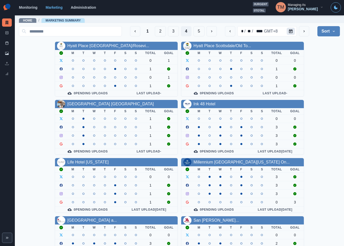
click at [289, 31] on icon "Calendar" at bounding box center [291, 31] width 4 height 4
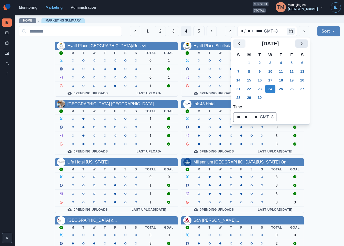
click at [302, 43] on icon "Next" at bounding box center [302, 43] width 2 height 3
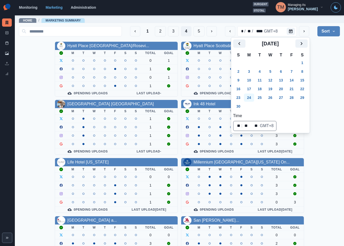
click at [251, 101] on button "24" at bounding box center [249, 97] width 10 height 8
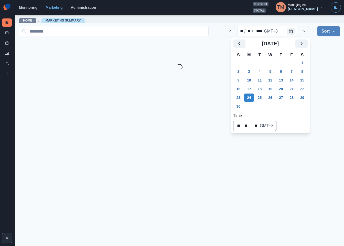
click at [340, 77] on main "Home / Marketing Summary ** / ** / **** GMT+8 Sort Client Name Uploads Pending …" at bounding box center [179, 130] width 329 height 231
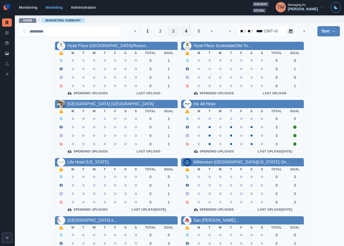
click at [168, 29] on button "3" at bounding box center [173, 31] width 11 height 10
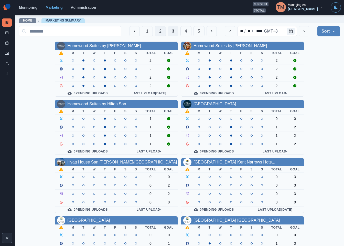
click at [155, 31] on button "2" at bounding box center [160, 31] width 11 height 10
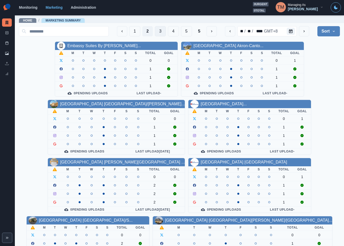
click at [155, 31] on button "3" at bounding box center [160, 31] width 11 height 10
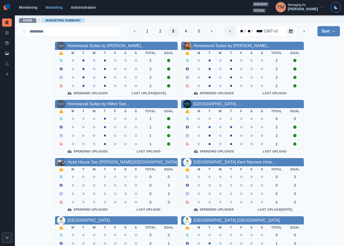
click at [228, 32] on icon "previous" at bounding box center [230, 31] width 4 height 4
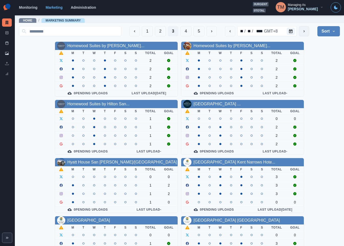
click at [302, 33] on icon "next" at bounding box center [304, 31] width 4 height 4
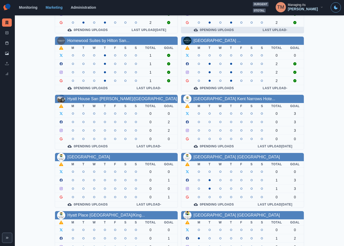
scroll to position [77, 0]
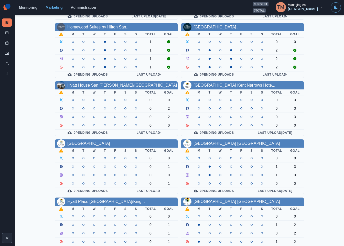
click at [107, 145] on link "[GEOGRAPHIC_DATA]" at bounding box center [88, 143] width 43 height 4
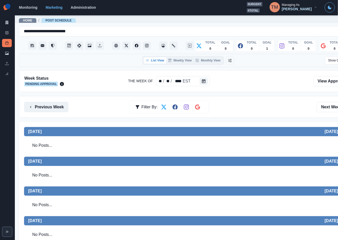
click at [52, 106] on button "Previous Week" at bounding box center [46, 107] width 44 height 10
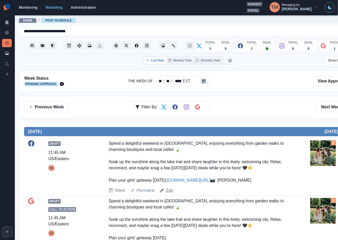
click at [168, 194] on link "Edit" at bounding box center [169, 190] width 7 height 6
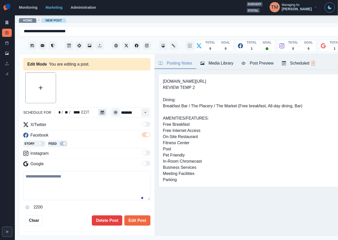
type input "********"
type textarea "**********"
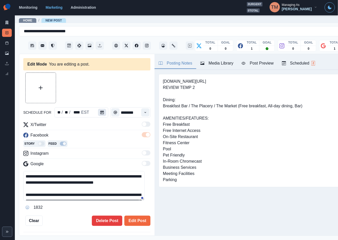
click at [100, 111] on icon "Calendar" at bounding box center [102, 113] width 4 height 4
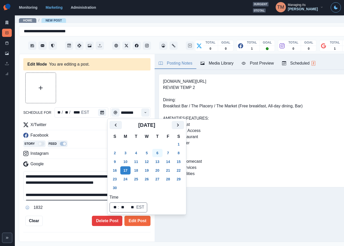
click at [158, 152] on button "6" at bounding box center [157, 153] width 10 height 8
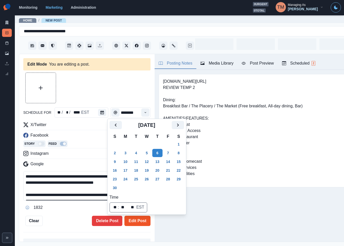
click at [136, 222] on button "Edit Post" at bounding box center [137, 221] width 26 height 10
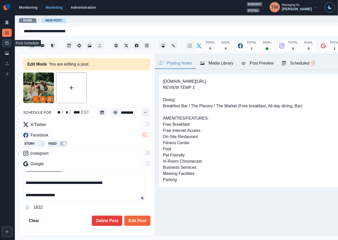
click at [5, 45] on link "Post Schedule" at bounding box center [7, 43] width 10 height 8
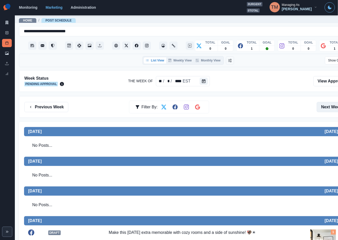
click at [327, 106] on button "Next Week" at bounding box center [335, 107] width 36 height 10
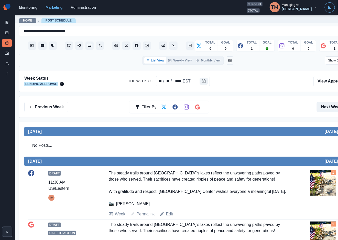
click at [331, 105] on button "Next Week" at bounding box center [335, 107] width 36 height 10
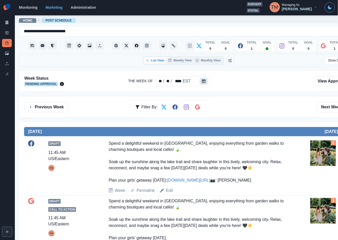
click at [200, 81] on button "Calendar" at bounding box center [204, 81] width 8 height 7
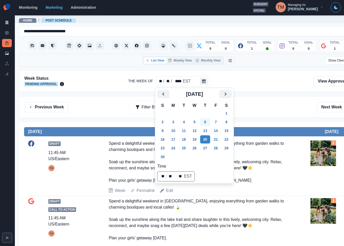
click at [206, 122] on button "6" at bounding box center [205, 122] width 10 height 8
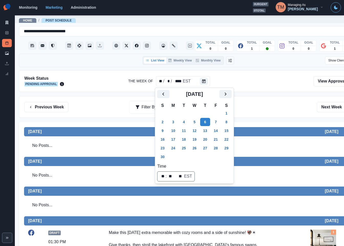
click at [261, 112] on div "Previous Week Filter By: Next Week" at bounding box center [188, 107] width 328 height 10
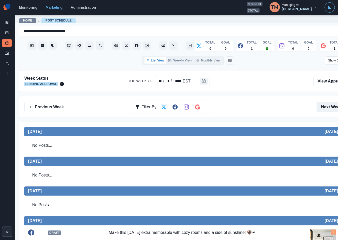
click at [331, 107] on button "Next Week" at bounding box center [335, 107] width 36 height 10
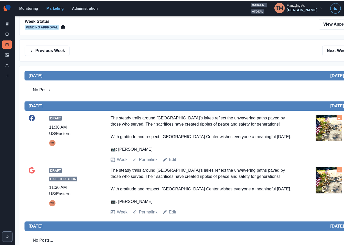
scroll to position [46, 0]
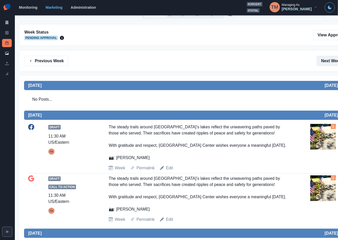
click at [329, 60] on button "Next Week" at bounding box center [335, 61] width 36 height 10
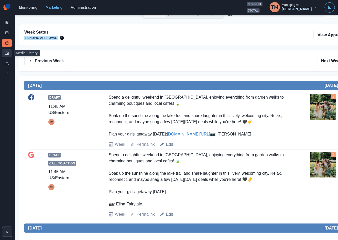
click at [6, 51] on link "Media Library" at bounding box center [7, 53] width 10 height 8
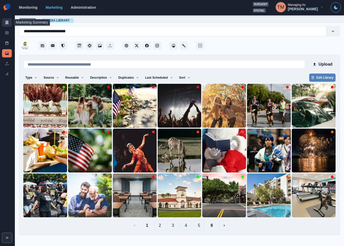
click at [6, 23] on icon at bounding box center [7, 23] width 4 height 4
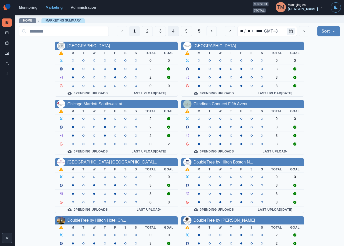
click at [168, 29] on button "4" at bounding box center [173, 31] width 11 height 10
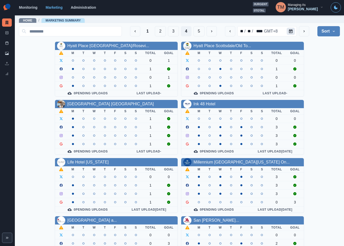
click at [289, 30] on icon "Calendar" at bounding box center [291, 31] width 4 height 4
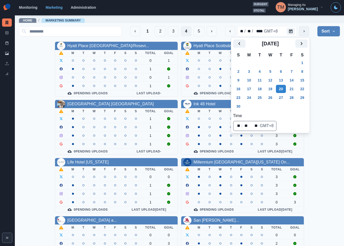
click at [302, 32] on icon "next" at bounding box center [304, 31] width 4 height 4
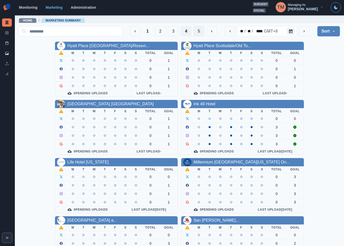
click at [195, 31] on button "5" at bounding box center [199, 31] width 11 height 10
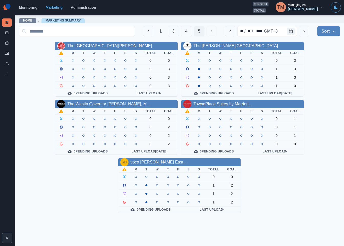
click at [323, 8] on icon "button" at bounding box center [322, 7] width 4 height 4
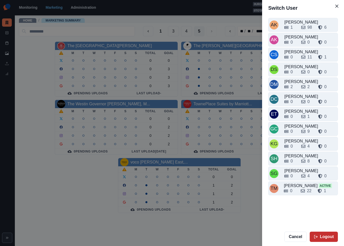
click at [332, 237] on button "Logout" at bounding box center [324, 237] width 28 height 10
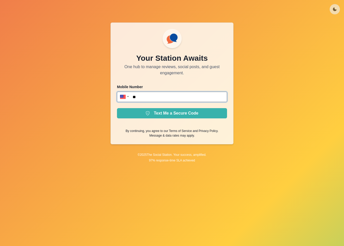
click at [171, 98] on input "**" at bounding box center [172, 97] width 110 height 10
click at [128, 98] on div at bounding box center [123, 97] width 13 height 10
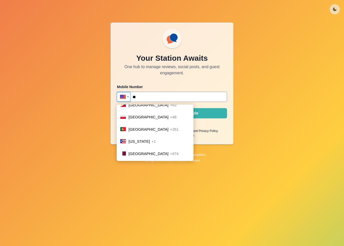
scroll to position [1791, 0]
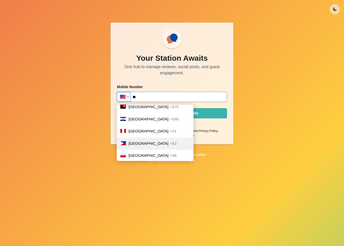
click at [170, 141] on span "+63" at bounding box center [173, 143] width 6 height 4
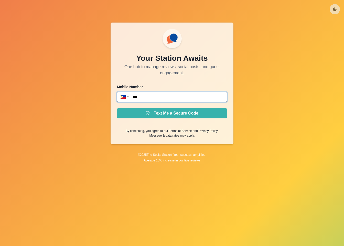
click at [158, 95] on input "***" at bounding box center [172, 97] width 110 height 10
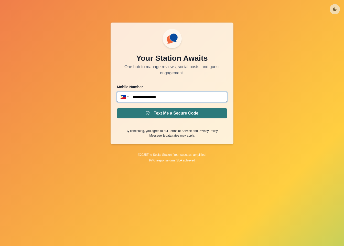
type input "**********"
click at [169, 113] on button "Text Me a Secure Code" at bounding box center [172, 113] width 110 height 10
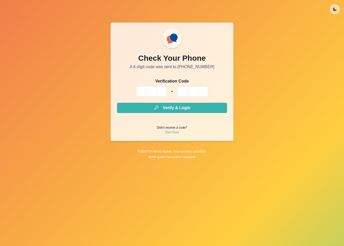
click at [141, 92] on input "Please enter your pin code" at bounding box center [141, 91] width 10 height 10
type input "*"
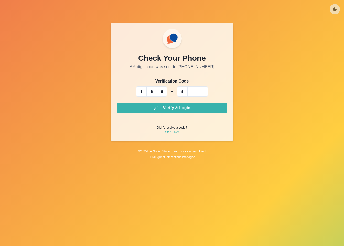
type input "*"
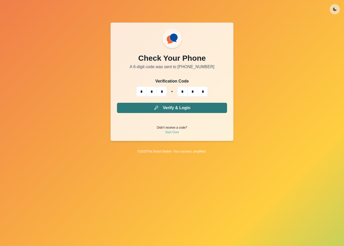
type input "*"
click at [148, 112] on button "Verify & Login" at bounding box center [172, 108] width 110 height 10
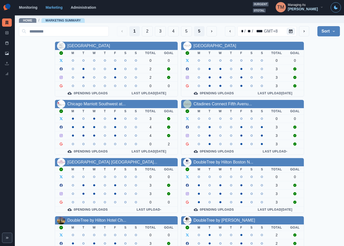
click at [194, 32] on button "5" at bounding box center [199, 31] width 11 height 10
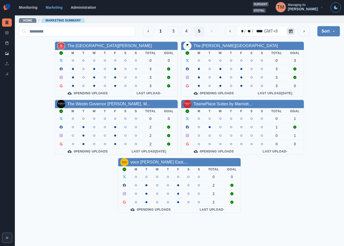
click at [291, 33] on icon "Calendar" at bounding box center [291, 31] width 4 height 4
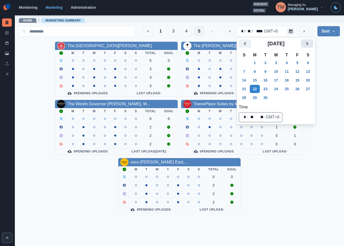
click at [307, 41] on icon "Next" at bounding box center [307, 43] width 6 height 6
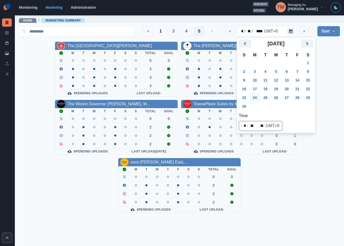
click at [258, 97] on button "24" at bounding box center [255, 97] width 10 height 8
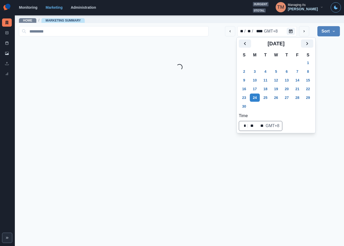
click at [329, 76] on main "Home / Marketing Summary ** / ** / **** GMT+8 Sort Client Name Uploads Pending …" at bounding box center [179, 130] width 329 height 231
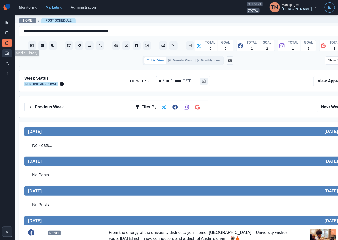
click at [9, 55] on link "Media Library" at bounding box center [7, 53] width 10 height 8
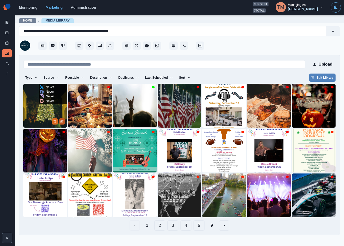
click at [63, 121] on icon "Edit Media" at bounding box center [61, 121] width 3 height 3
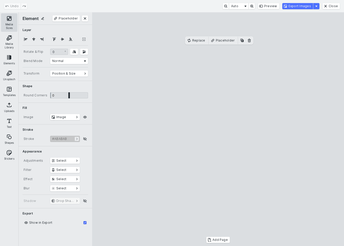
click at [6, 19] on button "Media Sizes" at bounding box center [9, 22] width 16 height 18
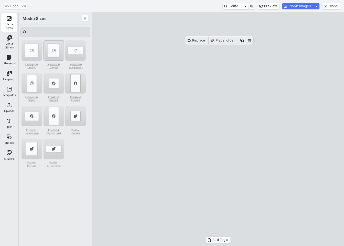
click at [55, 49] on div "Instagram Portrait" at bounding box center [54, 50] width 20 height 20
click at [218, 129] on cesdk-canvas "Editor canvas" at bounding box center [218, 129] width 0 height 0
drag, startPoint x: 245, startPoint y: 93, endPoint x: 245, endPoint y: 99, distance: 6.1
click at [218, 129] on cesdk-canvas "Editor canvas" at bounding box center [218, 129] width 0 height 0
drag, startPoint x: 289, startPoint y: 55, endPoint x: 296, endPoint y: 47, distance: 10.3
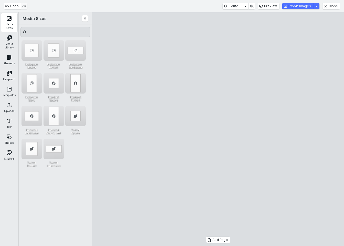
click at [218, 129] on cesdk-canvas "Editor canvas" at bounding box center [218, 129] width 0 height 0
drag, startPoint x: 234, startPoint y: 74, endPoint x: 225, endPoint y: 73, distance: 9.0
click at [218, 129] on cesdk-canvas "Editor canvas" at bounding box center [218, 129] width 0 height 0
drag, startPoint x: 219, startPoint y: 63, endPoint x: 222, endPoint y: 56, distance: 7.9
click at [218, 129] on cesdk-canvas "Editor canvas" at bounding box center [218, 129] width 0 height 0
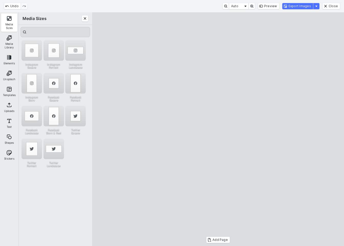
drag, startPoint x: 255, startPoint y: 129, endPoint x: 255, endPoint y: 125, distance: 3.6
click at [218, 129] on cesdk-canvas "Editor canvas" at bounding box center [218, 129] width 0 height 0
drag, startPoint x: 144, startPoint y: 238, endPoint x: 130, endPoint y: 241, distance: 13.9
click at [218, 129] on cesdk-canvas "Editor canvas" at bounding box center [218, 129] width 0 height 0
drag, startPoint x: 290, startPoint y: 49, endPoint x: 296, endPoint y: 46, distance: 6.7
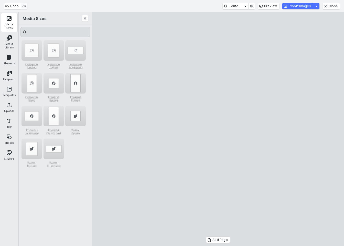
click at [218, 129] on cesdk-canvas "Editor canvas" at bounding box center [218, 129] width 0 height 0
drag, startPoint x: 265, startPoint y: 145, endPoint x: 268, endPoint y: 145, distance: 3.1
click at [218, 129] on cesdk-canvas "Editor canvas" at bounding box center [218, 129] width 0 height 0
drag, startPoint x: 297, startPoint y: 145, endPoint x: 278, endPoint y: 146, distance: 18.2
click at [218, 129] on cesdk-canvas "Editor canvas" at bounding box center [218, 129] width 0 height 0
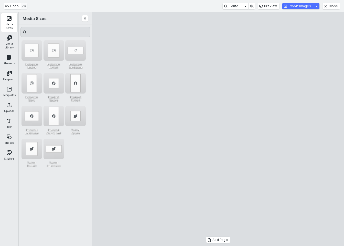
click at [218, 129] on cesdk-canvas "Editor canvas" at bounding box center [218, 129] width 0 height 0
drag, startPoint x: 190, startPoint y: 244, endPoint x: 185, endPoint y: 211, distance: 33.4
click at [218, 129] on cesdk-canvas "Editor canvas" at bounding box center [218, 129] width 0 height 0
drag, startPoint x: 140, startPoint y: 152, endPoint x: 148, endPoint y: 153, distance: 8.0
click at [218, 129] on cesdk-canvas "Editor canvas" at bounding box center [218, 129] width 0 height 0
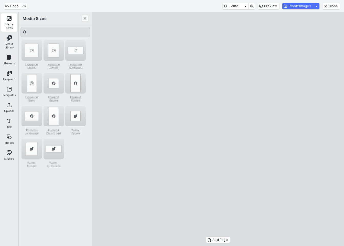
drag, startPoint x: 240, startPoint y: 42, endPoint x: 240, endPoint y: 48, distance: 6.1
click at [218, 129] on cesdk-canvas "Editor canvas" at bounding box center [218, 129] width 0 height 0
click at [300, 8] on button "Export Images" at bounding box center [297, 6] width 31 height 6
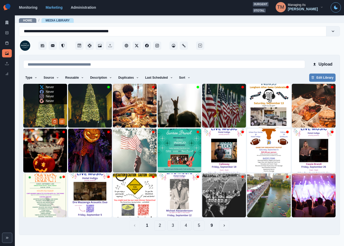
click at [53, 120] on icon "Delete Media" at bounding box center [54, 121] width 3 height 3
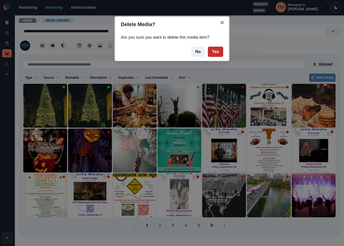
click at [218, 52] on button "Yes" at bounding box center [215, 52] width 15 height 10
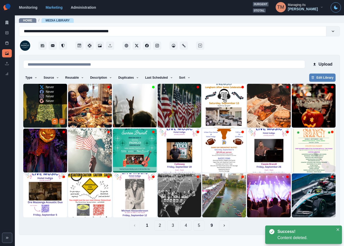
click at [61, 122] on icon "Edit Media" at bounding box center [61, 121] width 3 height 3
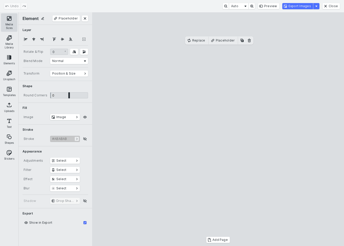
click at [9, 15] on button "Media Sizes" at bounding box center [9, 22] width 16 height 18
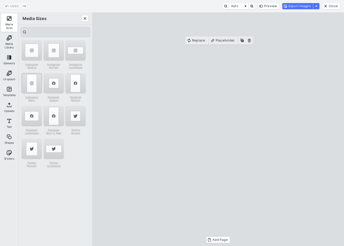
click at [33, 82] on div "Instagram Story" at bounding box center [32, 83] width 20 height 20
click at [218, 129] on cesdk-canvas "Editor canvas" at bounding box center [218, 129] width 0 height 0
drag, startPoint x: 267, startPoint y: 49, endPoint x: 277, endPoint y: 43, distance: 12.4
click at [218, 129] on cesdk-canvas "Editor canvas" at bounding box center [218, 129] width 0 height 0
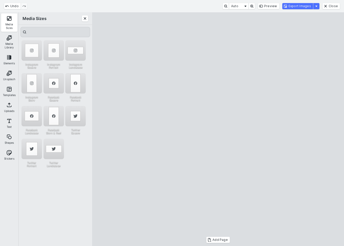
drag, startPoint x: 273, startPoint y: 132, endPoint x: 256, endPoint y: 122, distance: 19.5
click at [218, 129] on cesdk-canvas "Editor canvas" at bounding box center [218, 129] width 0 height 0
drag, startPoint x: 212, startPoint y: 40, endPoint x: 212, endPoint y: 49, distance: 8.7
click at [218, 129] on cesdk-canvas "Editor canvas" at bounding box center [218, 129] width 0 height 0
drag, startPoint x: 297, startPoint y: 107, endPoint x: 246, endPoint y: 157, distance: 71.2
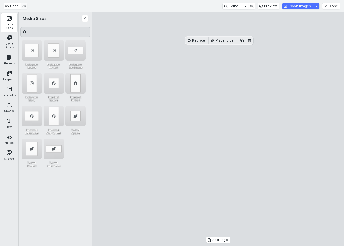
click at [218, 129] on cesdk-canvas "Editor canvas" at bounding box center [218, 129] width 0 height 0
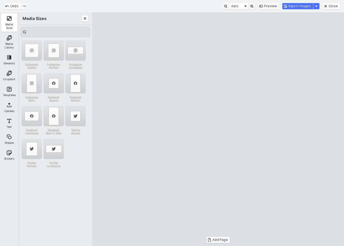
click at [218, 129] on cesdk-canvas "Editor canvas" at bounding box center [218, 129] width 0 height 0
click at [302, 7] on button "Export Images" at bounding box center [297, 6] width 31 height 6
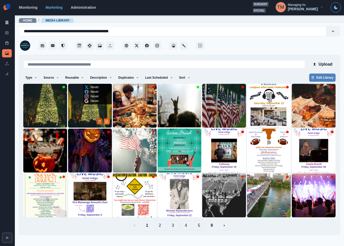
click at [98, 122] on icon "Delete Media" at bounding box center [99, 121] width 3 height 3
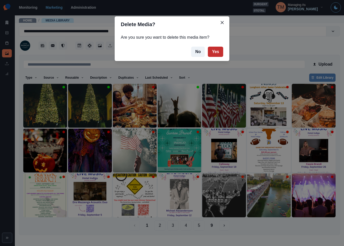
click at [221, 55] on button "Yes" at bounding box center [215, 52] width 15 height 10
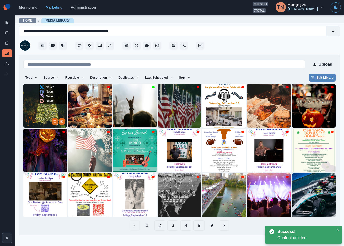
click at [35, 111] on img at bounding box center [45, 106] width 44 height 44
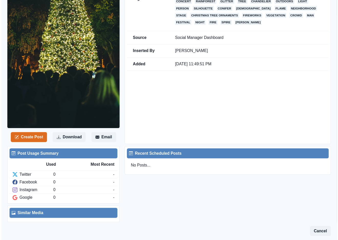
scroll to position [92, 0]
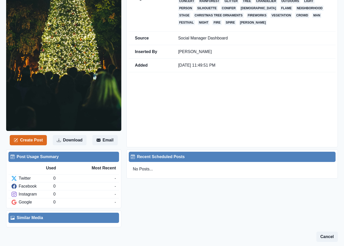
click at [30, 139] on button "Create Post" at bounding box center [28, 140] width 37 height 10
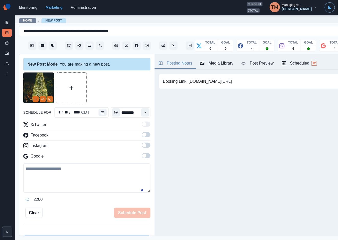
drag, startPoint x: 61, startPoint y: 182, endPoint x: 92, endPoint y: 123, distance: 66.7
click at [61, 182] on textarea at bounding box center [86, 177] width 127 height 29
paste textarea "**********"
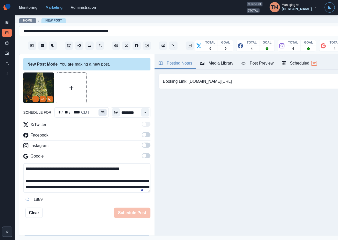
scroll to position [41, 0]
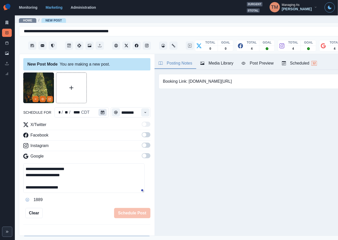
type textarea "**********"
click at [101, 112] on icon "Calendar" at bounding box center [103, 113] width 4 height 4
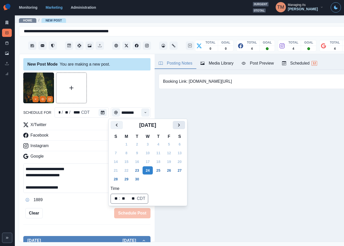
click at [180, 125] on icon "Next" at bounding box center [179, 124] width 2 height 3
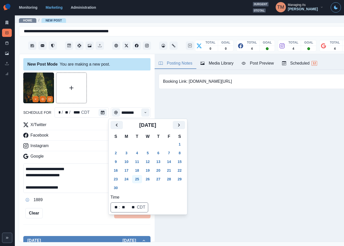
click at [136, 181] on button "25" at bounding box center [137, 179] width 10 height 8
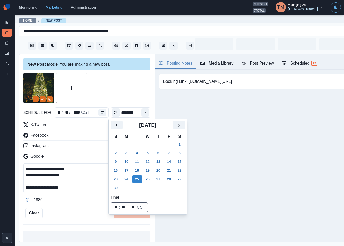
click at [109, 84] on div at bounding box center [86, 87] width 127 height 31
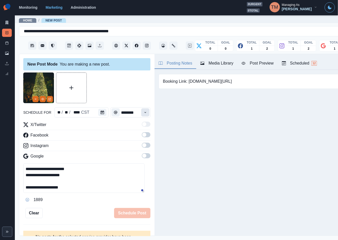
click at [144, 112] on icon "Time" at bounding box center [146, 113] width 4 height 4
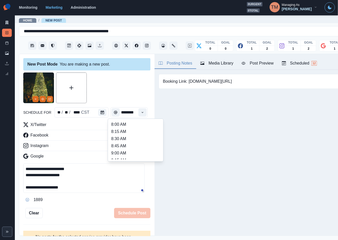
scroll to position [192, 0]
click at [134, 132] on li "3:00 PM" at bounding box center [135, 133] width 51 height 7
type input "*******"
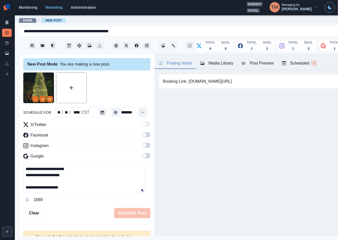
scroll to position [0, 0]
click at [142, 137] on span at bounding box center [146, 134] width 9 height 5
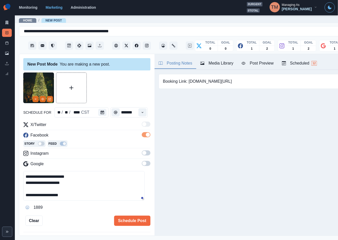
click at [142, 153] on span at bounding box center [146, 152] width 9 height 5
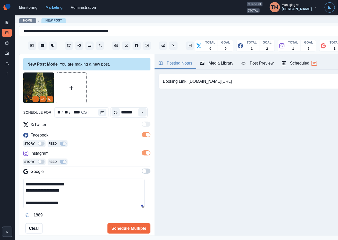
click at [142, 172] on span at bounding box center [144, 171] width 4 height 4
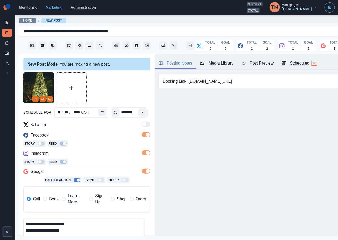
click at [51, 197] on span "Book" at bounding box center [53, 199] width 9 height 6
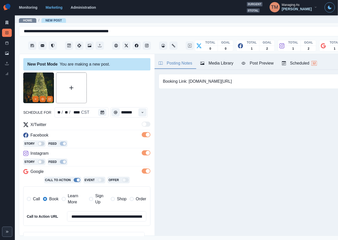
click at [111, 83] on div at bounding box center [86, 87] width 127 height 31
click at [260, 64] on div "Post Preview" at bounding box center [258, 63] width 32 height 6
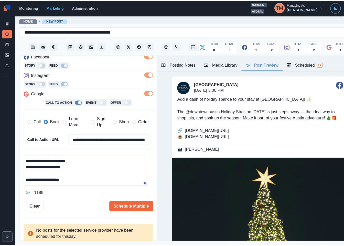
scroll to position [80, 0]
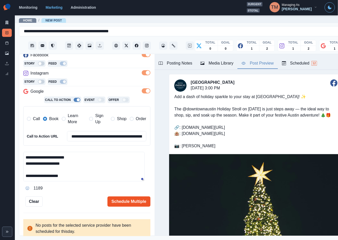
click at [116, 200] on button "Schedule Multiple" at bounding box center [129, 201] width 43 height 10
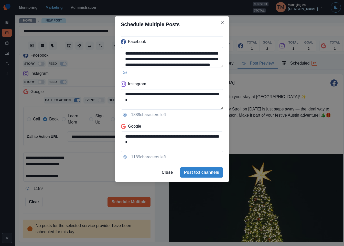
scroll to position [10, 0]
drag, startPoint x: 167, startPoint y: 54, endPoint x: 134, endPoint y: 58, distance: 33.1
click at [134, 58] on textarea "**********" at bounding box center [172, 57] width 102 height 20
paste textarea "********"
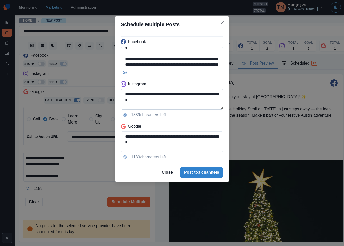
scroll to position [52, 0]
type textarea "**********"
click at [133, 95] on textarea "**********" at bounding box center [172, 99] width 102 height 20
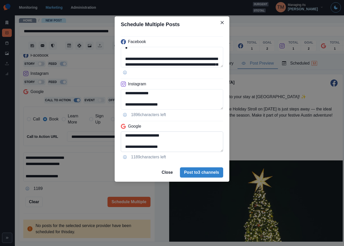
type textarea "**********"
click at [127, 146] on textarea "**********" at bounding box center [172, 141] width 102 height 20
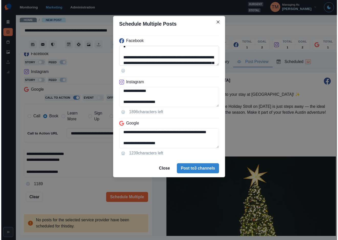
scroll to position [52, 0]
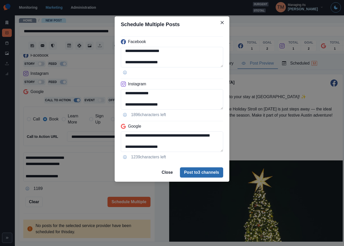
type textarea "**********"
click at [196, 175] on button "Post to 3 channels" at bounding box center [201, 172] width 43 height 10
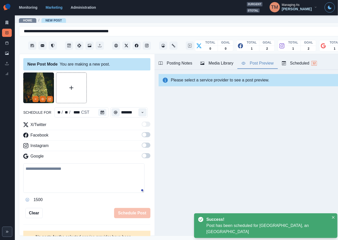
scroll to position [0, 0]
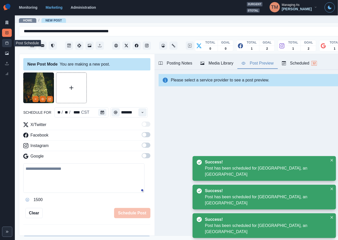
click at [6, 44] on icon at bounding box center [7, 43] width 4 height 4
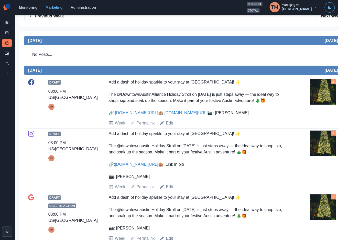
scroll to position [72, 0]
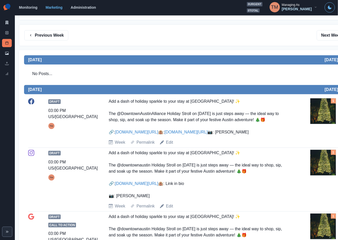
click at [51, 34] on button "Previous Week" at bounding box center [46, 35] width 44 height 10
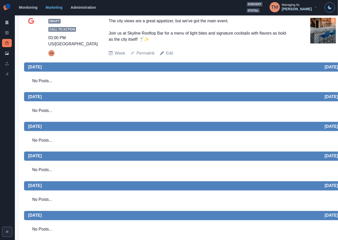
scroll to position [202, 0]
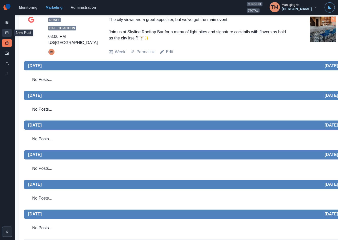
click at [9, 32] on link "New Post" at bounding box center [7, 33] width 10 height 8
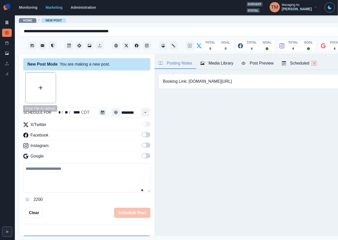
click at [41, 85] on button "Upload Media" at bounding box center [41, 88] width 30 height 30
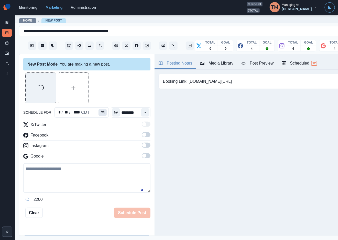
click at [101, 112] on icon "Calendar" at bounding box center [103, 113] width 4 height 4
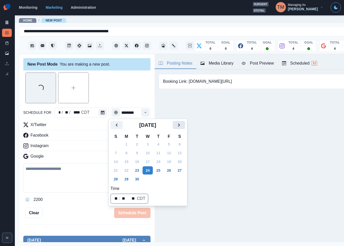
click at [175, 125] on button "Next" at bounding box center [179, 125] width 12 height 8
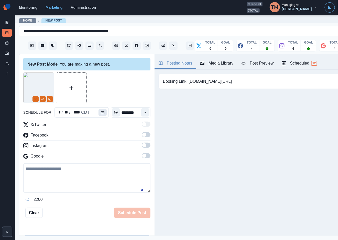
click at [101, 112] on icon "Calendar" at bounding box center [103, 113] width 4 height 4
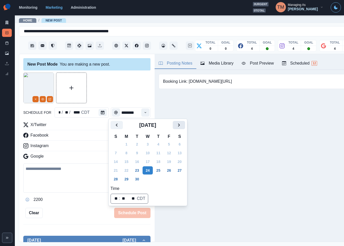
click at [181, 125] on icon "Next" at bounding box center [179, 125] width 6 height 6
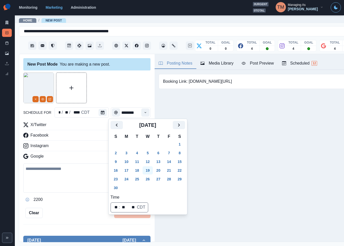
click at [149, 172] on button "19" at bounding box center [148, 170] width 10 height 8
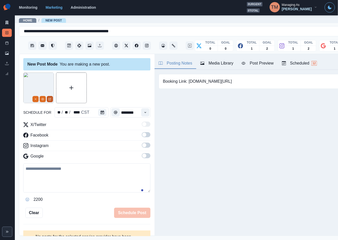
click at [51, 98] on icon "Edit Media" at bounding box center [49, 99] width 3 height 3
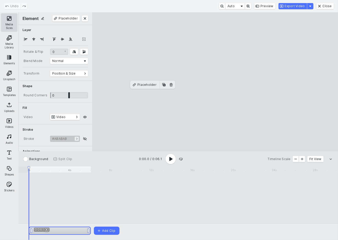
click at [8, 21] on button "Media Sizes" at bounding box center [9, 22] width 16 height 18
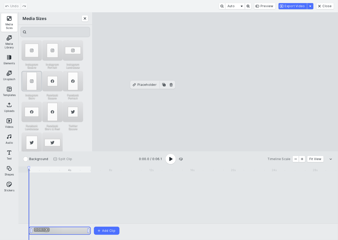
click at [34, 82] on div "Instagram Story" at bounding box center [32, 81] width 20 height 20
click at [301, 8] on button "Export Video" at bounding box center [293, 6] width 28 height 6
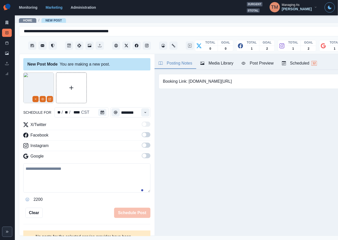
click at [224, 63] on div "Media Library" at bounding box center [217, 63] width 33 height 6
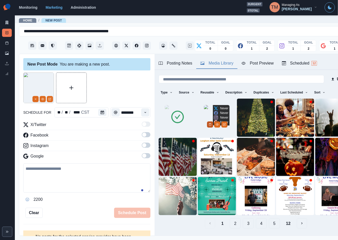
click at [211, 126] on icon "Delete Media" at bounding box center [210, 124] width 3 height 3
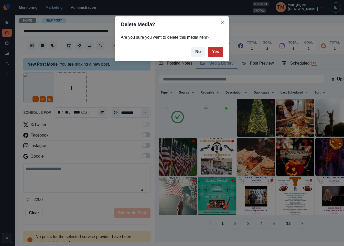
click at [212, 49] on button "Yes" at bounding box center [215, 52] width 15 height 10
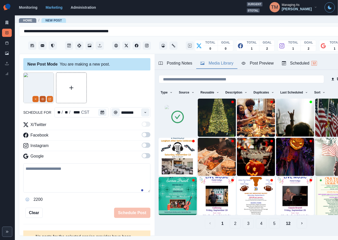
click at [44, 101] on icon "View Media" at bounding box center [42, 99] width 3 height 3
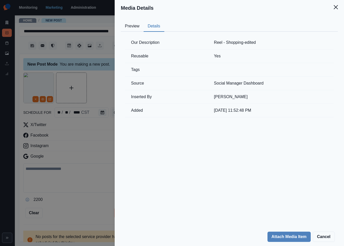
click at [152, 26] on button "Details" at bounding box center [154, 26] width 21 height 11
click at [337, 8] on icon "Close" at bounding box center [336, 7] width 4 height 4
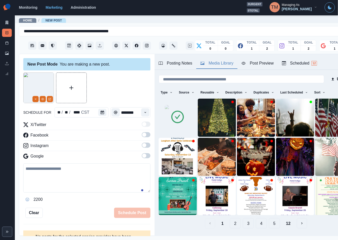
click at [71, 182] on textarea at bounding box center [86, 177] width 127 height 29
paste textarea "**********"
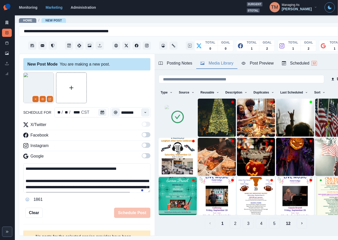
scroll to position [35, 0]
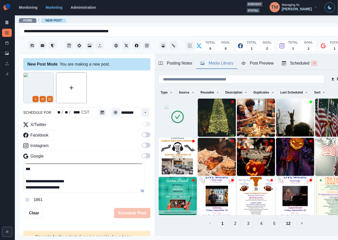
type textarea "**********"
click at [142, 134] on span at bounding box center [146, 134] width 9 height 5
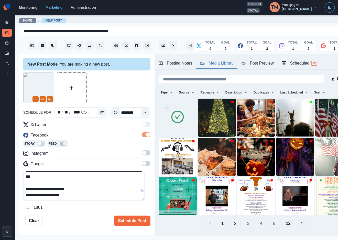
click at [143, 154] on span at bounding box center [146, 152] width 9 height 5
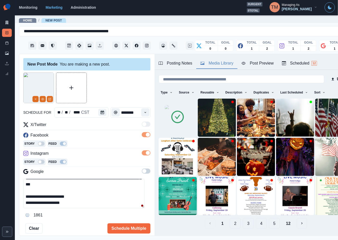
click at [142, 172] on span at bounding box center [146, 171] width 9 height 5
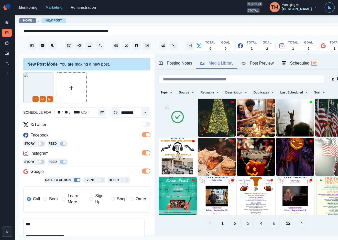
click at [45, 203] on label "Book" at bounding box center [50, 199] width 15 height 12
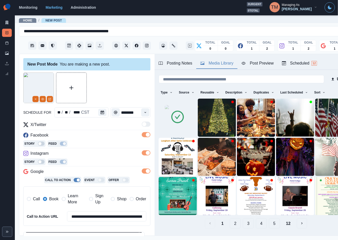
click at [126, 95] on div at bounding box center [86, 87] width 127 height 31
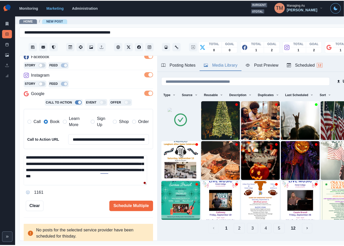
scroll to position [15, 0]
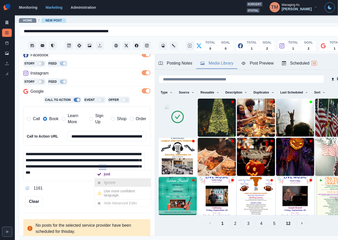
click at [110, 181] on div "Ignore" at bounding box center [111, 183] width 14 height 8
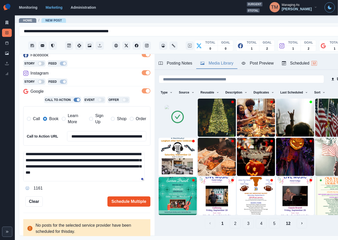
click at [134, 202] on button "Schedule Multiple" at bounding box center [129, 201] width 43 height 10
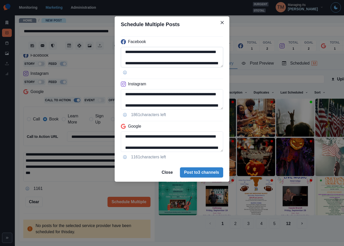
drag, startPoint x: 155, startPoint y: 58, endPoint x: 125, endPoint y: 58, distance: 29.2
click at [125, 58] on textarea "**********" at bounding box center [172, 57] width 102 height 20
paste textarea "****"
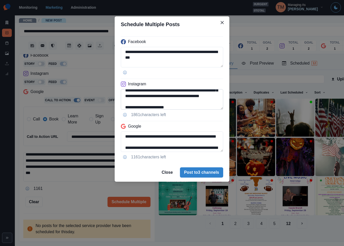
scroll to position [46, 0]
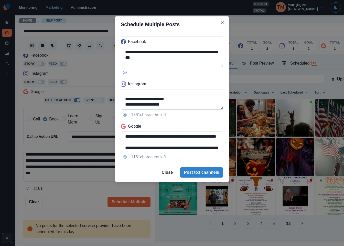
type textarea "**********"
click at [133, 105] on textarea "**********" at bounding box center [172, 99] width 102 height 20
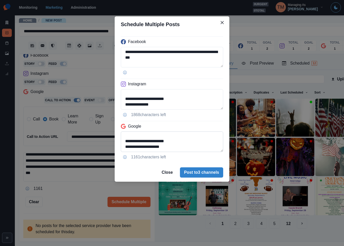
type textarea "**********"
drag, startPoint x: 205, startPoint y: 144, endPoint x: 214, endPoint y: 151, distance: 11.6
click at [214, 151] on textarea "**********" at bounding box center [172, 141] width 102 height 20
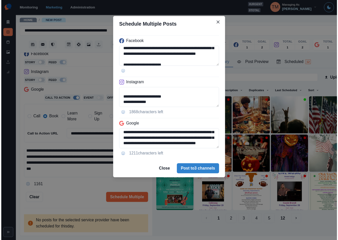
scroll to position [46, 0]
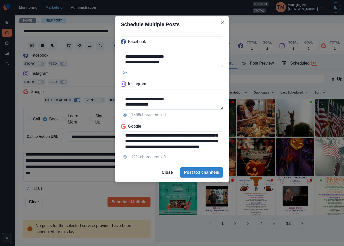
type textarea "**********"
click at [82, 201] on div "**********" at bounding box center [172, 123] width 344 height 246
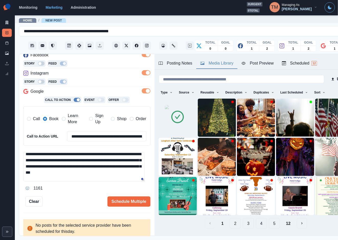
click at [266, 64] on div "Post Preview" at bounding box center [258, 63] width 32 height 6
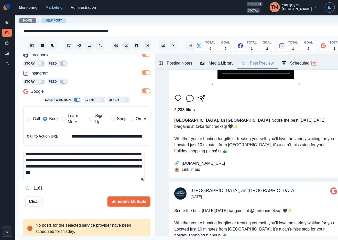
scroll to position [187, 0]
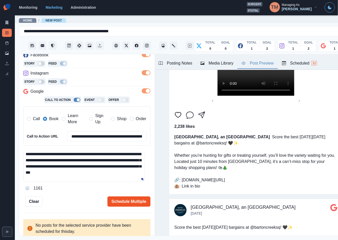
click at [120, 196] on button "Schedule Multiple" at bounding box center [129, 201] width 43 height 10
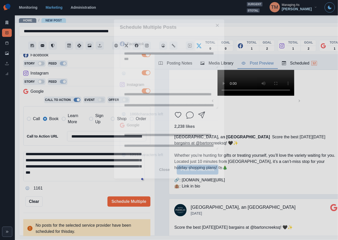
scroll to position [0, 0]
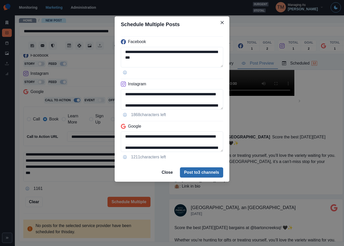
click at [208, 174] on button "Post to 3 channels" at bounding box center [201, 172] width 43 height 10
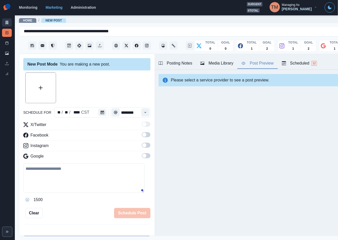
click at [6, 23] on icon at bounding box center [7, 23] width 3 height 4
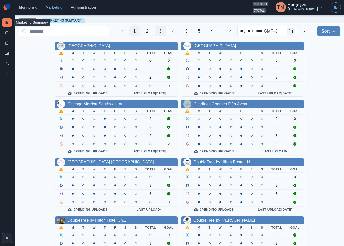
click at [155, 30] on button "3" at bounding box center [160, 31] width 11 height 10
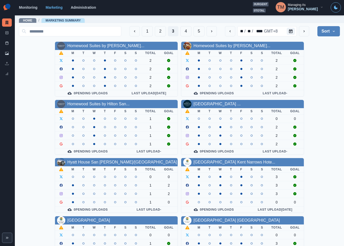
click at [106, 166] on div "Hyatt House San [PERSON_NAME]/[GEOGRAPHIC_DATA]" at bounding box center [116, 162] width 123 height 8
click at [113, 161] on link "Hyatt House San [PERSON_NAME]/[GEOGRAPHIC_DATA]" at bounding box center [122, 162] width 110 height 4
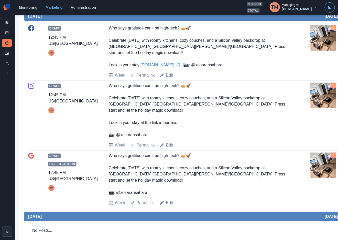
scroll to position [77, 0]
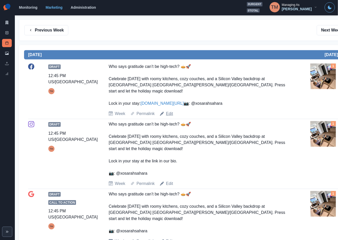
click at [168, 117] on link "Edit" at bounding box center [169, 114] width 7 height 6
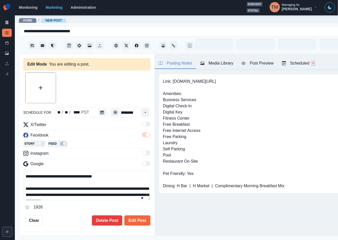
type input "********"
type textarea "**********"
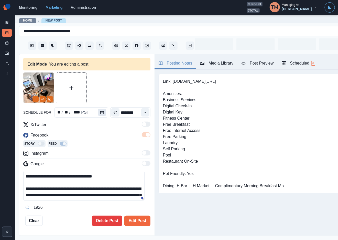
click at [100, 112] on icon "Calendar" at bounding box center [102, 113] width 4 height 4
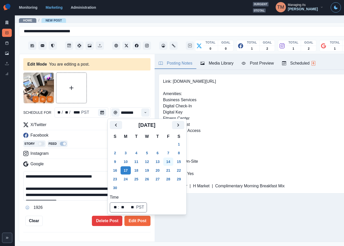
click at [167, 162] on button "14" at bounding box center [168, 162] width 10 height 8
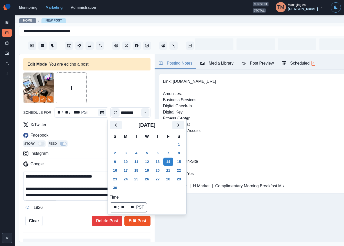
click at [133, 221] on button "Edit Post" at bounding box center [137, 221] width 26 height 10
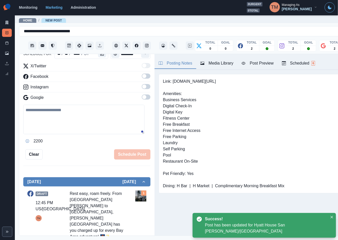
scroll to position [154, 0]
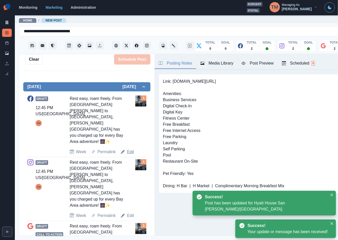
click at [130, 149] on link "Edit" at bounding box center [130, 152] width 7 height 6
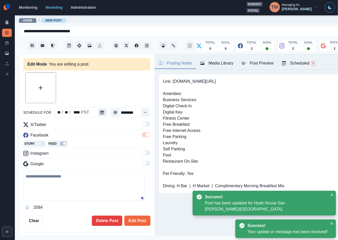
type textarea "**********"
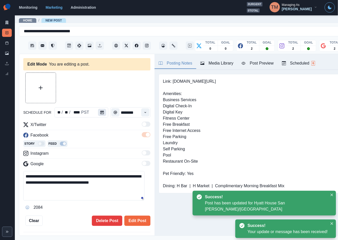
click at [100, 111] on icon "Calendar" at bounding box center [102, 113] width 4 height 4
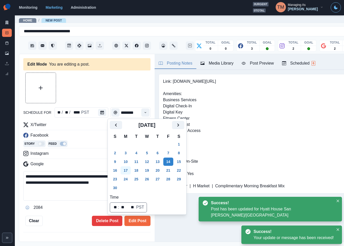
click at [125, 170] on button "17" at bounding box center [126, 170] width 10 height 8
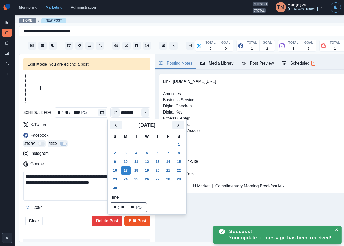
click at [132, 221] on button "Edit Post" at bounding box center [137, 221] width 26 height 10
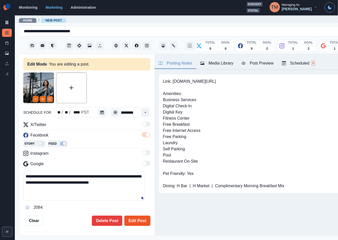
click at [131, 223] on button "Edit Post" at bounding box center [137, 221] width 26 height 10
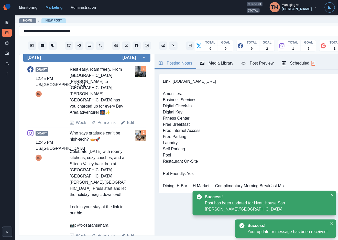
scroll to position [192, 0]
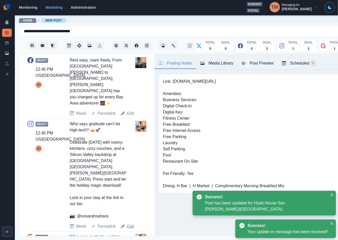
click at [131, 223] on link "Edit" at bounding box center [130, 226] width 7 height 6
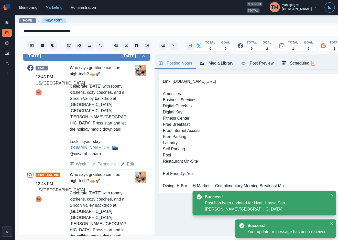
type textarea "**********"
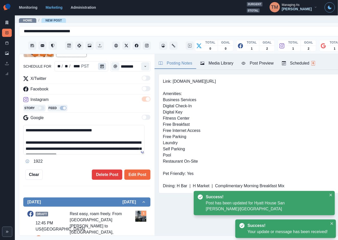
click at [101, 67] on icon "Calendar" at bounding box center [102, 67] width 4 height 4
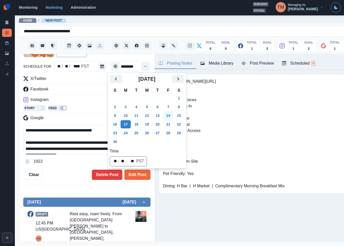
click at [168, 116] on button "14" at bounding box center [168, 115] width 10 height 8
click at [135, 177] on button "Edit Post" at bounding box center [137, 175] width 26 height 10
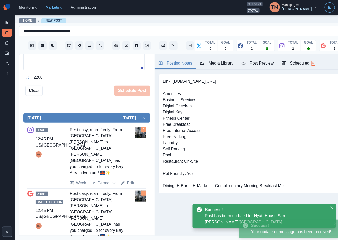
scroll to position [123, 0]
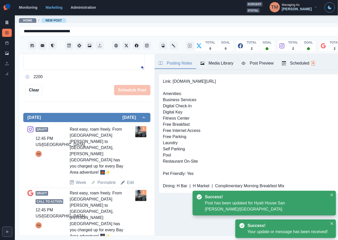
click at [133, 164] on div "Draft 12:45 PM US/Pacific TM Rest easy, roam freely. From [GEOGRAPHIC_DATA][PER…" at bounding box center [86, 155] width 119 height 59
click at [131, 180] on link "Edit" at bounding box center [130, 183] width 7 height 6
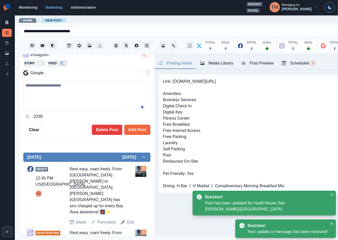
type textarea "**********"
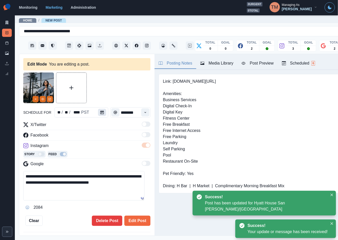
click at [101, 113] on icon "Calendar" at bounding box center [102, 113] width 4 height 4
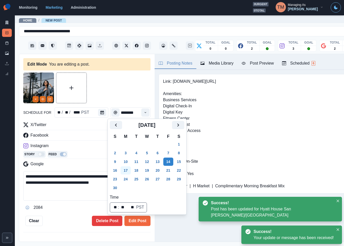
click at [125, 167] on button "17" at bounding box center [126, 170] width 10 height 8
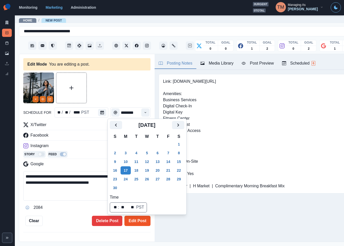
click at [137, 219] on button "Edit Post" at bounding box center [137, 221] width 26 height 10
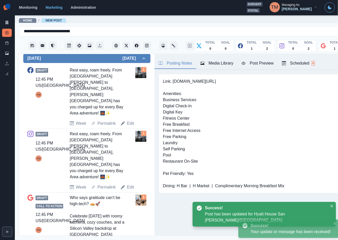
scroll to position [192, 0]
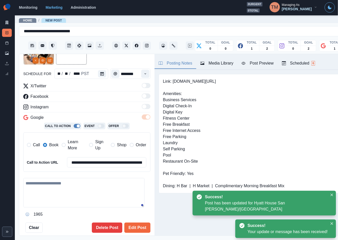
type textarea "**********"
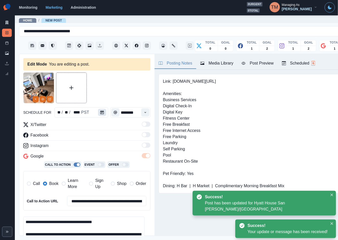
click at [101, 111] on icon "Calendar" at bounding box center [102, 113] width 4 height 4
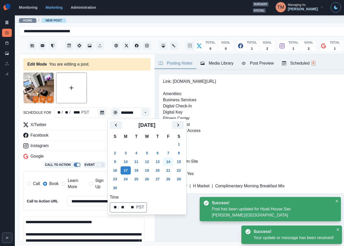
click at [168, 161] on button "14" at bounding box center [168, 162] width 10 height 8
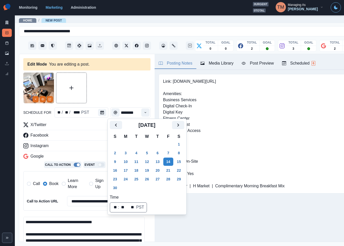
click at [71, 186] on span "Learn More" at bounding box center [77, 183] width 18 height 12
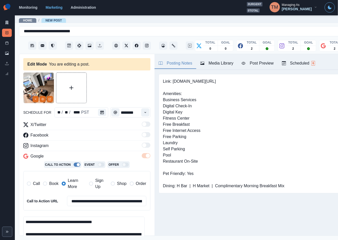
click at [50, 184] on span "Book" at bounding box center [53, 184] width 9 height 6
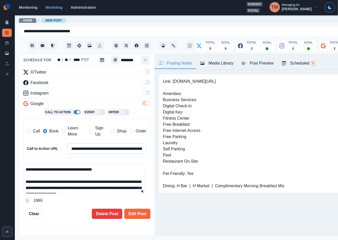
scroll to position [77, 0]
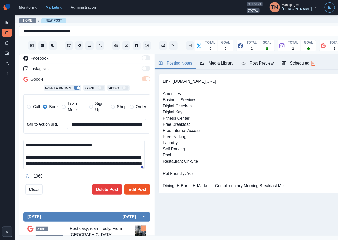
click at [131, 193] on button "Edit Post" at bounding box center [137, 189] width 26 height 10
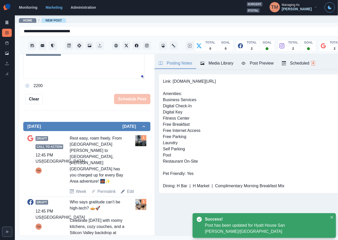
scroll to position [115, 0]
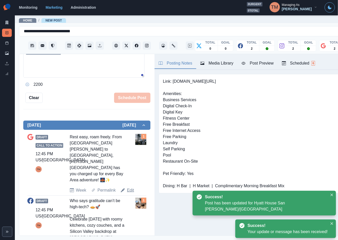
click at [127, 187] on link "Edit" at bounding box center [130, 190] width 7 height 6
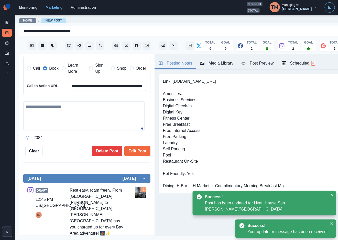
type textarea "**********"
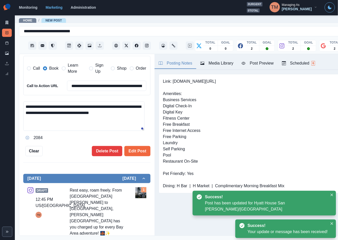
scroll to position [53, 0]
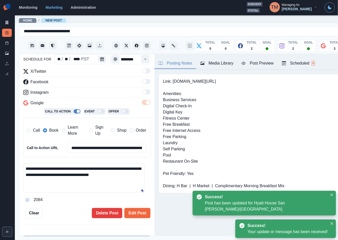
drag, startPoint x: 76, startPoint y: 133, endPoint x: 46, endPoint y: 132, distance: 30.0
click at [75, 132] on span "Learn More" at bounding box center [77, 130] width 18 height 12
click at [45, 132] on span at bounding box center [45, 130] width 4 height 4
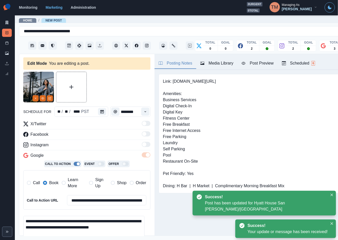
scroll to position [0, 0]
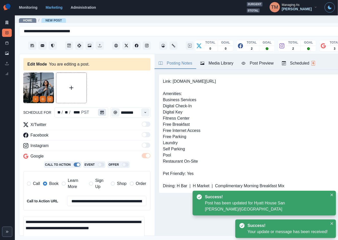
click at [100, 113] on icon "Calendar" at bounding box center [102, 113] width 4 height 4
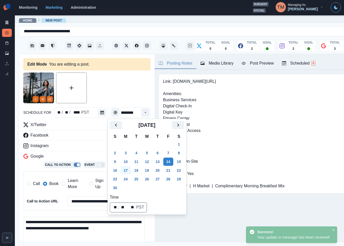
click at [125, 170] on button "17" at bounding box center [126, 170] width 10 height 8
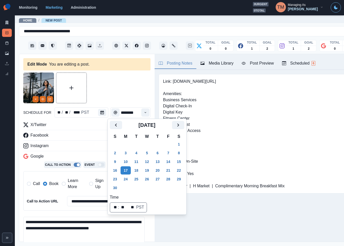
click at [58, 208] on div "**********" at bounding box center [88, 190] width 123 height 35
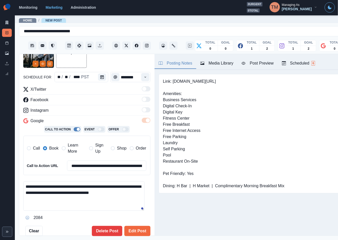
scroll to position [38, 0]
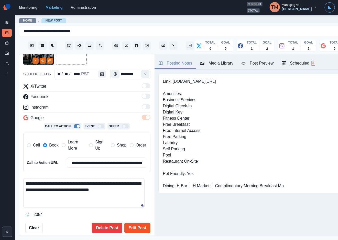
click at [131, 226] on button "Edit Post" at bounding box center [137, 228] width 26 height 10
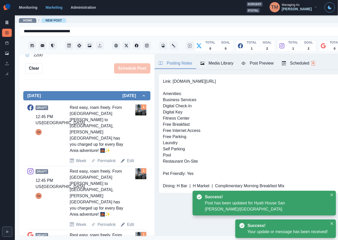
scroll to position [155, 0]
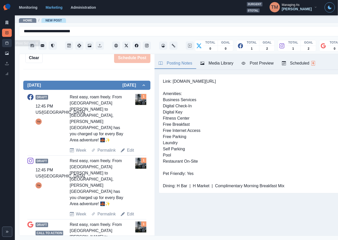
click at [8, 45] on link "Post Schedule" at bounding box center [7, 43] width 10 height 8
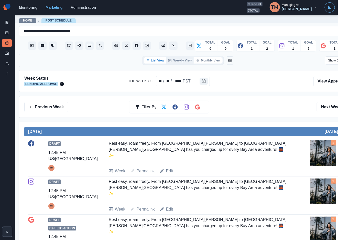
click at [210, 59] on button "Monthly View" at bounding box center [208, 60] width 29 height 6
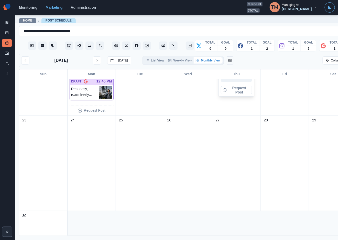
scroll to position [307, 0]
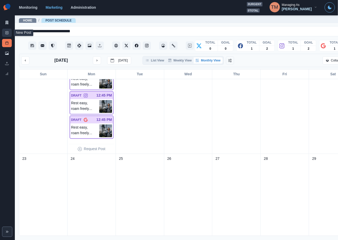
click at [8, 32] on icon at bounding box center [7, 33] width 4 height 4
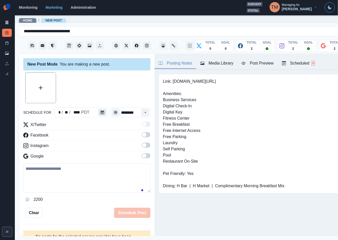
click at [101, 111] on icon "Calendar" at bounding box center [103, 113] width 4 height 4
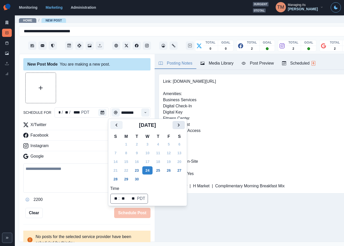
click at [177, 123] on icon "Next" at bounding box center [179, 125] width 6 height 6
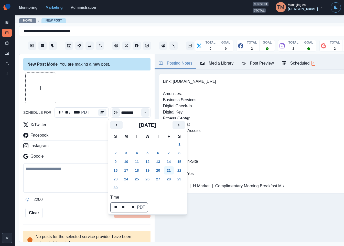
click at [171, 170] on button "21" at bounding box center [169, 170] width 10 height 8
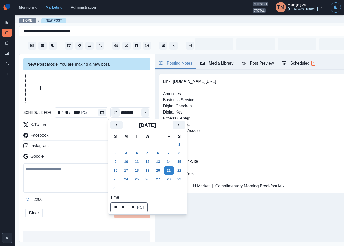
click at [121, 91] on div at bounding box center [86, 87] width 127 height 31
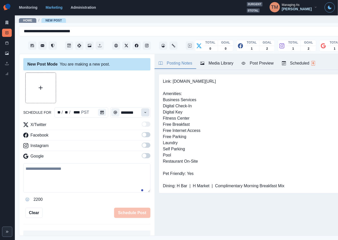
click at [144, 113] on icon "Time" at bounding box center [146, 113] width 4 height 4
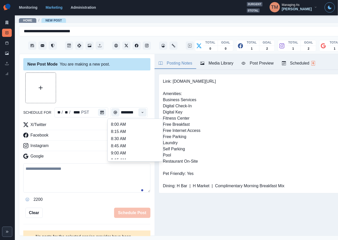
scroll to position [115, 0]
click at [130, 150] on li "1:00 PM" at bounding box center [135, 152] width 51 height 7
type input "*******"
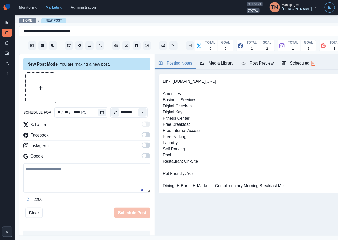
scroll to position [0, 0]
drag, startPoint x: 126, startPoint y: 75, endPoint x: 132, endPoint y: 106, distance: 32.2
click at [126, 76] on div at bounding box center [86, 87] width 127 height 31
click at [142, 135] on span at bounding box center [144, 135] width 4 height 4
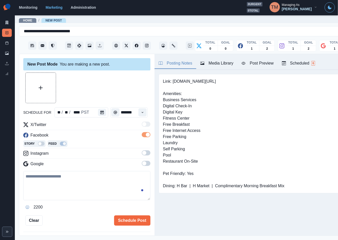
click at [143, 153] on span at bounding box center [146, 152] width 9 height 5
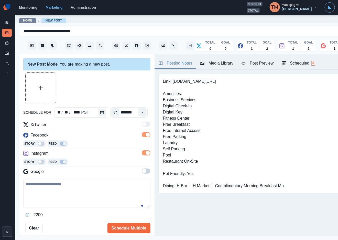
click at [142, 170] on span at bounding box center [146, 171] width 9 height 5
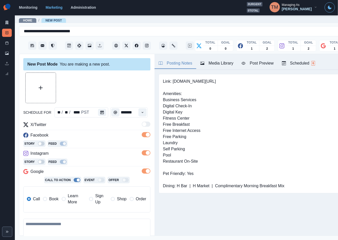
click at [46, 201] on span at bounding box center [45, 199] width 4 height 4
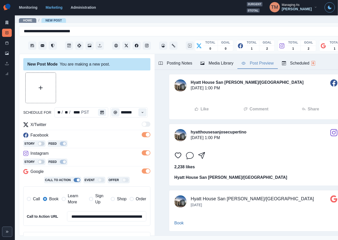
click at [257, 65] on div "Post Preview" at bounding box center [258, 63] width 32 height 6
click at [224, 65] on div "Media Library" at bounding box center [217, 63] width 33 height 6
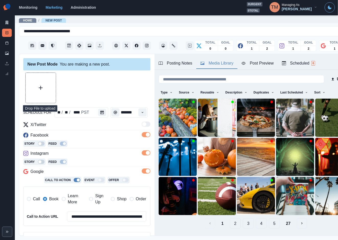
click at [45, 94] on button "Upload Media" at bounding box center [41, 88] width 30 height 30
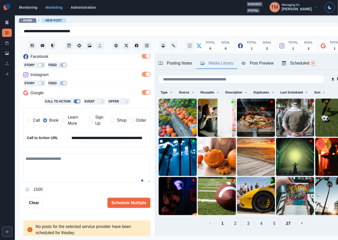
scroll to position [80, 0]
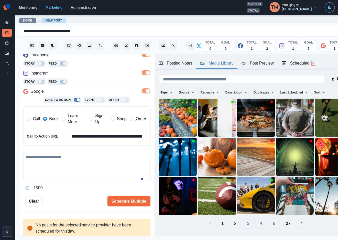
click at [69, 162] on textarea at bounding box center [86, 166] width 127 height 29
paste textarea "**********"
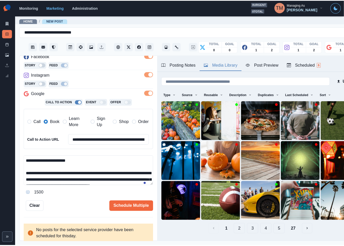
scroll to position [28, 0]
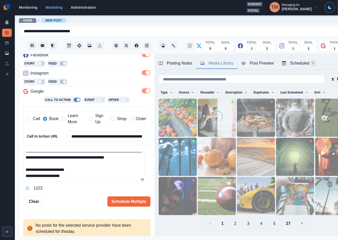
type textarea "**********"
click at [263, 65] on div "Post Preview" at bounding box center [258, 63] width 32 height 6
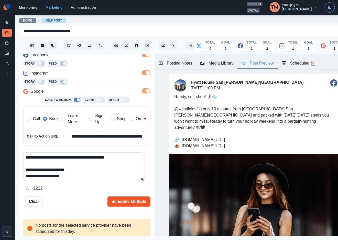
click at [123, 204] on button "Schedule Multiple" at bounding box center [129, 201] width 43 height 10
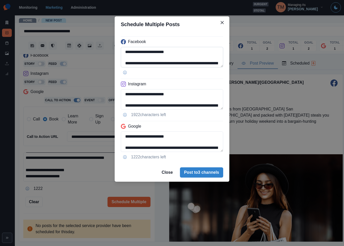
click at [149, 63] on textarea "**********" at bounding box center [172, 57] width 102 height 20
paste textarea "********"
type textarea "**********"
click at [135, 105] on textarea "**********" at bounding box center [172, 99] width 102 height 20
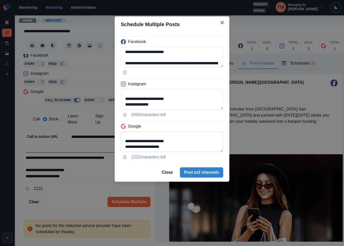
type textarea "**********"
click at [200, 133] on textarea "**********" at bounding box center [172, 141] width 102 height 20
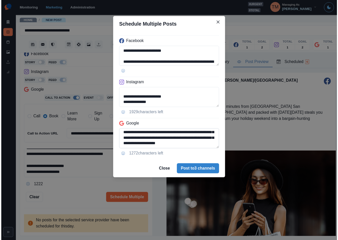
scroll to position [24, 0]
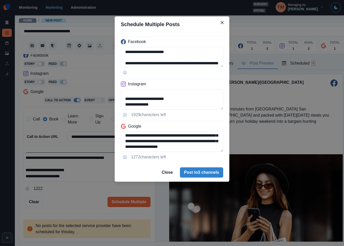
type textarea "**********"
click at [68, 194] on div "**********" at bounding box center [172, 123] width 344 height 246
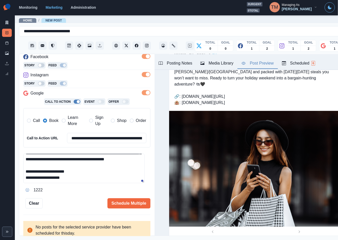
scroll to position [80, 0]
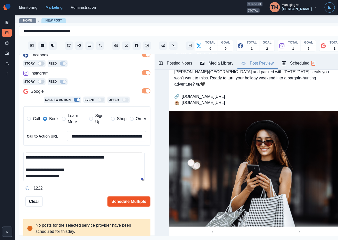
click at [127, 203] on button "Schedule Multiple" at bounding box center [129, 201] width 43 height 10
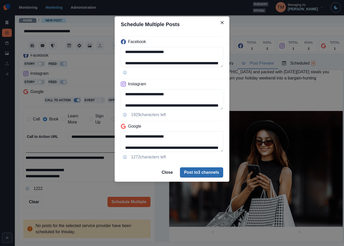
click at [214, 173] on button "Post to 3 channels" at bounding box center [201, 172] width 43 height 10
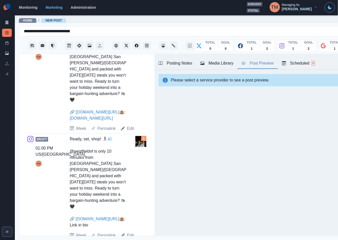
scroll to position [6, 0]
click at [6, 43] on line at bounding box center [7, 43] width 3 height 0
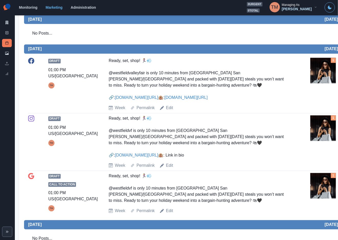
scroll to position [358, 0]
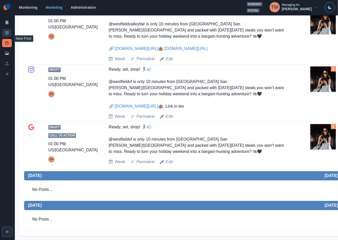
click at [8, 32] on icon at bounding box center [7, 33] width 4 height 4
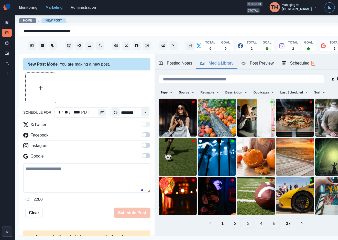
click at [217, 60] on div "Media Library" at bounding box center [217, 63] width 33 height 6
click at [203, 113] on img at bounding box center [217, 118] width 38 height 38
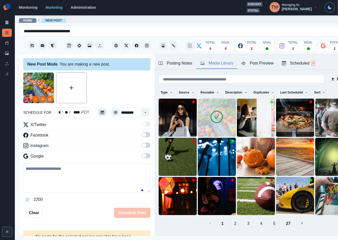
click at [101, 109] on button "Calendar" at bounding box center [102, 112] width 8 height 7
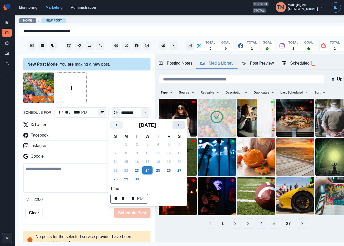
click at [177, 125] on icon "Next" at bounding box center [179, 125] width 6 height 6
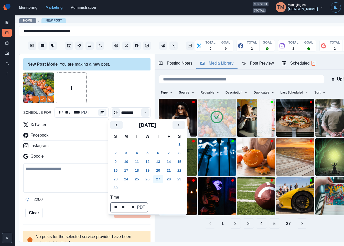
click at [160, 179] on button "27" at bounding box center [158, 179] width 10 height 8
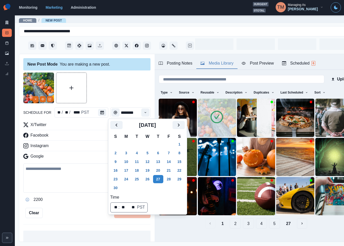
click at [107, 74] on div at bounding box center [86, 87] width 127 height 31
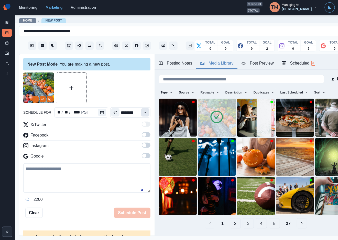
click at [141, 111] on button "Time" at bounding box center [145, 112] width 8 height 8
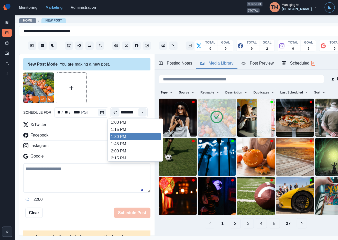
scroll to position [154, 0]
click at [131, 134] on li "1:45 PM" at bounding box center [135, 135] width 51 height 7
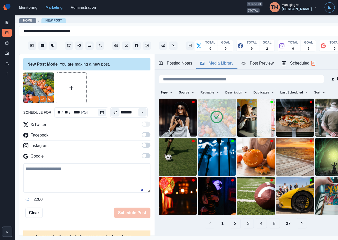
type input "*******"
click at [144, 137] on label at bounding box center [146, 136] width 9 height 8
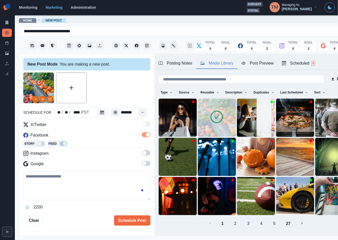
click at [142, 153] on span at bounding box center [146, 152] width 9 height 5
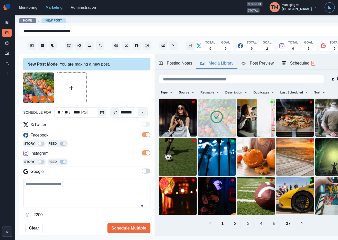
click at [143, 174] on span at bounding box center [146, 171] width 9 height 5
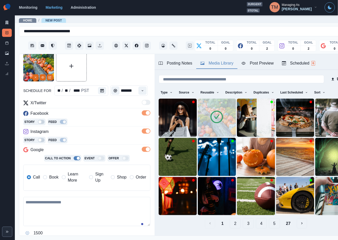
scroll to position [38, 0]
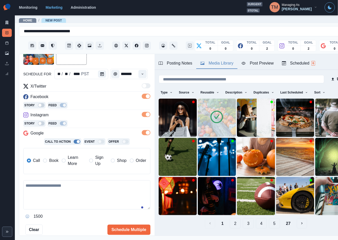
click at [62, 192] on textarea at bounding box center [86, 194] width 127 height 29
paste textarea "**********"
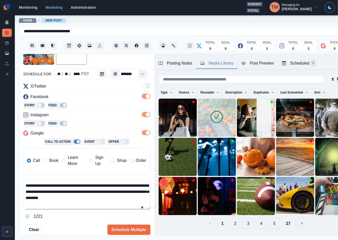
scroll to position [22, 0]
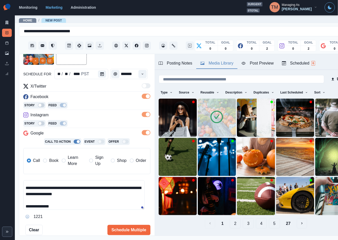
type textarea "**********"
click at [263, 64] on div "Post Preview" at bounding box center [258, 63] width 32 height 6
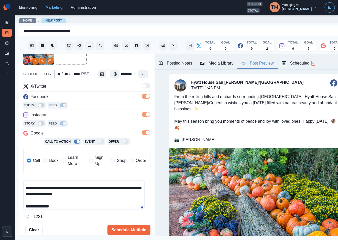
scroll to position [0, 0]
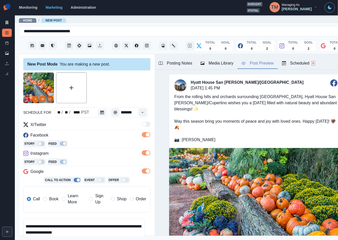
click at [51, 98] on icon "Edit Media" at bounding box center [49, 99] width 3 height 3
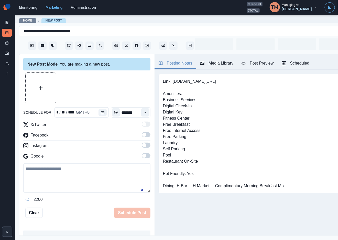
type input "********"
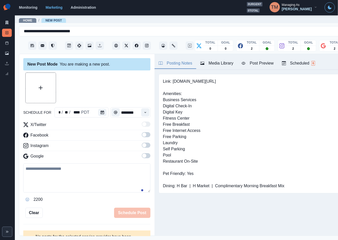
click at [226, 62] on div "Media Library" at bounding box center [217, 63] width 33 height 6
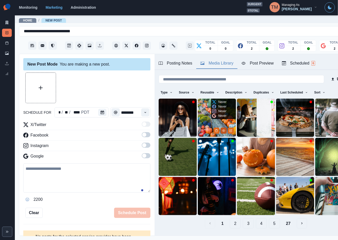
click at [222, 129] on icon "View Media" at bounding box center [223, 130] width 3 height 3
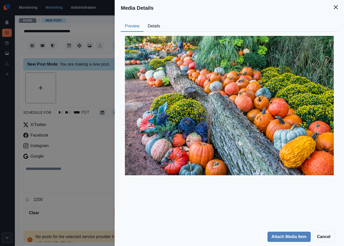
click at [152, 29] on button "Details" at bounding box center [154, 26] width 21 height 11
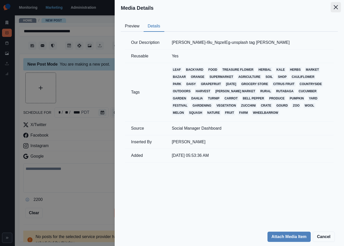
click at [335, 8] on icon "Close" at bounding box center [336, 7] width 4 height 4
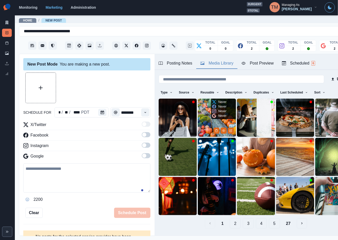
click at [205, 120] on img at bounding box center [217, 118] width 38 height 38
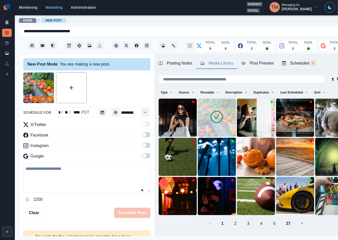
click at [66, 184] on textarea at bounding box center [86, 177] width 127 height 29
paste textarea "**********"
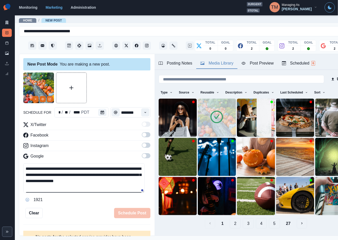
scroll to position [22, 0]
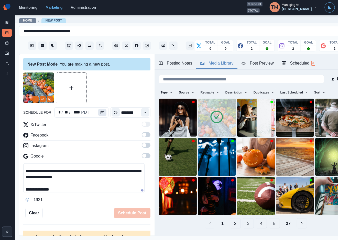
type textarea "**********"
click at [101, 111] on icon "Calendar" at bounding box center [103, 113] width 4 height 4
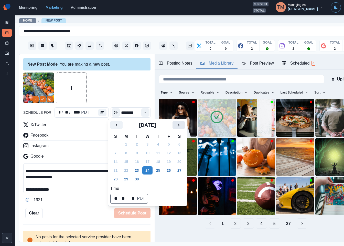
click at [178, 124] on icon "Next" at bounding box center [179, 125] width 6 height 6
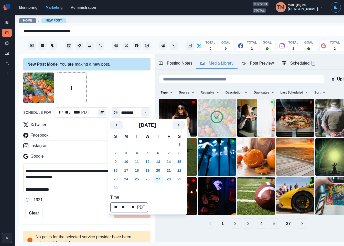
click at [159, 179] on button "27" at bounding box center [158, 179] width 10 height 8
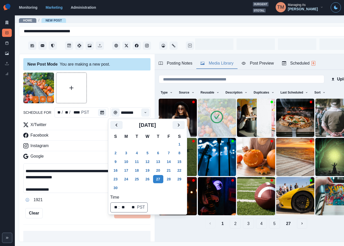
click at [129, 89] on div at bounding box center [86, 87] width 127 height 31
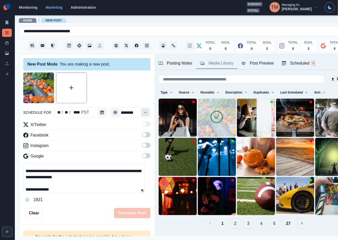
click at [144, 111] on icon "Time" at bounding box center [146, 113] width 4 height 4
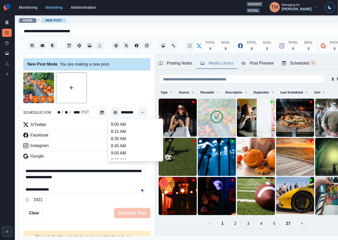
scroll to position [154, 0]
click at [134, 140] on li "2:00 PM" at bounding box center [135, 142] width 51 height 7
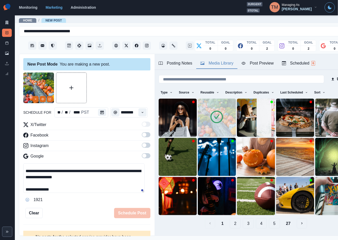
type input "*******"
drag, startPoint x: 138, startPoint y: 91, endPoint x: 139, endPoint y: 105, distance: 13.9
click at [138, 92] on div at bounding box center [86, 87] width 127 height 31
click at [142, 137] on span at bounding box center [146, 134] width 9 height 5
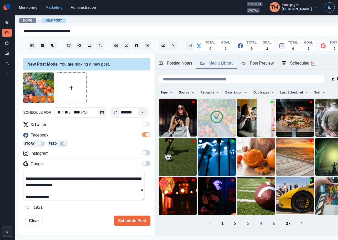
click at [142, 155] on span at bounding box center [146, 152] width 9 height 5
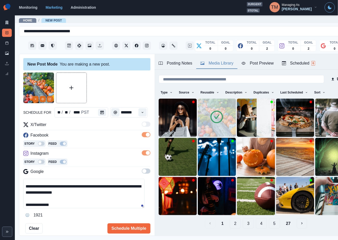
click at [143, 172] on span at bounding box center [146, 171] width 9 height 5
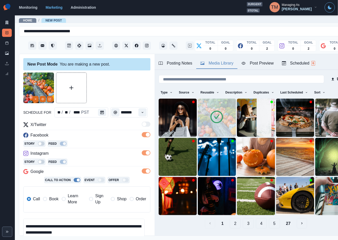
drag, startPoint x: 122, startPoint y: 87, endPoint x: 233, endPoint y: 78, distance: 111.8
click at [122, 87] on div at bounding box center [86, 87] width 127 height 31
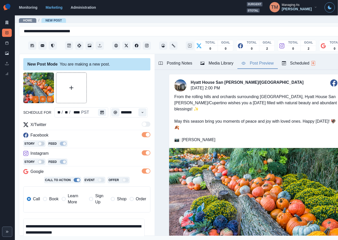
click at [257, 66] on div "Post Preview" at bounding box center [258, 63] width 32 height 6
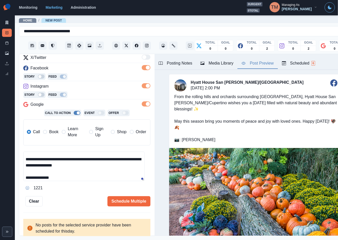
scroll to position [24, 0]
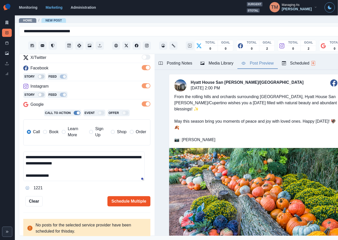
click at [123, 201] on button "Schedule Multiple" at bounding box center [129, 201] width 43 height 10
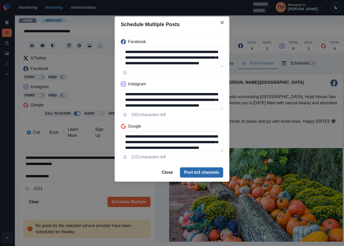
click at [212, 175] on button "Post to 3 channels" at bounding box center [201, 172] width 43 height 10
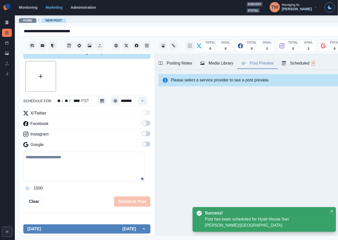
scroll to position [67, 0]
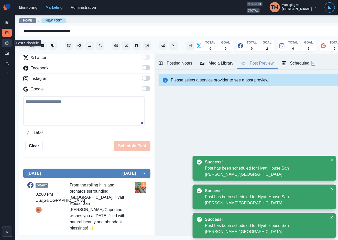
click at [6, 43] on icon at bounding box center [7, 43] width 4 height 4
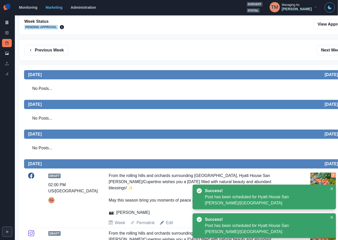
scroll to position [38, 0]
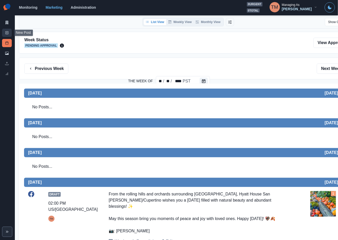
click at [4, 34] on link "New Post" at bounding box center [7, 33] width 10 height 8
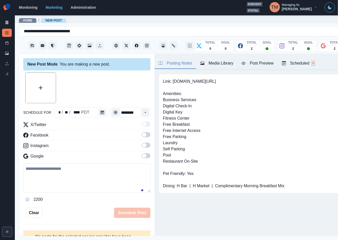
click at [74, 180] on textarea at bounding box center [86, 177] width 127 height 29
paste textarea "**********"
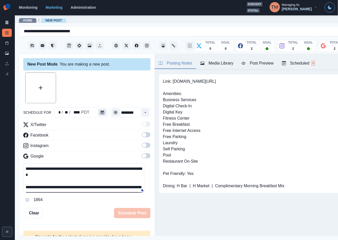
scroll to position [47, 0]
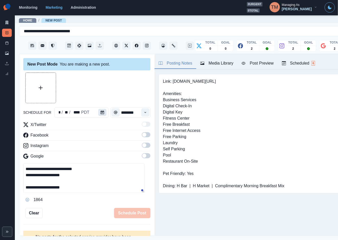
type textarea "**********"
click at [100, 110] on button "Calendar" at bounding box center [102, 112] width 8 height 7
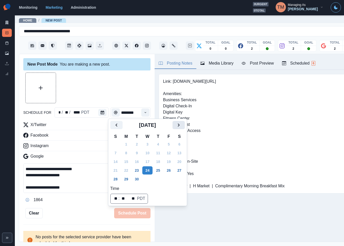
click at [178, 124] on icon "Next" at bounding box center [179, 124] width 2 height 3
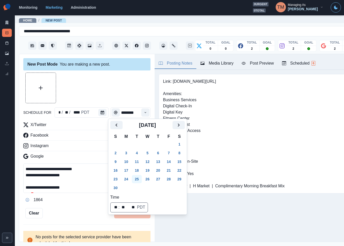
click at [136, 181] on button "25" at bounding box center [137, 179] width 10 height 8
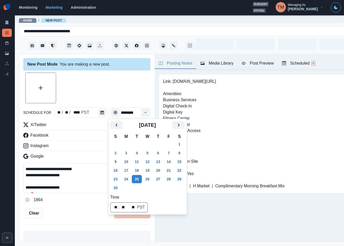
click at [89, 72] on div at bounding box center [86, 87] width 127 height 31
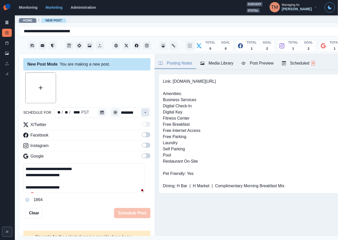
click at [144, 114] on icon "Time" at bounding box center [146, 113] width 4 height 4
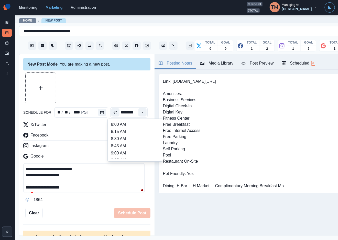
scroll to position [99, 0]
click at [125, 141] on li "12:00 PM" at bounding box center [135, 140] width 51 height 7
type input "********"
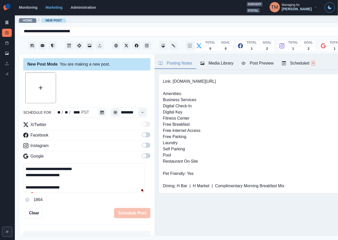
scroll to position [0, 1]
click at [142, 136] on span at bounding box center [144, 135] width 4 height 4
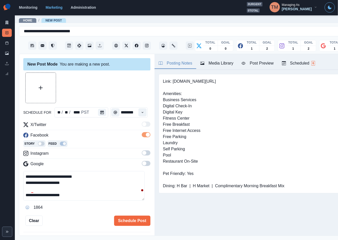
scroll to position [0, 0]
click at [142, 153] on span at bounding box center [144, 153] width 4 height 4
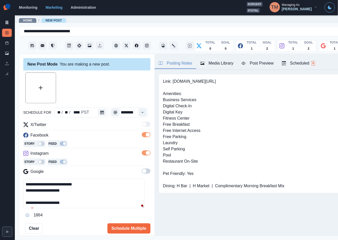
click at [143, 173] on span at bounding box center [146, 171] width 9 height 5
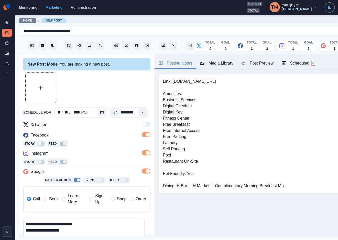
drag, startPoint x: 51, startPoint y: 201, endPoint x: 37, endPoint y: 205, distance: 15.3
click at [51, 201] on span "Book" at bounding box center [53, 199] width 9 height 6
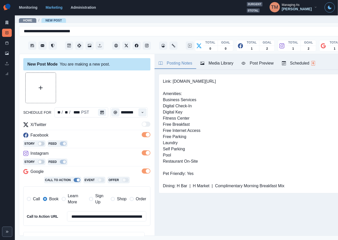
scroll to position [80, 0]
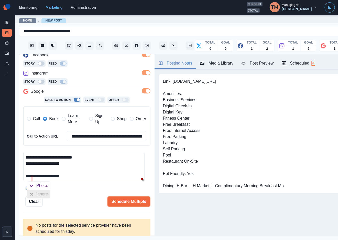
click at [34, 195] on div at bounding box center [31, 194] width 9 height 8
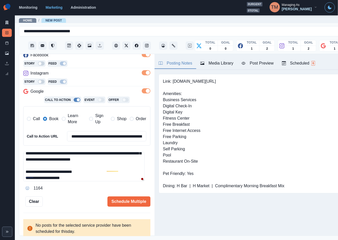
scroll to position [0, 0]
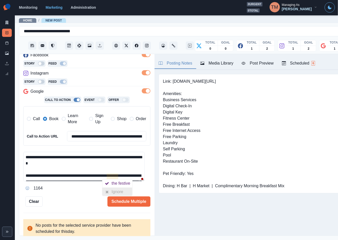
click at [115, 192] on div "Ignore" at bounding box center [119, 192] width 14 height 8
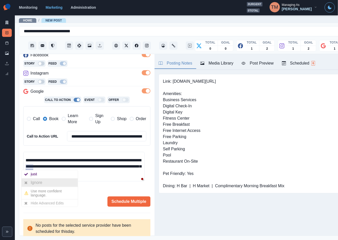
click at [36, 182] on div "Ignore" at bounding box center [38, 183] width 14 height 8
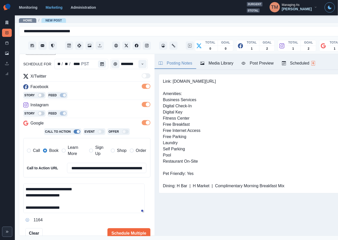
scroll to position [0, 0]
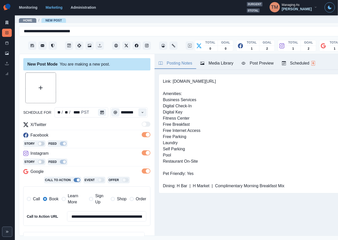
click at [48, 86] on button "Upload Media" at bounding box center [41, 88] width 30 height 30
click at [39, 89] on icon "Upload Media" at bounding box center [41, 88] width 4 height 4
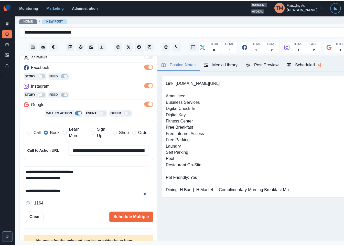
scroll to position [80, 0]
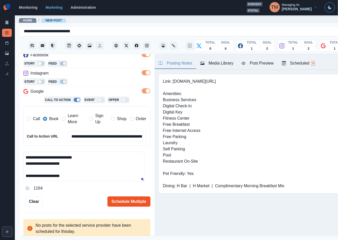
click at [114, 202] on button "Schedule Multiple" at bounding box center [129, 201] width 43 height 10
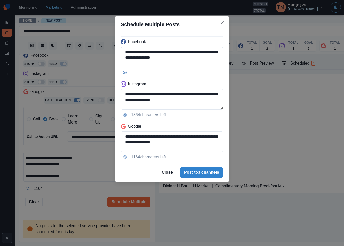
drag, startPoint x: 140, startPoint y: 58, endPoint x: 180, endPoint y: 58, distance: 40.0
click at [180, 58] on textarea "**********" at bounding box center [172, 57] width 102 height 20
paste textarea
type textarea "**********"
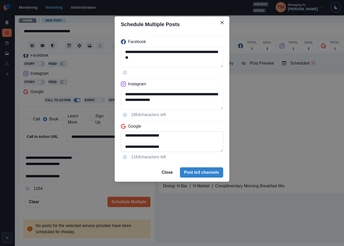
scroll to position [37, 0]
drag, startPoint x: 195, startPoint y: 137, endPoint x: 203, endPoint y: 138, distance: 8.1
click at [195, 137] on textarea "**********" at bounding box center [172, 141] width 102 height 20
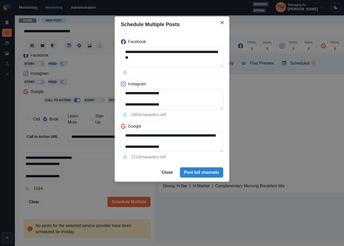
type textarea "**********"
click at [134, 94] on textarea "**********" at bounding box center [172, 99] width 102 height 20
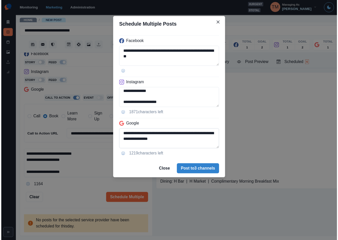
scroll to position [35, 0]
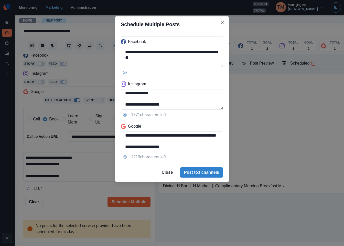
type textarea "**********"
click at [75, 207] on div "**********" at bounding box center [172, 123] width 344 height 246
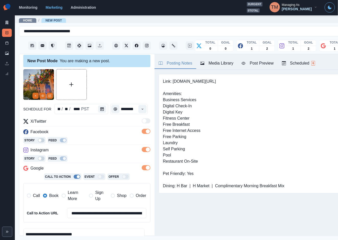
scroll to position [0, 0]
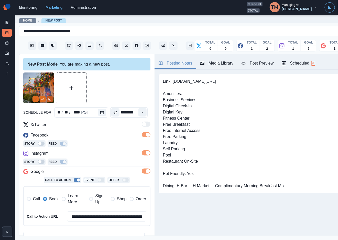
click at [50, 100] on icon "Edit Media" at bounding box center [49, 99] width 3 height 3
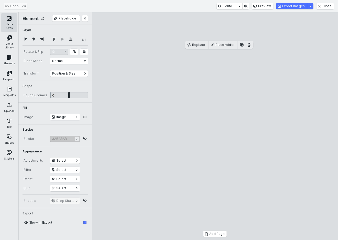
click at [10, 21] on button "Media Sizes" at bounding box center [9, 22] width 16 height 18
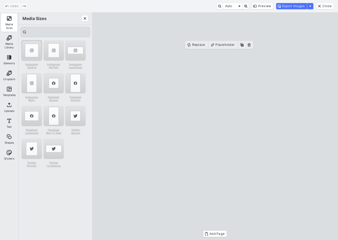
click at [32, 48] on div "Instagram Square" at bounding box center [32, 50] width 20 height 20
click at [72, 50] on div "Instagram Landscape" at bounding box center [75, 50] width 20 height 20
click at [215, 126] on cesdk-canvas "Editor canvas" at bounding box center [215, 126] width 0 height 0
drag, startPoint x: 258, startPoint y: 151, endPoint x: 257, endPoint y: 142, distance: 9.0
click at [215, 126] on cesdk-canvas "Editor canvas" at bounding box center [215, 126] width 0 height 0
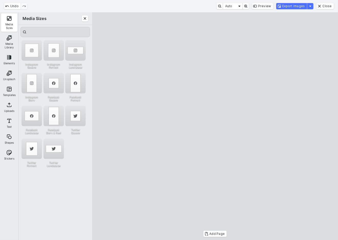
drag, startPoint x: 220, startPoint y: 185, endPoint x: 220, endPoint y: 195, distance: 9.5
click at [215, 126] on cesdk-canvas "Editor canvas" at bounding box center [215, 126] width 0 height 0
drag, startPoint x: 237, startPoint y: 95, endPoint x: 237, endPoint y: 98, distance: 3.1
click at [215, 126] on cesdk-canvas "Editor canvas" at bounding box center [215, 126] width 0 height 0
drag, startPoint x: 218, startPoint y: 69, endPoint x: 218, endPoint y: 75, distance: 6.2
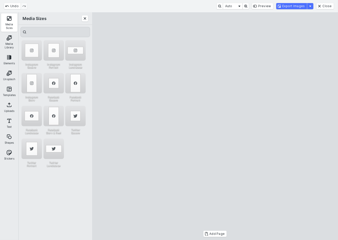
click at [215, 126] on cesdk-canvas "Editor canvas" at bounding box center [215, 126] width 0 height 0
click at [331, 9] on button "Close" at bounding box center [325, 6] width 17 height 6
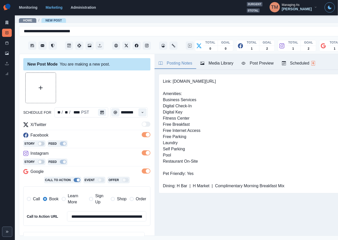
click at [214, 63] on div "Media Library" at bounding box center [217, 63] width 33 height 6
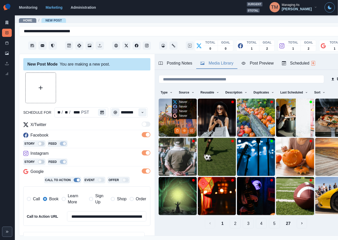
click at [190, 129] on icon "Edit Media" at bounding box center [191, 130] width 3 height 3
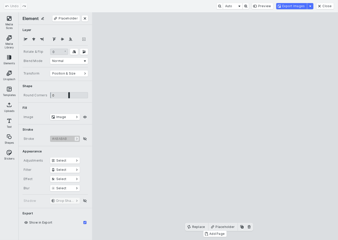
click at [8, 25] on button "Media Sizes" at bounding box center [9, 22] width 16 height 18
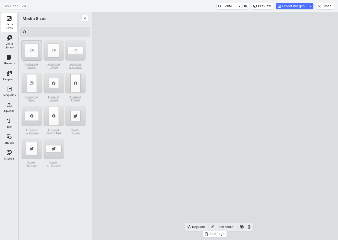
click at [28, 53] on div "Instagram Square" at bounding box center [32, 50] width 20 height 20
click at [215, 126] on cesdk-canvas "Editor canvas" at bounding box center [215, 126] width 0 height 0
drag, startPoint x: 216, startPoint y: 125, endPoint x: 226, endPoint y: 125, distance: 10.0
click at [215, 126] on cesdk-canvas "Editor canvas" at bounding box center [215, 126] width 0 height 0
drag, startPoint x: 155, startPoint y: 136, endPoint x: 131, endPoint y: 136, distance: 24.1
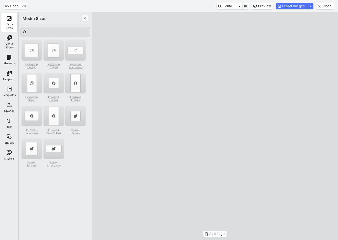
click at [215, 126] on cesdk-canvas "Editor canvas" at bounding box center [215, 126] width 0 height 0
drag, startPoint x: 328, startPoint y: 135, endPoint x: 305, endPoint y: 136, distance: 23.1
click at [215, 126] on cesdk-canvas "Editor canvas" at bounding box center [215, 126] width 0 height 0
click at [299, 9] on button "Export Images" at bounding box center [292, 6] width 31 height 6
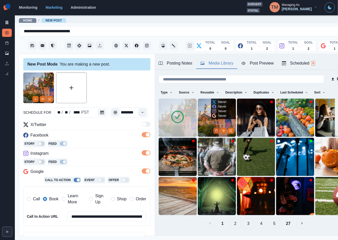
click at [215, 129] on icon "Delete Media" at bounding box center [216, 130] width 3 height 3
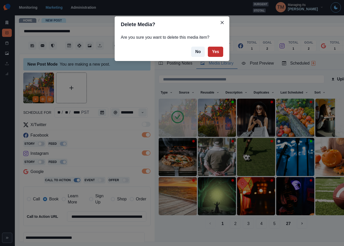
click at [217, 52] on button "Yes" at bounding box center [215, 52] width 15 height 10
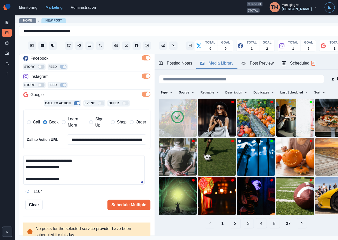
scroll to position [80, 0]
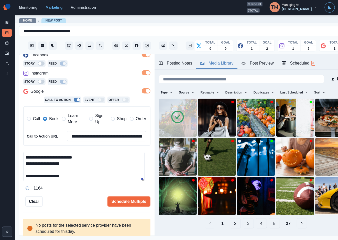
click at [265, 68] on button "Post Preview" at bounding box center [258, 63] width 40 height 11
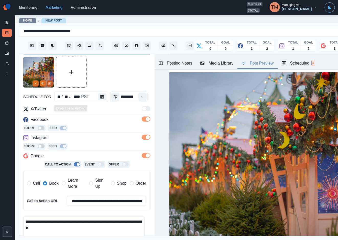
scroll to position [0, 0]
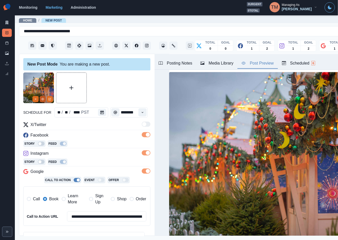
click at [43, 101] on button "View Media" at bounding box center [43, 99] width 6 height 6
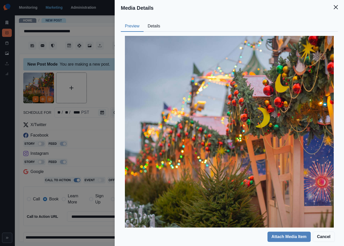
click at [153, 23] on button "Details" at bounding box center [154, 26] width 21 height 11
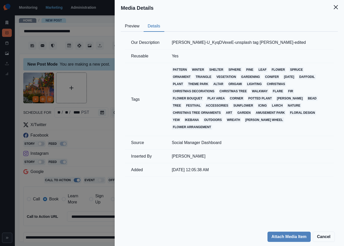
click at [97, 80] on div "Media Details Preview Details Our Description ludmila-kuznetsova-U_KyqDVexeE-un…" at bounding box center [172, 123] width 344 height 246
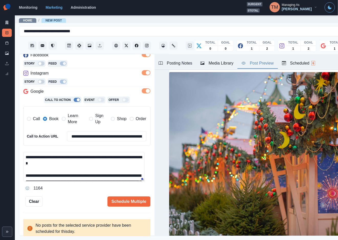
scroll to position [49, 0]
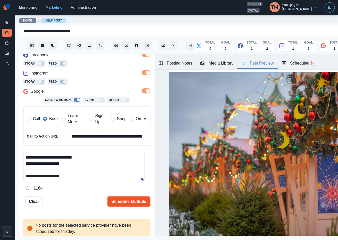
click at [120, 204] on button "Schedule Multiple" at bounding box center [129, 201] width 43 height 10
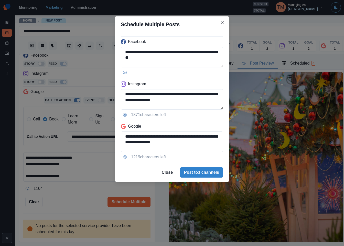
click at [55, 201] on div "**********" at bounding box center [172, 123] width 344 height 246
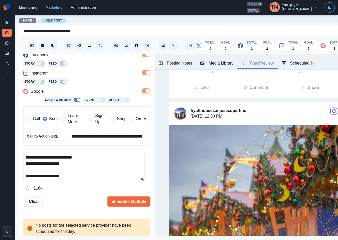
scroll to position [244, 0]
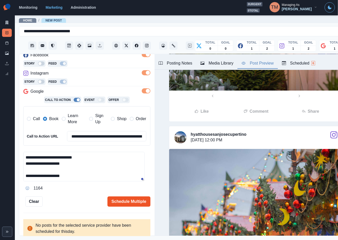
click at [128, 201] on button "Schedule Multiple" at bounding box center [129, 201] width 43 height 10
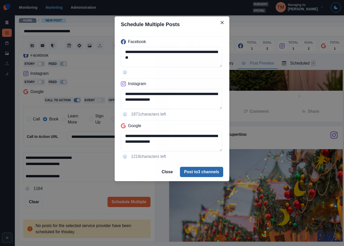
click at [200, 170] on button "Post to 3 channels" at bounding box center [201, 172] width 43 height 10
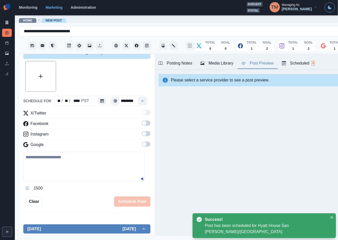
scroll to position [80, 0]
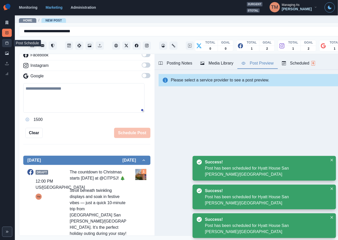
click at [8, 45] on link "Post Schedule" at bounding box center [7, 43] width 10 height 8
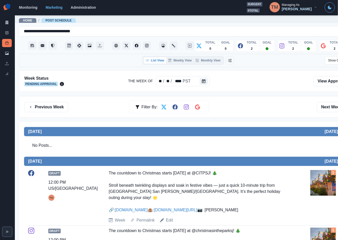
click at [305, 188] on div "Draft 12:00 PM US/Pacific TM The countdown to Christmas starts November 28th at…" at bounding box center [188, 196] width 321 height 53
click at [320, 188] on img at bounding box center [324, 183] width 26 height 26
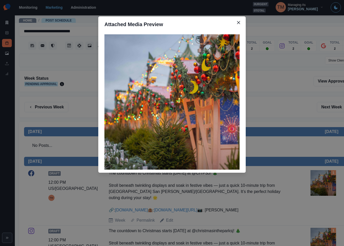
click at [320, 188] on div "Attached Media Preview" at bounding box center [172, 123] width 344 height 246
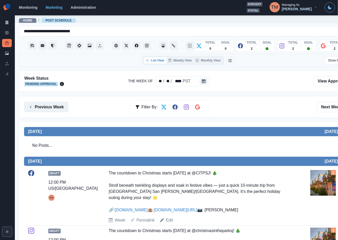
click at [50, 106] on button "Previous Week" at bounding box center [46, 107] width 44 height 10
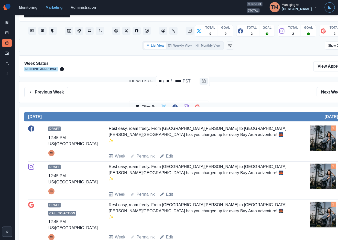
scroll to position [12, 0]
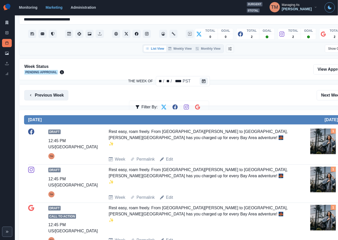
click at [40, 95] on button "Previous Week" at bounding box center [46, 95] width 44 height 10
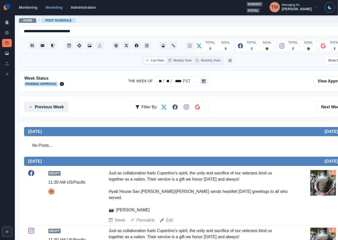
click at [62, 107] on button "Previous Week" at bounding box center [46, 107] width 44 height 10
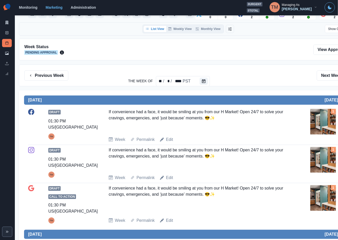
scroll to position [29, 0]
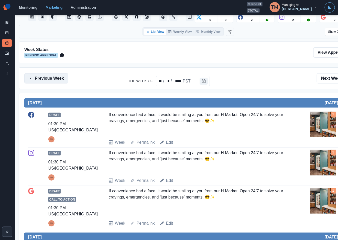
click at [47, 77] on button "Previous Week" at bounding box center [46, 78] width 44 height 10
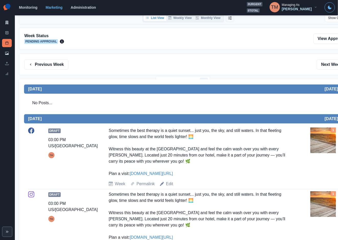
scroll to position [8, 0]
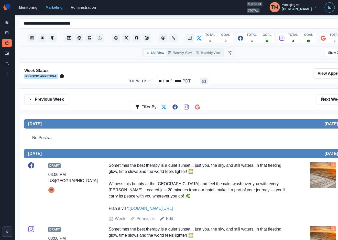
drag, startPoint x: 45, startPoint y: 100, endPoint x: 49, endPoint y: 118, distance: 18.1
click at [45, 102] on button "Previous Week" at bounding box center [46, 99] width 44 height 10
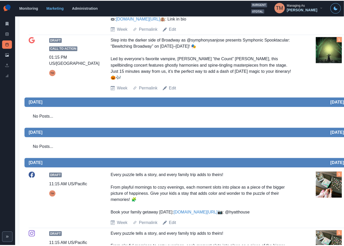
scroll to position [241, 0]
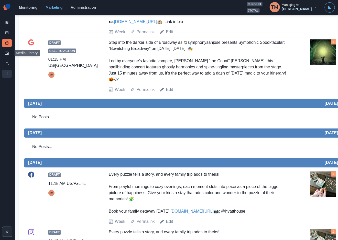
drag, startPoint x: 8, startPoint y: 53, endPoint x: 9, endPoint y: 73, distance: 20.6
click at [8, 53] on icon at bounding box center [7, 53] width 4 height 4
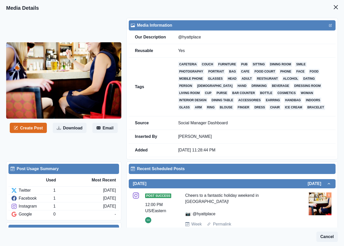
click at [96, 101] on img at bounding box center [63, 80] width 115 height 76
click at [27, 132] on button "Create Post" at bounding box center [28, 128] width 37 height 10
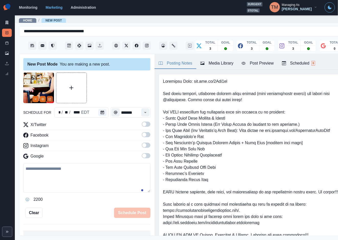
click at [49, 101] on button "Edit Media" at bounding box center [50, 99] width 6 height 6
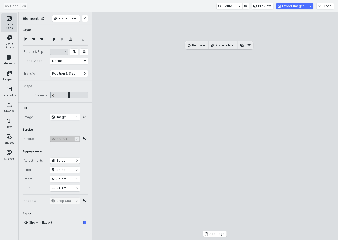
click at [9, 17] on button "Media Sizes" at bounding box center [9, 22] width 16 height 18
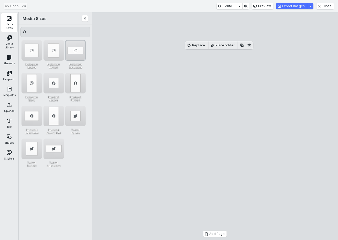
click at [70, 47] on div "Instagram Landscape" at bounding box center [75, 50] width 20 height 20
click at [215, 126] on cesdk-canvas "Editor canvas" at bounding box center [215, 126] width 0 height 0
drag, startPoint x: 232, startPoint y: 131, endPoint x: 232, endPoint y: 147, distance: 15.4
click at [215, 126] on cesdk-canvas "Editor canvas" at bounding box center [215, 126] width 0 height 0
drag, startPoint x: 217, startPoint y: 90, endPoint x: 218, endPoint y: 75, distance: 14.6
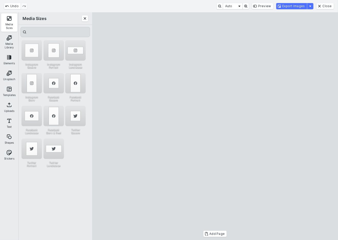
click at [215, 126] on cesdk-canvas "Editor canvas" at bounding box center [215, 126] width 0 height 0
drag, startPoint x: 217, startPoint y: 208, endPoint x: 218, endPoint y: 192, distance: 16.2
click at [215, 126] on cesdk-canvas "Editor canvas" at bounding box center [215, 126] width 0 height 0
click at [304, 5] on button "Export Images" at bounding box center [292, 6] width 31 height 6
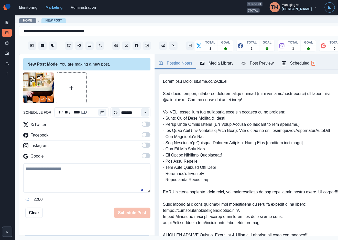
click at [75, 184] on textarea at bounding box center [86, 177] width 127 height 29
paste textarea "**********"
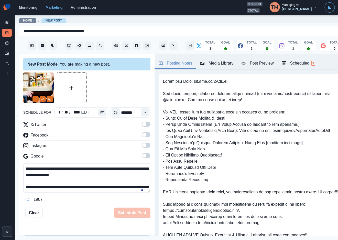
scroll to position [35, 0]
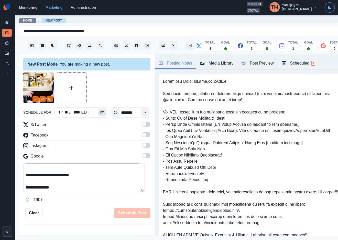
type textarea "**********"
click at [101, 113] on icon "Calendar" at bounding box center [103, 113] width 4 height 4
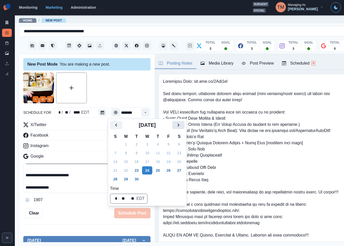
click at [184, 123] on button "Next" at bounding box center [178, 125] width 12 height 8
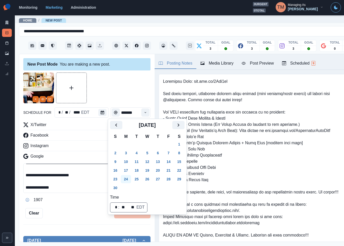
click at [126, 181] on button "24" at bounding box center [126, 179] width 10 height 8
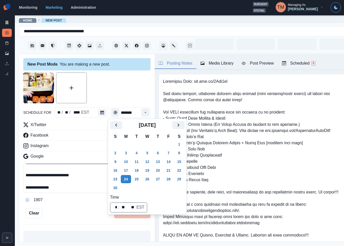
click at [112, 96] on div at bounding box center [86, 87] width 127 height 31
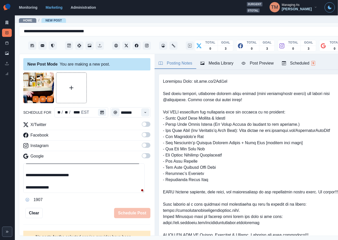
click at [142, 127] on span at bounding box center [146, 124] width 9 height 5
click at [142, 134] on span at bounding box center [146, 134] width 9 height 5
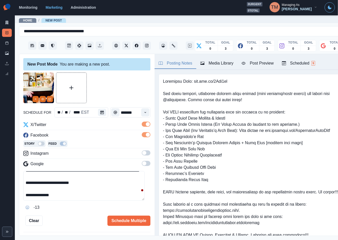
click at [142, 153] on span at bounding box center [146, 152] width 9 height 5
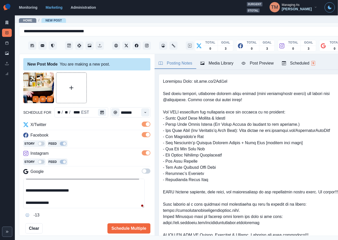
click at [118, 92] on div at bounding box center [86, 87] width 127 height 31
click at [260, 65] on div "Post Preview" at bounding box center [258, 63] width 32 height 6
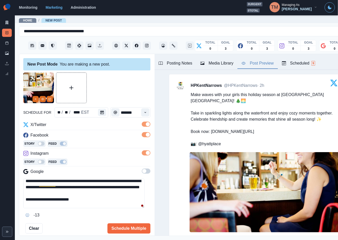
scroll to position [19, 0]
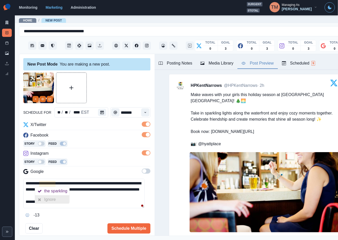
click at [52, 198] on div "Ignore" at bounding box center [51, 199] width 14 height 8
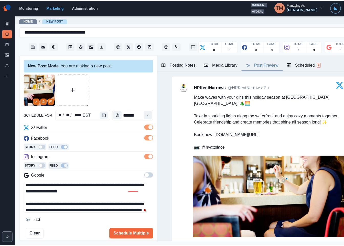
scroll to position [0, 0]
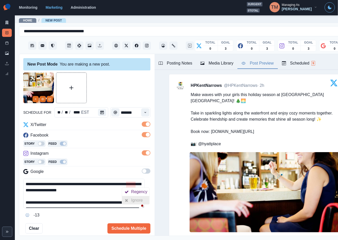
click at [134, 199] on div "Ignore" at bounding box center [138, 200] width 14 height 8
click at [118, 228] on button "Schedule Multiple" at bounding box center [129, 228] width 43 height 10
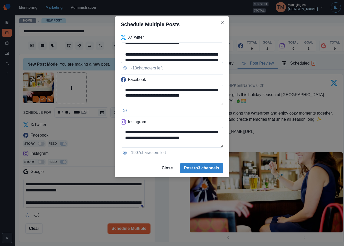
scroll to position [4, 0]
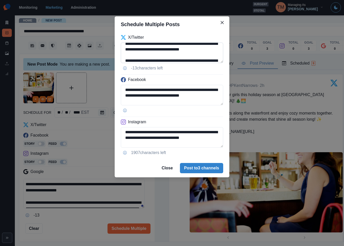
drag, startPoint x: 175, startPoint y: 54, endPoint x: 205, endPoint y: 51, distance: 29.8
click at [205, 51] on textarea "**********" at bounding box center [172, 53] width 102 height 20
click at [189, 49] on textarea "**********" at bounding box center [172, 53] width 102 height 20
click at [183, 50] on textarea "**********" at bounding box center [172, 53] width 102 height 20
click at [190, 51] on textarea "**********" at bounding box center [172, 53] width 102 height 20
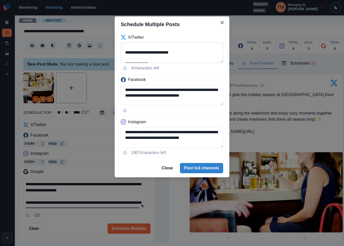
scroll to position [46, 0]
drag, startPoint x: 143, startPoint y: 58, endPoint x: 128, endPoint y: 55, distance: 15.4
click at [129, 57] on textarea "**********" at bounding box center [172, 53] width 102 height 20
click at [143, 46] on textarea "**********" at bounding box center [172, 53] width 102 height 20
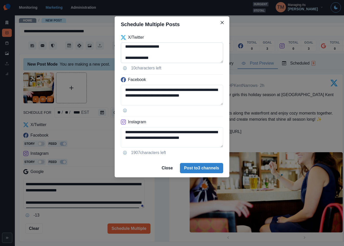
drag, startPoint x: 125, startPoint y: 51, endPoint x: 171, endPoint y: 51, distance: 45.1
click at [171, 51] on textarea "**********" at bounding box center [172, 53] width 102 height 20
type textarea "**********"
click at [125, 90] on textarea "**********" at bounding box center [172, 95] width 102 height 20
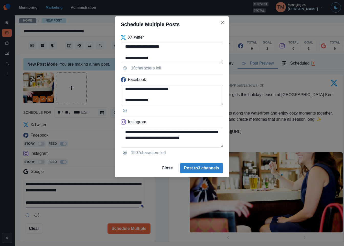
paste textarea
type textarea "**********"
click at [124, 130] on textarea "**********" at bounding box center [172, 137] width 102 height 20
paste textarea
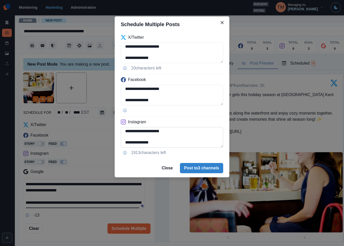
click at [134, 131] on textarea "**********" at bounding box center [172, 137] width 102 height 20
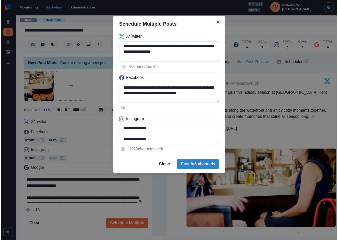
scroll to position [0, 0]
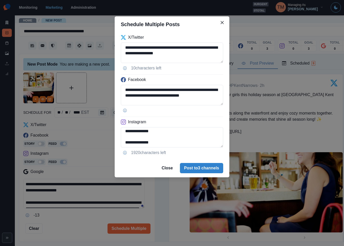
type textarea "**********"
click at [102, 94] on div "**********" at bounding box center [172, 123] width 344 height 246
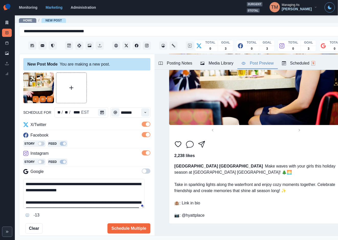
scroll to position [6, 0]
click at [116, 224] on button "Schedule Multiple" at bounding box center [129, 228] width 43 height 10
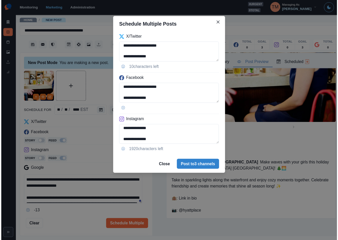
scroll to position [46, 0]
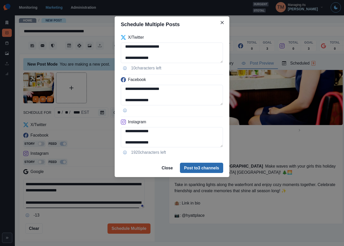
click at [207, 165] on button "Post to 3 channels" at bounding box center [201, 168] width 43 height 10
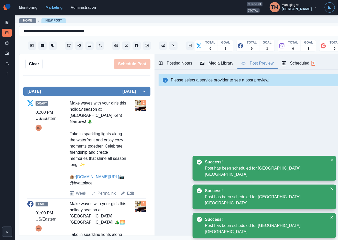
scroll to position [154, 0]
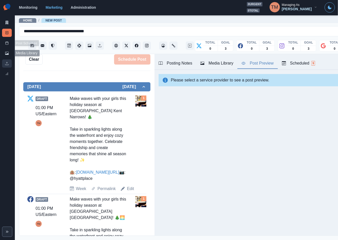
click at [6, 54] on icon at bounding box center [7, 53] width 4 height 4
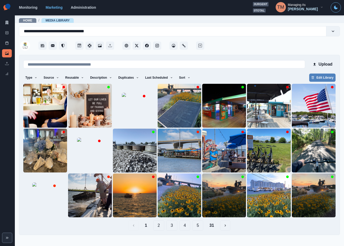
click at [212, 227] on button "31" at bounding box center [211, 225] width 13 height 10
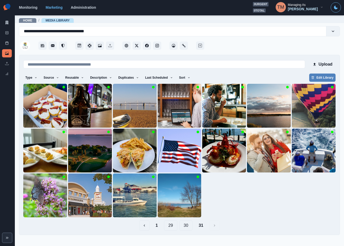
click at [188, 226] on button "30" at bounding box center [186, 225] width 13 height 10
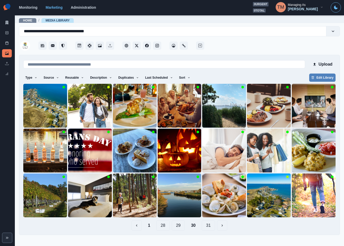
click at [180, 227] on button "29" at bounding box center [178, 225] width 13 height 10
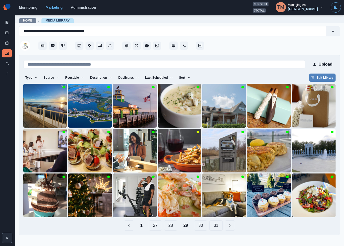
click at [169, 224] on button "28" at bounding box center [170, 225] width 13 height 10
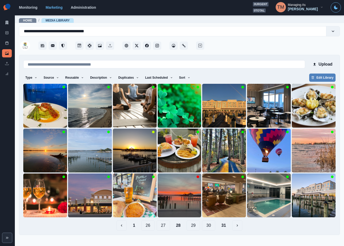
click at [164, 227] on button "27" at bounding box center [163, 225] width 13 height 10
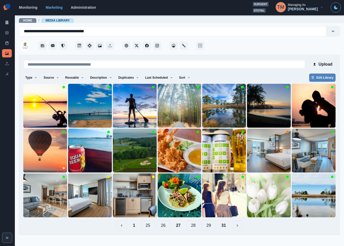
click at [163, 227] on button "26" at bounding box center [163, 225] width 13 height 10
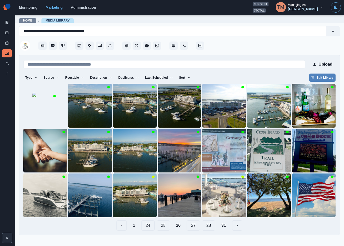
click at [165, 228] on button "25" at bounding box center [163, 225] width 13 height 10
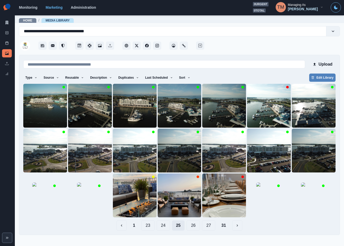
click at [165, 228] on button "24" at bounding box center [163, 225] width 13 height 10
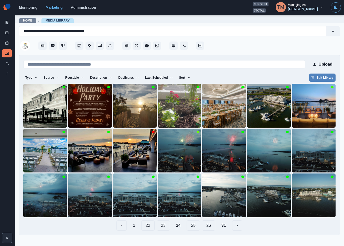
click at [165, 228] on button "23" at bounding box center [163, 225] width 13 height 10
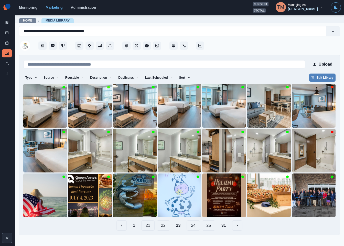
click at [165, 228] on button "22" at bounding box center [163, 225] width 13 height 10
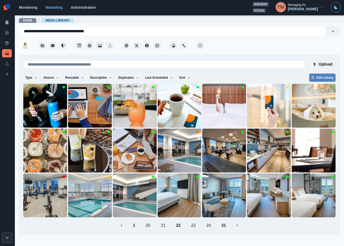
click at [165, 228] on button "21" at bounding box center [163, 225] width 13 height 10
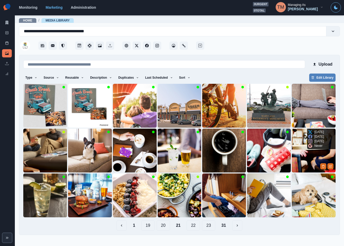
click at [307, 163] on img at bounding box center [314, 151] width 44 height 44
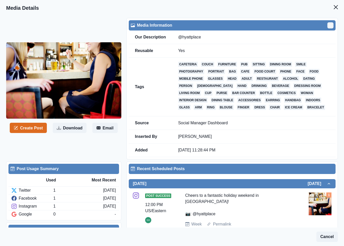
click at [329, 24] on icon "Edit" at bounding box center [330, 25] width 3 height 3
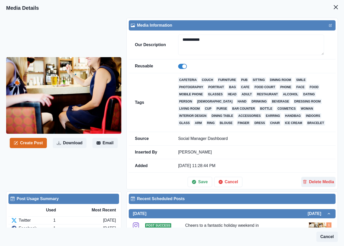
click at [180, 69] on span at bounding box center [182, 66] width 9 height 5
click at [197, 185] on button "Save" at bounding box center [200, 182] width 24 height 10
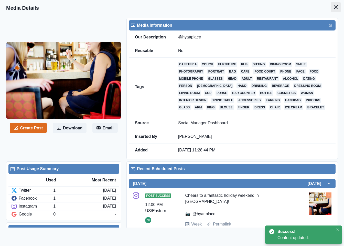
click at [334, 5] on button "Close" at bounding box center [336, 7] width 10 height 10
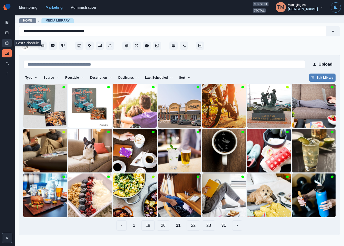
click at [8, 41] on link "Post Schedule" at bounding box center [7, 43] width 10 height 8
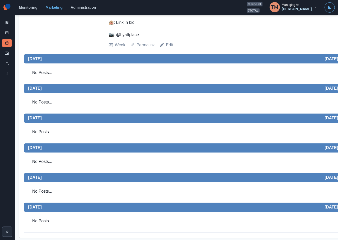
scroll to position [269, 0]
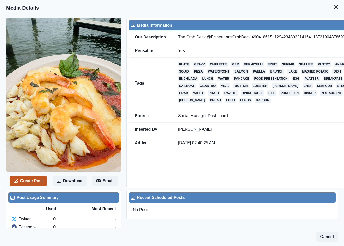
click at [32, 185] on button "Create Post" at bounding box center [28, 181] width 37 height 10
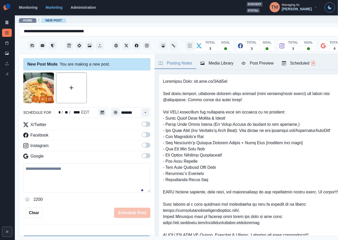
click at [49, 97] on button "Edit Media" at bounding box center [50, 99] width 6 height 6
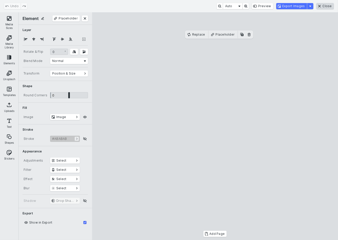
click at [328, 8] on button "Close" at bounding box center [325, 6] width 17 height 6
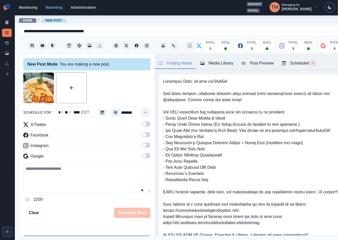
click at [43, 96] on button "View Media" at bounding box center [43, 99] width 6 height 6
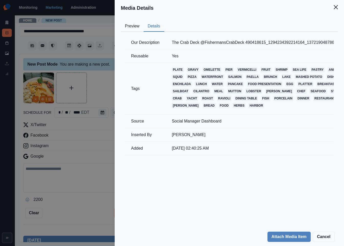
click at [154, 26] on button "Details" at bounding box center [154, 26] width 21 height 11
click at [47, 99] on div "Media Details Preview Details Our Description The Crab Deck @FishermansCrabDeck…" at bounding box center [172, 123] width 344 height 246
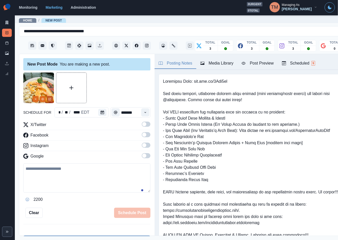
click at [50, 100] on icon "Edit Media" at bounding box center [49, 99] width 3 height 3
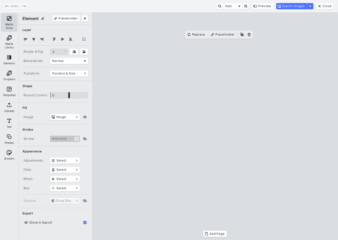
click at [12, 22] on button "Media Sizes" at bounding box center [9, 22] width 16 height 18
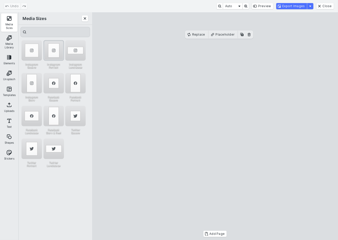
click at [53, 52] on div "Instagram Portrait" at bounding box center [54, 50] width 20 height 20
click at [295, 5] on button "Export Images" at bounding box center [292, 6] width 31 height 6
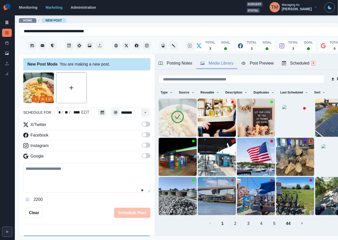
click at [219, 65] on div "Media Library" at bounding box center [217, 63] width 33 height 6
click at [230, 218] on button "2" at bounding box center [235, 223] width 11 height 10
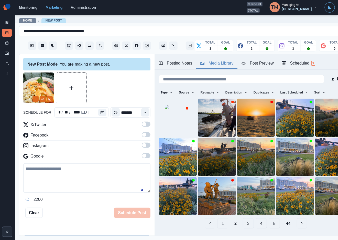
click at [243, 218] on button "3" at bounding box center [248, 223] width 11 height 10
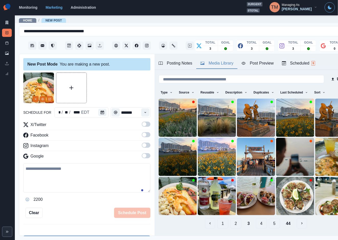
click at [72, 175] on textarea at bounding box center [86, 177] width 127 height 29
paste textarea "**********"
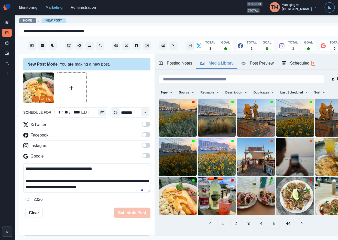
scroll to position [10, 0]
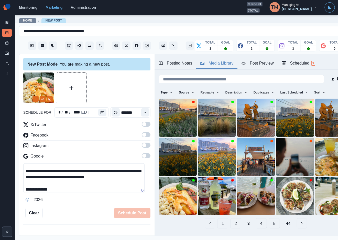
type textarea "**********"
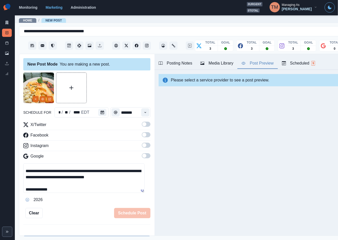
click at [259, 66] on div "Post Preview" at bounding box center [258, 63] width 32 height 6
click at [142, 128] on label at bounding box center [146, 126] width 9 height 8
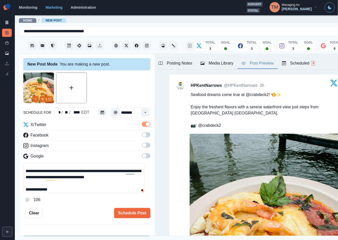
click at [142, 137] on span at bounding box center [146, 134] width 9 height 5
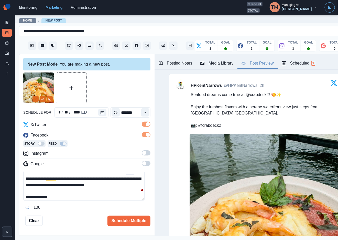
click at [142, 153] on span at bounding box center [144, 153] width 4 height 4
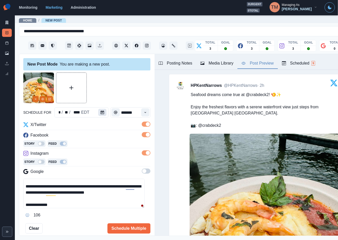
click at [101, 112] on icon "Calendar" at bounding box center [103, 113] width 4 height 4
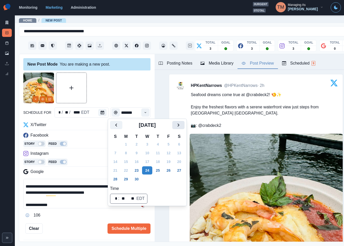
click at [176, 126] on icon "Next" at bounding box center [178, 125] width 6 height 6
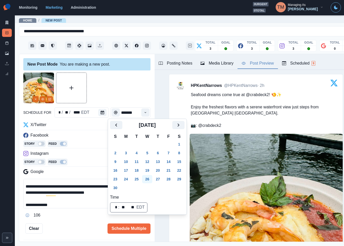
click at [149, 179] on button "26" at bounding box center [147, 179] width 10 height 8
click at [129, 89] on div at bounding box center [86, 87] width 127 height 31
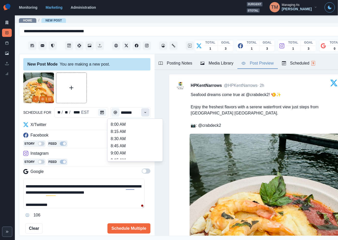
click at [144, 114] on icon "Time" at bounding box center [146, 113] width 4 height 4
click at [136, 132] on li "2:00 PM" at bounding box center [135, 131] width 51 height 7
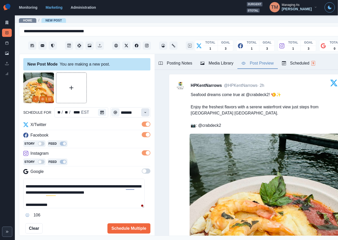
type input "*******"
click at [137, 87] on div at bounding box center [86, 87] width 127 height 31
click at [134, 200] on div "Ignore" at bounding box center [138, 202] width 14 height 8
click at [53, 209] on div "Ignore" at bounding box center [58, 209] width 14 height 8
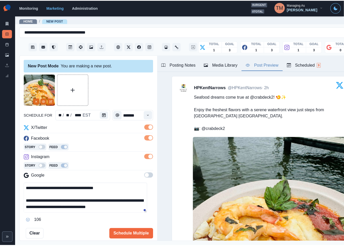
scroll to position [12, 0]
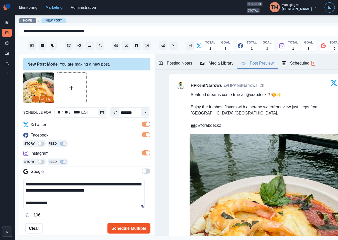
click at [126, 227] on button "Schedule Multiple" at bounding box center [129, 228] width 43 height 10
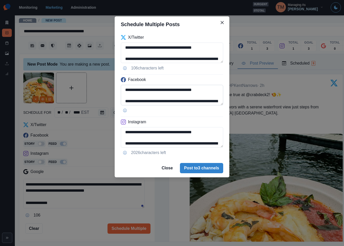
drag, startPoint x: 181, startPoint y: 90, endPoint x: 202, endPoint y: 90, distance: 20.2
click at [202, 90] on textarea "**********" at bounding box center [172, 95] width 102 height 20
paste textarea "*********"
drag, startPoint x: 144, startPoint y: 100, endPoint x: 170, endPoint y: 100, distance: 26.1
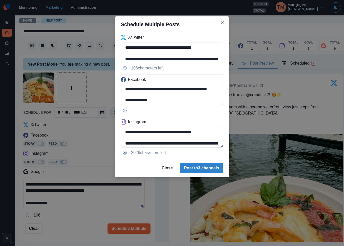
click at [170, 100] on textarea "**********" at bounding box center [172, 95] width 102 height 20
paste textarea "*********"
type textarea "**********"
drag, startPoint x: 181, startPoint y: 132, endPoint x: 201, endPoint y: 132, distance: 20.0
click at [201, 132] on textarea "**********" at bounding box center [172, 137] width 102 height 20
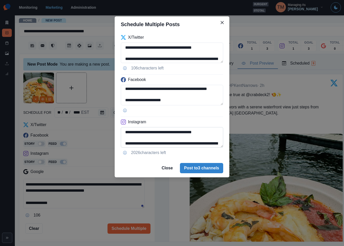
paste textarea
drag, startPoint x: 135, startPoint y: 142, endPoint x: 191, endPoint y: 142, distance: 55.8
click at [190, 142] on textarea "**********" at bounding box center [172, 137] width 102 height 20
paste textarea
type textarea "**********"
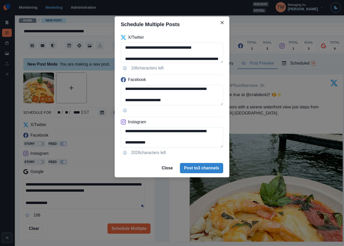
click at [71, 219] on div "**********" at bounding box center [172, 123] width 344 height 246
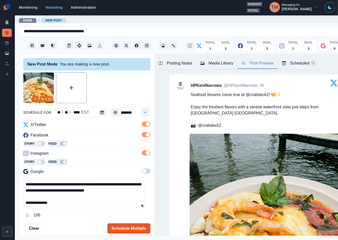
click at [129, 230] on button "Schedule Multiple" at bounding box center [129, 228] width 43 height 10
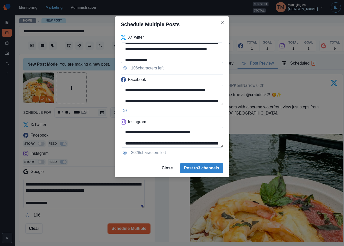
scroll to position [14, 0]
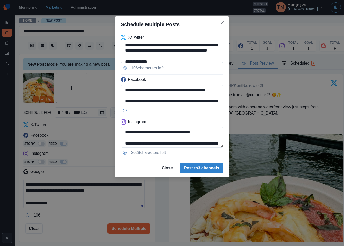
click at [182, 58] on textarea "**********" at bounding box center [172, 53] width 102 height 20
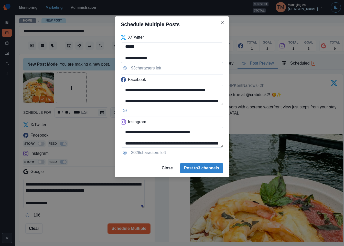
drag, startPoint x: 180, startPoint y: 57, endPoint x: 195, endPoint y: 56, distance: 14.6
click at [195, 56] on textarea "**********" at bounding box center [172, 53] width 102 height 20
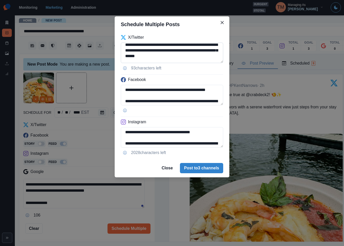
click at [182, 56] on textarea "**********" at bounding box center [172, 53] width 102 height 20
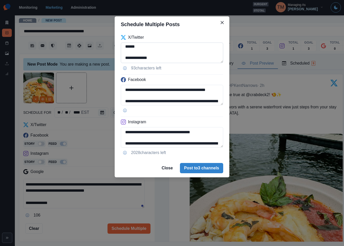
drag, startPoint x: 181, startPoint y: 56, endPoint x: 186, endPoint y: 53, distance: 5.5
click at [184, 55] on textarea "**********" at bounding box center [172, 53] width 102 height 20
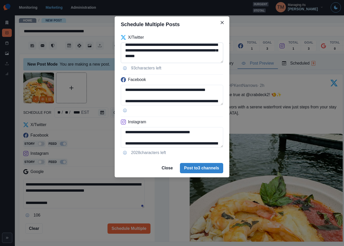
click at [181, 56] on textarea "**********" at bounding box center [172, 53] width 102 height 20
type textarea "**********"
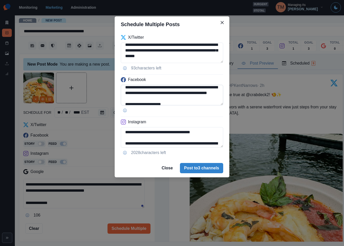
scroll to position [15, 0]
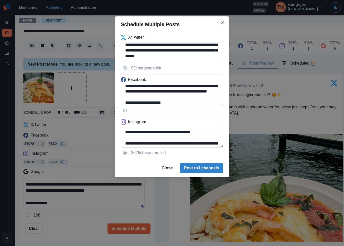
click at [181, 98] on textarea "**********" at bounding box center [172, 95] width 102 height 20
paste textarea "**********"
type textarea "**********"
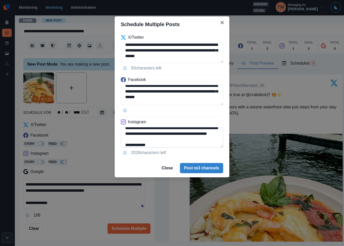
click at [181, 140] on textarea "**********" at bounding box center [172, 137] width 102 height 20
paste textarea "**********"
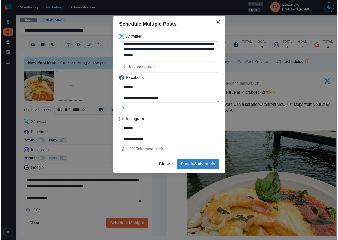
scroll to position [29, 0]
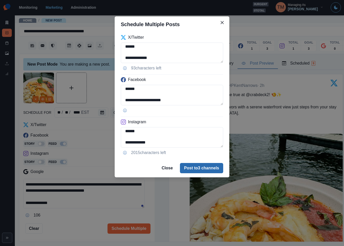
type textarea "**********"
click at [205, 171] on button "Post to 3 channels" at bounding box center [201, 168] width 43 height 10
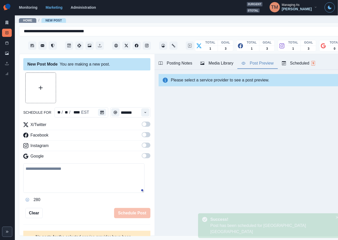
scroll to position [0, 0]
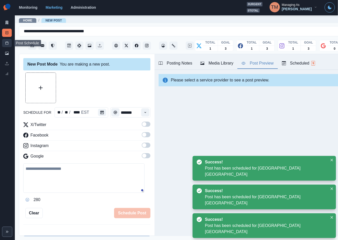
click at [6, 42] on rect at bounding box center [7, 43] width 3 height 3
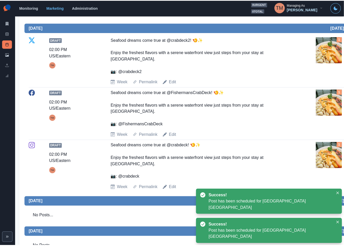
scroll to position [346, 0]
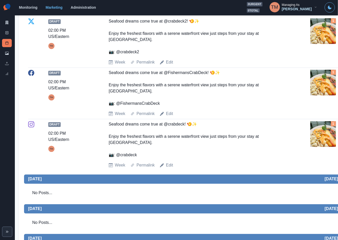
click at [325, 96] on img at bounding box center [324, 83] width 26 height 26
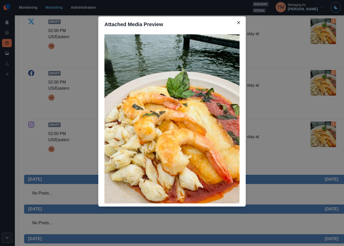
click at [325, 99] on div "Attached Media Preview" at bounding box center [172, 123] width 344 height 246
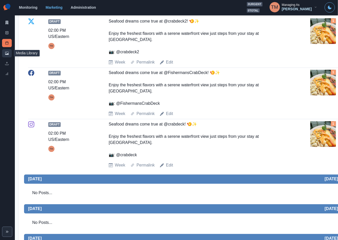
click at [3, 53] on link "Media Library" at bounding box center [7, 53] width 10 height 8
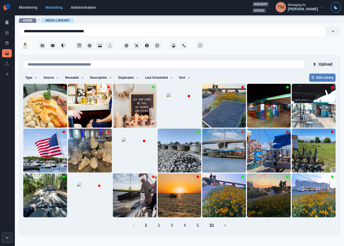
click at [160, 226] on button "2" at bounding box center [158, 225] width 11 height 10
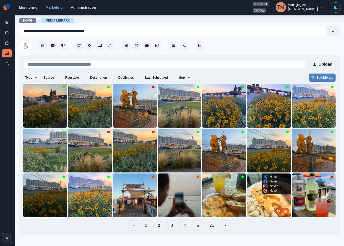
click at [276, 211] on button "Delete Media" at bounding box center [279, 211] width 6 height 6
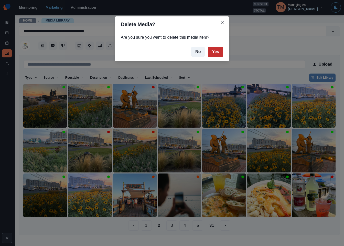
click at [215, 53] on button "Yes" at bounding box center [215, 52] width 15 height 10
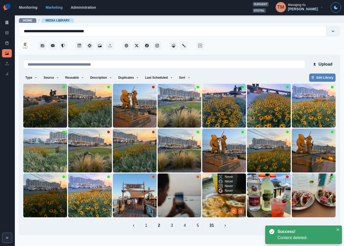
click at [241, 213] on button "Edit Media" at bounding box center [241, 211] width 6 height 6
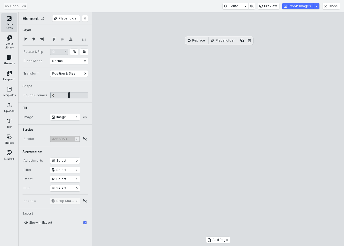
click at [8, 19] on button "Media Sizes" at bounding box center [9, 22] width 16 height 18
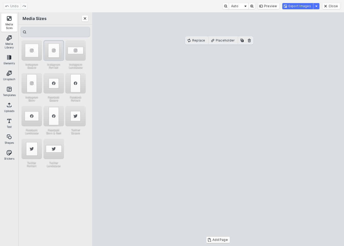
click at [51, 47] on div "Instagram Portrait" at bounding box center [54, 50] width 20 height 20
click at [296, 6] on button "Export Images" at bounding box center [297, 6] width 31 height 6
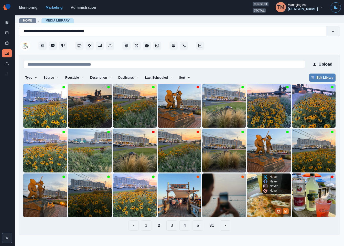
click at [276, 211] on button "Delete Media" at bounding box center [279, 211] width 6 height 6
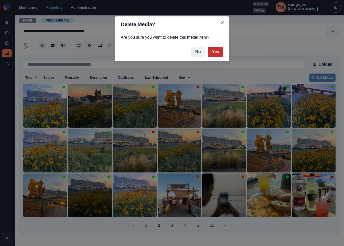
click at [219, 53] on button "Yes" at bounding box center [215, 52] width 15 height 10
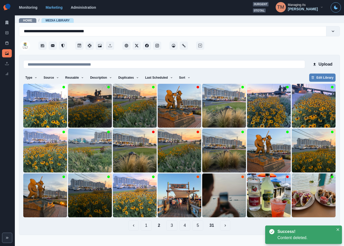
click at [146, 226] on button "1" at bounding box center [146, 225] width 11 height 10
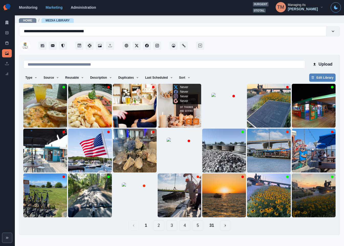
click at [175, 107] on img at bounding box center [180, 106] width 44 height 44
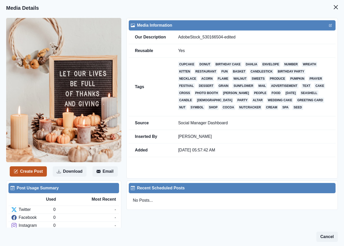
click at [33, 171] on button "Create Post" at bounding box center [28, 171] width 37 height 10
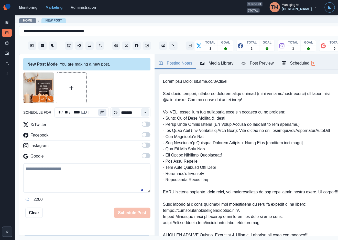
drag, startPoint x: 61, startPoint y: 177, endPoint x: 97, endPoint y: 114, distance: 72.5
click at [62, 177] on textarea at bounding box center [86, 177] width 127 height 29
paste textarea "**********"
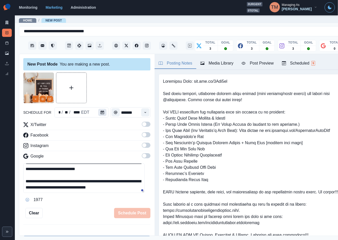
scroll to position [10, 0]
type textarea "**********"
click at [101, 114] on icon "Calendar" at bounding box center [103, 113] width 4 height 4
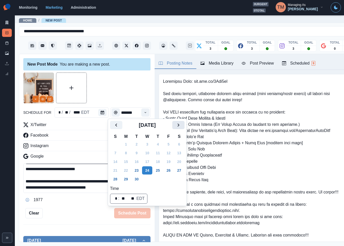
click at [180, 127] on icon "Next" at bounding box center [178, 125] width 6 height 6
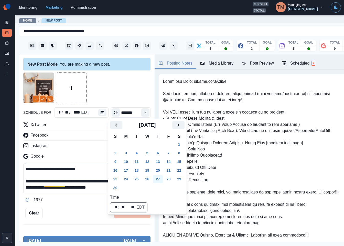
click at [159, 179] on button "27" at bounding box center [158, 179] width 10 height 8
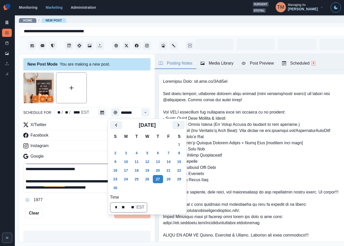
click at [124, 84] on div at bounding box center [86, 87] width 127 height 31
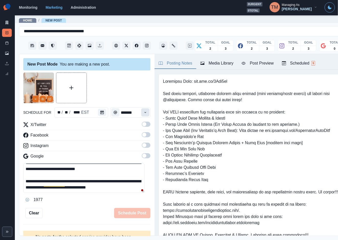
click at [144, 113] on icon "Time" at bounding box center [146, 113] width 4 height 4
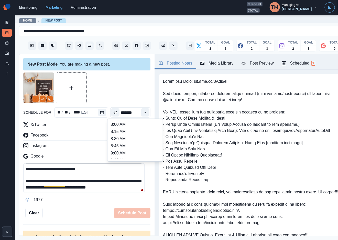
scroll to position [115, 0]
click at [138, 132] on li "12:15 PM" at bounding box center [135, 131] width 51 height 7
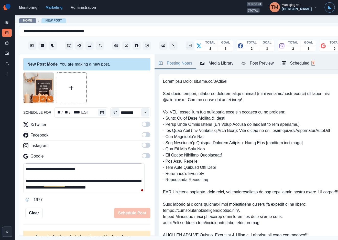
type input "********"
click at [142, 125] on span at bounding box center [146, 124] width 9 height 5
click at [143, 135] on span at bounding box center [146, 134] width 9 height 5
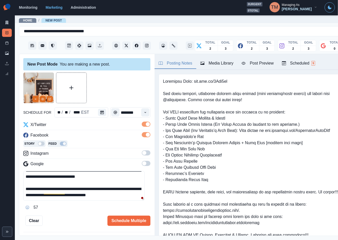
click at [142, 154] on span at bounding box center [144, 153] width 4 height 4
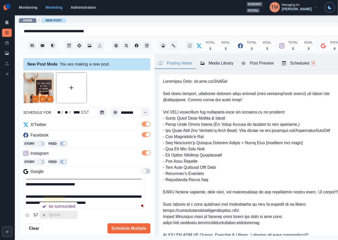
click at [58, 214] on div "Ignore" at bounding box center [56, 215] width 14 height 8
click at [254, 61] on div "Post Preview" at bounding box center [258, 63] width 32 height 6
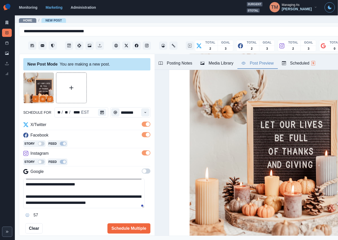
scroll to position [12, 0]
click at [124, 227] on button "Schedule Multiple" at bounding box center [129, 228] width 43 height 10
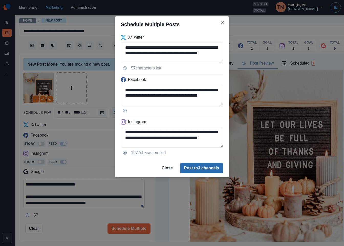
click at [214, 166] on button "Post to 3 channels" at bounding box center [201, 168] width 43 height 10
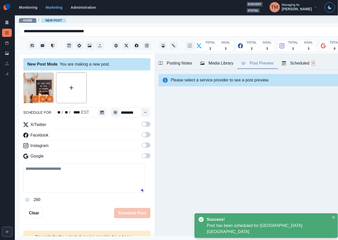
scroll to position [0, 0]
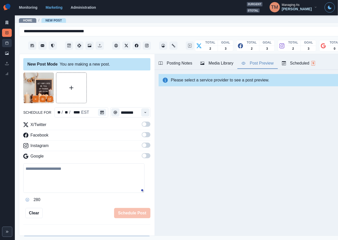
click at [5, 43] on icon at bounding box center [7, 43] width 4 height 4
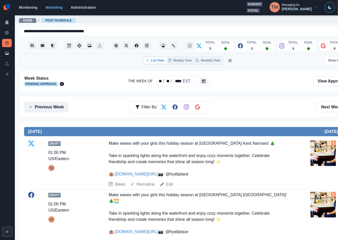
click at [57, 108] on button "Previous Week" at bounding box center [46, 107] width 44 height 10
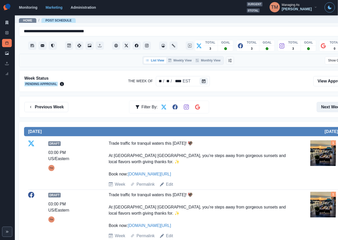
click at [331, 107] on button "Next Week" at bounding box center [335, 107] width 36 height 10
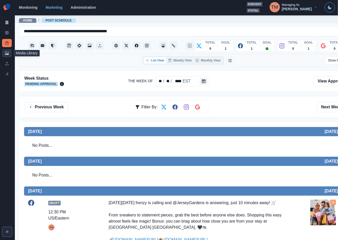
click at [7, 52] on icon at bounding box center [7, 53] width 4 height 4
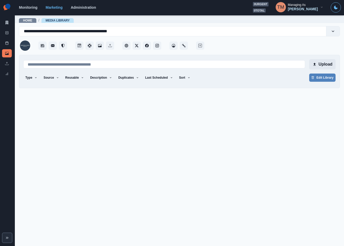
click at [325, 64] on button "Upload" at bounding box center [322, 64] width 26 height 10
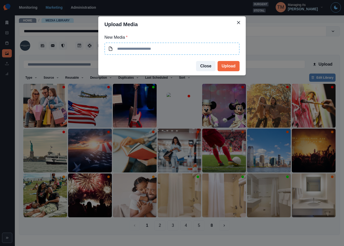
click at [179, 52] on input at bounding box center [171, 49] width 135 height 12
type input "**********"
click at [227, 64] on button "Upload" at bounding box center [229, 66] width 22 height 10
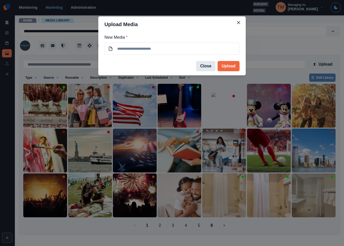
click at [206, 66] on button "Close" at bounding box center [205, 66] width 19 height 10
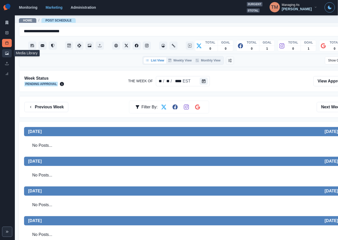
click at [8, 54] on icon at bounding box center [7, 53] width 4 height 3
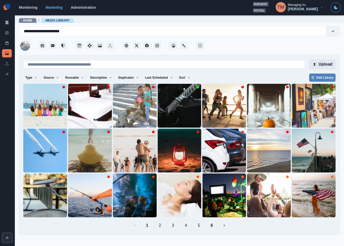
click at [328, 63] on button "Upload" at bounding box center [322, 64] width 26 height 10
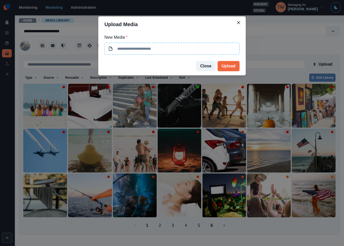
click at [161, 49] on input at bounding box center [171, 49] width 135 height 12
type input "**********"
click at [234, 65] on button "Upload" at bounding box center [229, 66] width 22 height 10
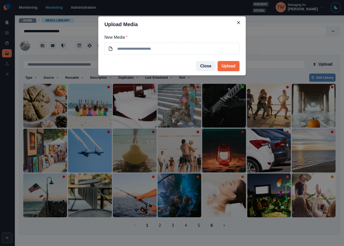
click at [277, 49] on div "Upload Media New Media * Close Upload" at bounding box center [172, 123] width 344 height 246
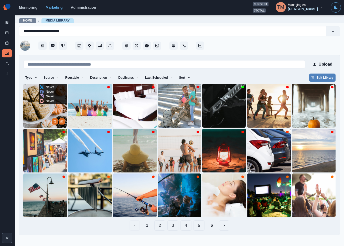
click at [62, 122] on icon "Edit Media" at bounding box center [61, 121] width 3 height 3
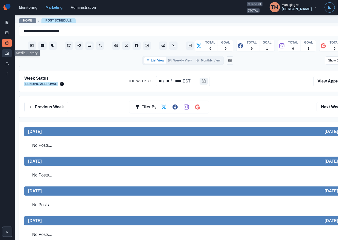
click at [6, 53] on icon at bounding box center [7, 53] width 4 height 4
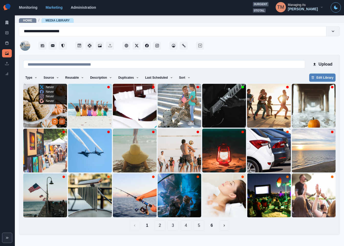
click at [61, 122] on icon "Edit Media" at bounding box center [62, 121] width 2 height 2
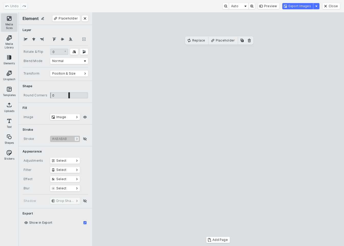
click at [9, 20] on button "Media Sizes" at bounding box center [9, 22] width 16 height 18
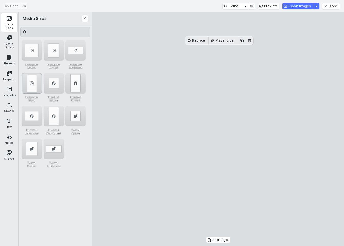
click at [32, 83] on div "Instagram Story" at bounding box center [32, 83] width 20 height 20
click at [51, 53] on div "Instagram Portrait" at bounding box center [54, 50] width 20 height 20
click at [218, 129] on cesdk-canvas "Editor canvas" at bounding box center [218, 129] width 0 height 0
drag, startPoint x: 230, startPoint y: 134, endPoint x: 231, endPoint y: 144, distance: 10.0
click at [218, 129] on cesdk-canvas "Editor canvas" at bounding box center [218, 129] width 0 height 0
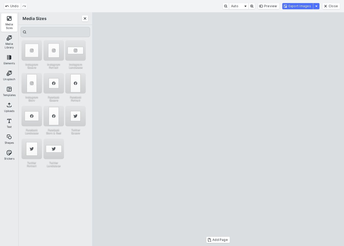
drag, startPoint x: 218, startPoint y: 59, endPoint x: 218, endPoint y: 48, distance: 10.2
click at [218, 129] on cesdk-canvas "Editor canvas" at bounding box center [218, 129] width 0 height 0
drag, startPoint x: 219, startPoint y: 232, endPoint x: 219, endPoint y: 222, distance: 10.0
click at [218, 129] on cesdk-canvas "Editor canvas" at bounding box center [218, 129] width 0 height 0
drag, startPoint x: 231, startPoint y: 202, endPoint x: 231, endPoint y: 205, distance: 3.3
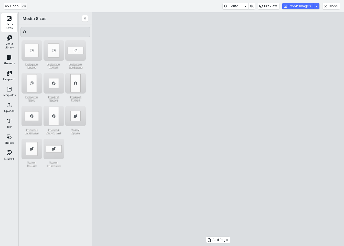
click at [218, 129] on cesdk-canvas "Editor canvas" at bounding box center [218, 129] width 0 height 0
drag, startPoint x: 218, startPoint y: 52, endPoint x: 218, endPoint y: 49, distance: 3.1
click at [218, 129] on cesdk-canvas "Editor canvas" at bounding box center [218, 129] width 0 height 0
drag, startPoint x: 218, startPoint y: 227, endPoint x: 219, endPoint y: 222, distance: 5.5
click at [218, 129] on cesdk-canvas "Editor canvas" at bounding box center [218, 129] width 0 height 0
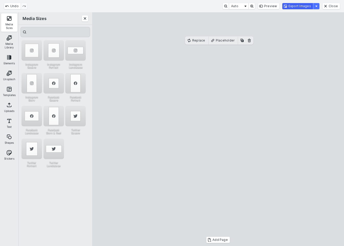
click at [296, 6] on button "Export Images" at bounding box center [297, 6] width 31 height 6
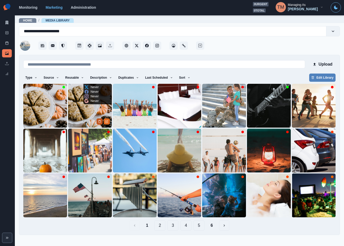
click at [97, 121] on button "Delete Media" at bounding box center [100, 121] width 6 height 6
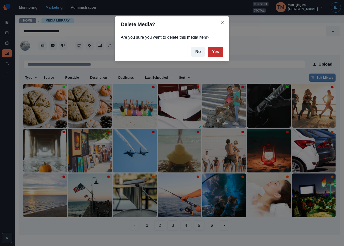
click at [216, 51] on button "Yes" at bounding box center [215, 52] width 15 height 10
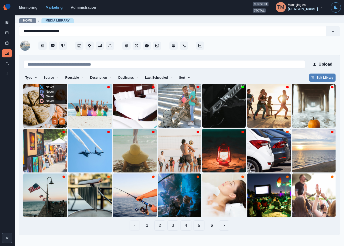
click at [53, 121] on button "Delete Media" at bounding box center [55, 121] width 6 height 6
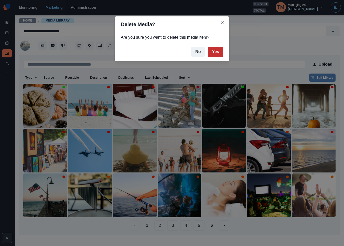
click at [221, 50] on button "Yes" at bounding box center [215, 52] width 15 height 10
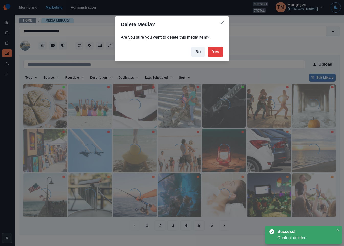
click at [325, 62] on div "Delete Media? Are you sure you want to delete this media item? No Yes" at bounding box center [172, 123] width 344 height 246
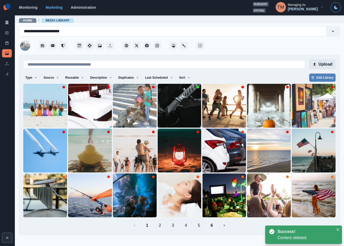
click at [325, 64] on button "Upload" at bounding box center [322, 64] width 26 height 10
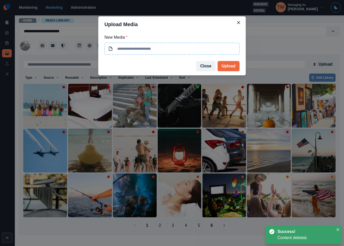
click at [182, 47] on input at bounding box center [171, 49] width 135 height 12
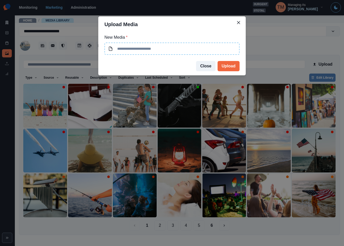
type input "**********"
click at [236, 64] on button "Upload" at bounding box center [229, 66] width 22 height 10
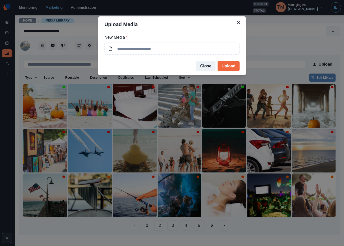
click at [282, 41] on div "Upload Media New Media * Close Upload" at bounding box center [172, 123] width 344 height 246
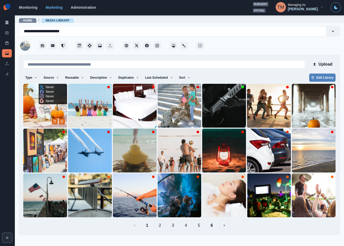
click at [44, 118] on img at bounding box center [45, 106] width 44 height 44
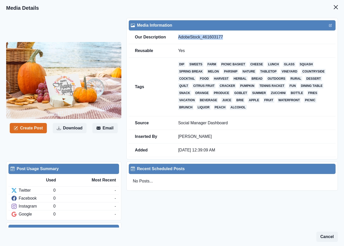
drag, startPoint x: 233, startPoint y: 39, endPoint x: 177, endPoint y: 41, distance: 56.1
click at [177, 41] on td "AdobeStock_461603177" at bounding box center [254, 37] width 164 height 14
copy td "AdobeStock_461603177"
click at [334, 7] on icon "Close" at bounding box center [336, 7] width 4 height 4
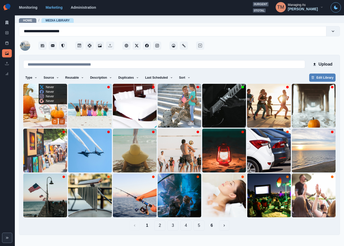
click at [61, 122] on icon "Edit Media" at bounding box center [62, 121] width 2 height 2
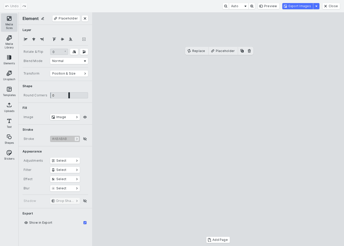
click at [3, 19] on button "Media Sizes" at bounding box center [9, 22] width 16 height 18
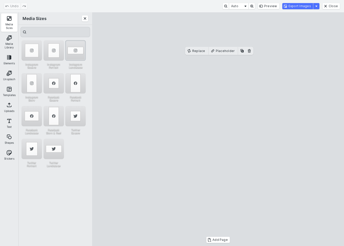
click at [75, 47] on div "Instagram Landscape" at bounding box center [75, 50] width 20 height 20
drag, startPoint x: 232, startPoint y: 135, endPoint x: 232, endPoint y: 143, distance: 8.2
click at [218, 129] on cesdk-canvas "Editor canvas" at bounding box center [218, 129] width 0 height 0
drag, startPoint x: 219, startPoint y: 82, endPoint x: 219, endPoint y: 74, distance: 7.9
click at [218, 129] on cesdk-canvas "Editor canvas" at bounding box center [218, 129] width 0 height 0
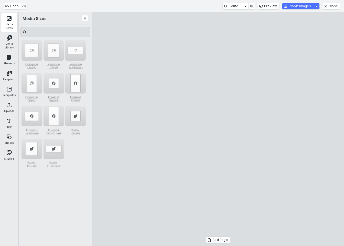
drag, startPoint x: 217, startPoint y: 201, endPoint x: 218, endPoint y: 193, distance: 7.7
click at [218, 129] on cesdk-canvas "Editor canvas" at bounding box center [218, 129] width 0 height 0
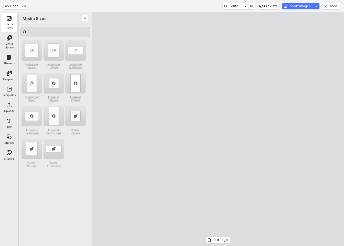
click at [218, 129] on cesdk-canvas "Editor canvas" at bounding box center [218, 129] width 0 height 0
click at [303, 6] on button "Export Images" at bounding box center [297, 6] width 31 height 6
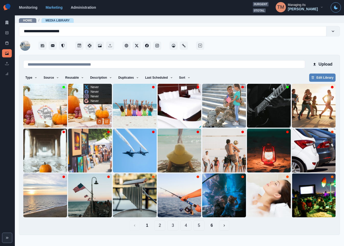
click at [98, 122] on button "Delete Media" at bounding box center [100, 121] width 6 height 6
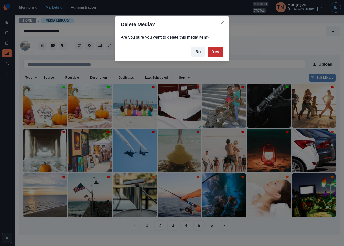
click at [216, 54] on button "Yes" at bounding box center [215, 52] width 15 height 10
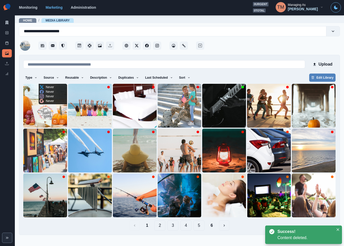
click at [42, 108] on img at bounding box center [45, 106] width 44 height 44
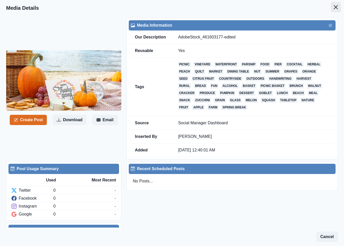
click at [331, 9] on button "Close" at bounding box center [336, 7] width 10 height 10
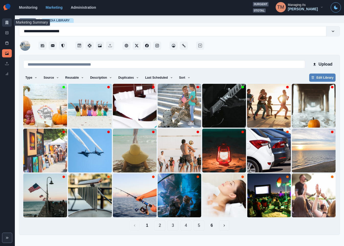
click at [6, 23] on icon at bounding box center [7, 23] width 3 height 4
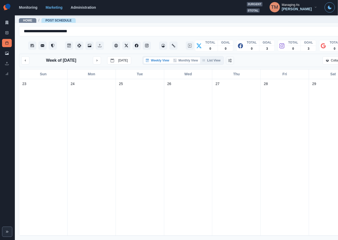
click at [194, 58] on button "Monthly View" at bounding box center [186, 60] width 29 height 6
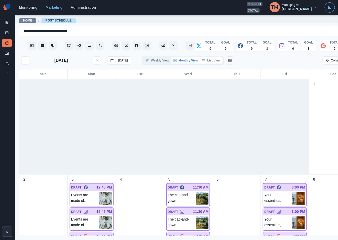
click at [212, 59] on button "List View" at bounding box center [211, 60] width 23 height 6
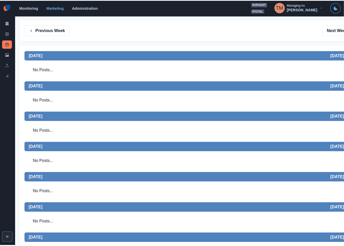
scroll to position [99, 0]
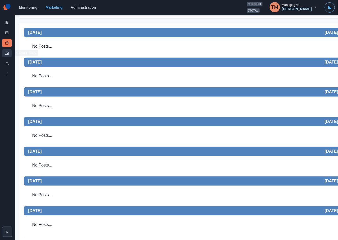
click at [4, 52] on link "Media Library" at bounding box center [7, 53] width 10 height 8
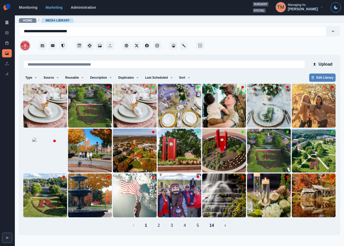
click at [157, 226] on button "2" at bounding box center [158, 225] width 11 height 10
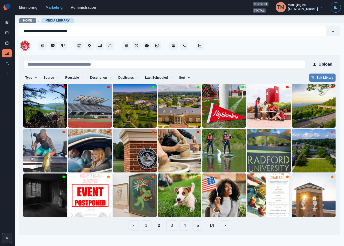
click at [145, 226] on button "1" at bounding box center [146, 225] width 11 height 10
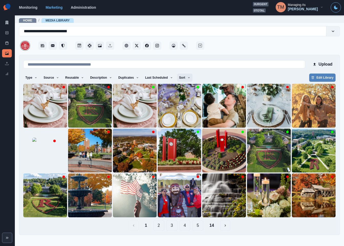
click at [180, 78] on button "Sort" at bounding box center [184, 78] width 15 height 8
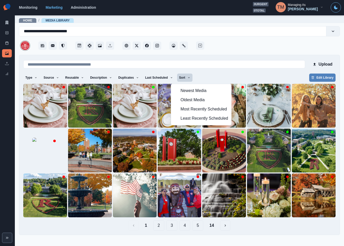
click at [243, 75] on div "Type Any Image Video Source Any Upload Social Manager Found: Instagram Found: G…" at bounding box center [179, 78] width 312 height 9
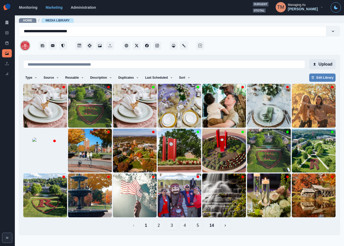
click at [327, 64] on button "Upload" at bounding box center [322, 64] width 26 height 10
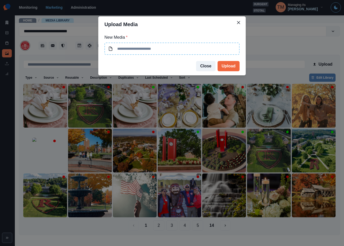
click at [186, 49] on input at bounding box center [171, 49] width 135 height 12
click at [222, 48] on input at bounding box center [171, 49] width 135 height 12
click at [218, 49] on input at bounding box center [171, 49] width 135 height 12
click at [197, 49] on input at bounding box center [171, 49] width 135 height 12
type input "**********"
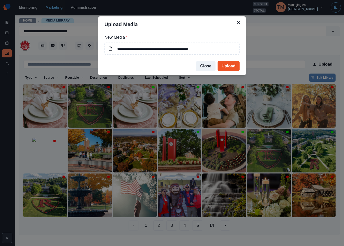
drag, startPoint x: 232, startPoint y: 65, endPoint x: 229, endPoint y: 64, distance: 3.2
click at [231, 65] on button "Upload" at bounding box center [229, 66] width 22 height 10
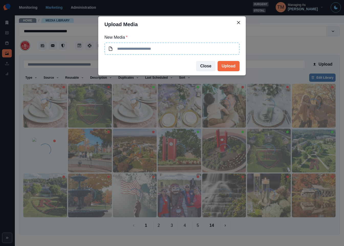
drag, startPoint x: 199, startPoint y: 50, endPoint x: 110, endPoint y: 49, distance: 88.9
click at [110, 49] on input at bounding box center [171, 49] width 135 height 12
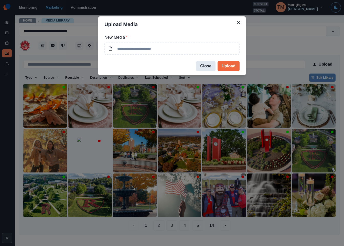
click at [208, 65] on button "Close" at bounding box center [205, 66] width 19 height 10
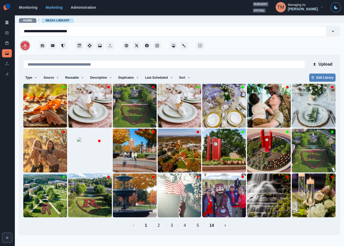
click at [298, 75] on div "Type Any Image Video Source Any Upload Social Manager Found: Instagram Found: G…" at bounding box center [179, 78] width 312 height 9
click at [63, 122] on icon "Edit Media" at bounding box center [61, 121] width 3 height 3
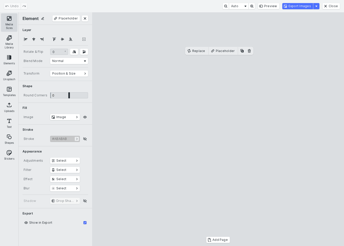
click at [9, 18] on button "Media Sizes" at bounding box center [9, 22] width 16 height 18
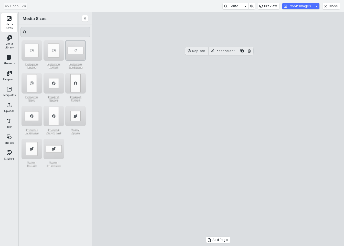
click at [69, 47] on div "Instagram Landscape" at bounding box center [75, 50] width 20 height 20
click at [38, 52] on div "Instagram Square" at bounding box center [32, 50] width 20 height 20
click at [58, 50] on div "Instagram Portrait" at bounding box center [54, 50] width 20 height 20
click at [75, 50] on div "Instagram Landscape" at bounding box center [75, 50] width 20 height 20
click at [218, 129] on cesdk-canvas "Editor canvas" at bounding box center [218, 129] width 0 height 0
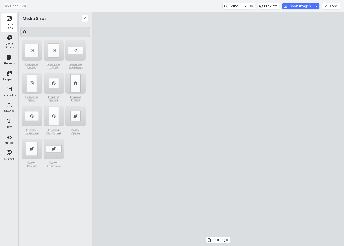
drag, startPoint x: 242, startPoint y: 155, endPoint x: 241, endPoint y: 149, distance: 5.9
click at [218, 129] on cesdk-canvas "Editor canvas" at bounding box center [218, 129] width 0 height 0
drag, startPoint x: 220, startPoint y: 189, endPoint x: 220, endPoint y: 195, distance: 6.4
click at [218, 129] on cesdk-canvas "Editor canvas" at bounding box center [218, 129] width 0 height 0
drag, startPoint x: 218, startPoint y: 69, endPoint x: 218, endPoint y: 74, distance: 4.9
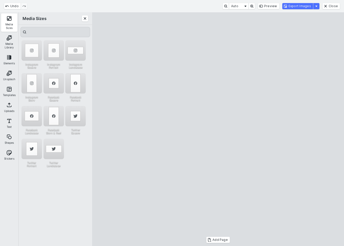
click at [218, 129] on cesdk-canvas "Editor canvas" at bounding box center [218, 129] width 0 height 0
click at [302, 7] on button "Export Images" at bounding box center [297, 6] width 31 height 6
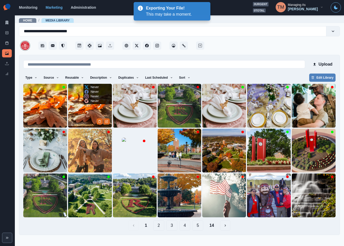
click at [95, 121] on img at bounding box center [90, 106] width 44 height 44
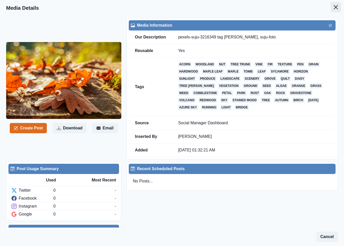
click at [334, 7] on icon "Close" at bounding box center [336, 7] width 4 height 4
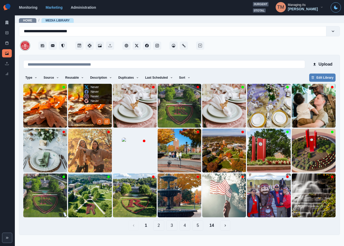
click at [99, 123] on icon "Delete Media" at bounding box center [99, 121] width 3 height 3
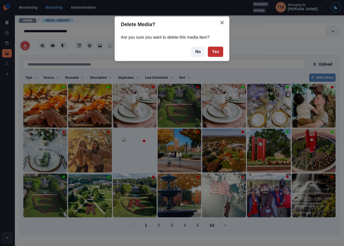
click at [217, 51] on button "Yes" at bounding box center [215, 52] width 15 height 10
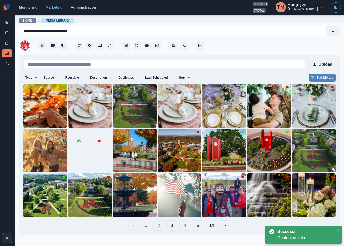
click at [259, 74] on div "Type Any Image Video Source Any Upload Social Manager Found: Instagram Found: G…" at bounding box center [179, 78] width 312 height 9
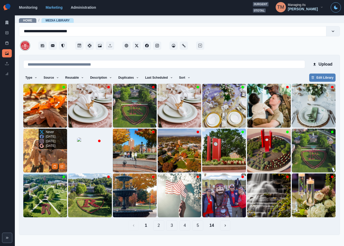
click at [31, 162] on img at bounding box center [45, 151] width 44 height 44
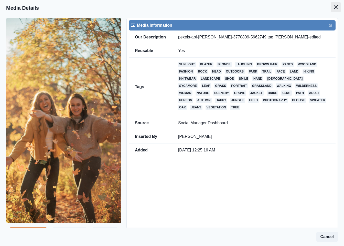
click at [334, 8] on icon "Close" at bounding box center [336, 7] width 4 height 4
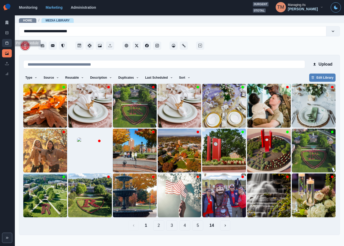
click at [5, 43] on link "Post Schedule" at bounding box center [7, 43] width 10 height 8
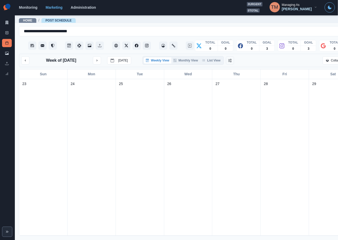
drag, startPoint x: 212, startPoint y: 63, endPoint x: 158, endPoint y: 63, distance: 54.3
click at [158, 63] on div "Weekly View Monthly View List View" at bounding box center [183, 60] width 79 height 6
click at [210, 61] on button "List View" at bounding box center [211, 60] width 23 height 6
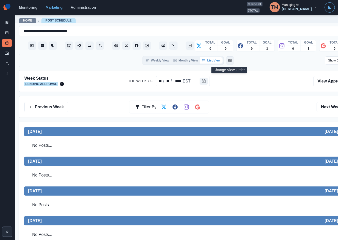
click at [228, 60] on icon "Change View Order" at bounding box center [230, 60] width 4 height 3
click at [238, 59] on icon "Change View Order" at bounding box center [238, 61] width 4 height 4
click at [159, 59] on button "List View" at bounding box center [155, 60] width 23 height 6
click at [230, 59] on icon "Change View Order" at bounding box center [230, 61] width 4 height 4
click at [255, 62] on div "Show Client View" at bounding box center [299, 60] width 111 height 8
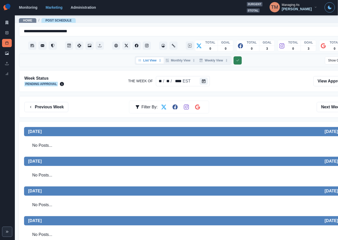
click at [250, 83] on div at bounding box center [188, 81] width 241 height 11
click at [239, 62] on button "Change View Order" at bounding box center [238, 60] width 8 height 8
click at [8, 55] on icon at bounding box center [7, 53] width 4 height 3
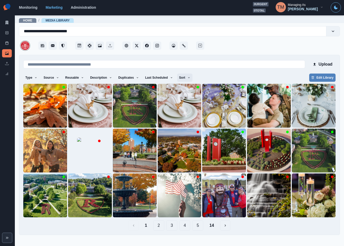
click at [187, 77] on icon "button" at bounding box center [188, 77] width 3 height 3
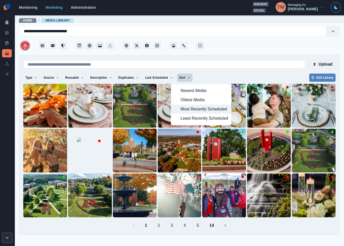
click at [189, 110] on span "Most Recently Scheduled" at bounding box center [205, 109] width 48 height 6
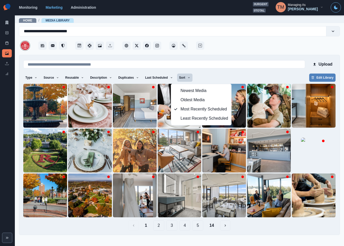
click at [223, 75] on div "Type Any Image Video Source Any Upload Social Manager Found: Instagram Found: G…" at bounding box center [179, 78] width 312 height 9
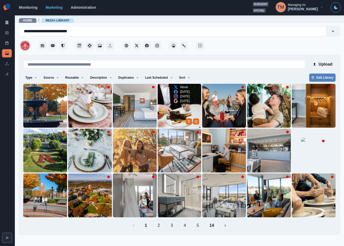
click at [175, 109] on img at bounding box center [180, 106] width 44 height 44
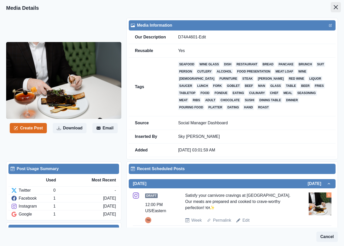
click at [334, 8] on icon "Close" at bounding box center [336, 7] width 4 height 4
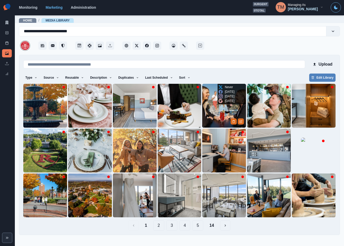
click at [215, 108] on img at bounding box center [224, 106] width 44 height 44
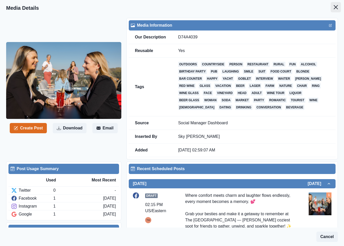
click at [331, 9] on button "Close" at bounding box center [336, 7] width 10 height 10
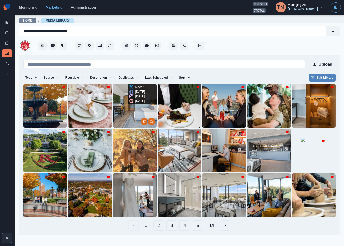
click at [128, 112] on img at bounding box center [135, 106] width 44 height 44
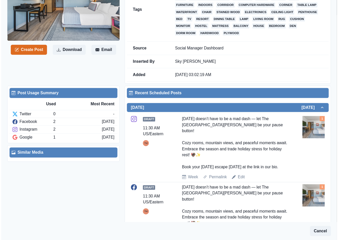
scroll to position [115, 0]
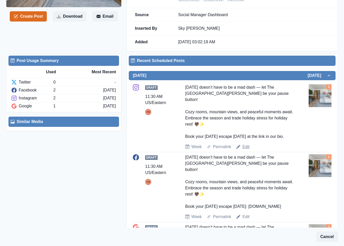
click at [245, 148] on link "Edit" at bounding box center [246, 147] width 7 height 6
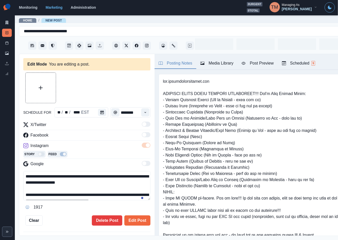
type input "********"
type textarea "**********"
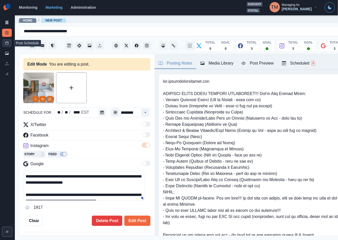
click at [5, 43] on icon at bounding box center [7, 43] width 4 height 4
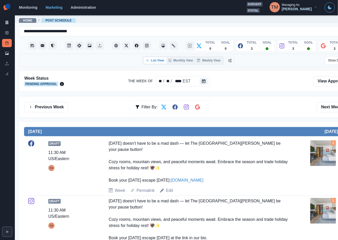
click at [277, 115] on div "Previous Week Filter By: Next Week" at bounding box center [188, 107] width 339 height 22
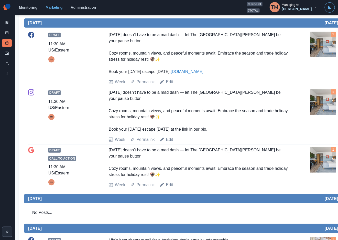
scroll to position [77, 0]
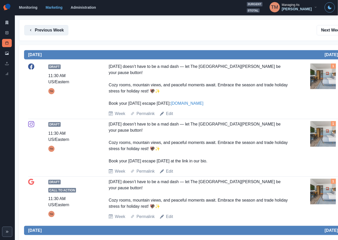
click at [53, 32] on button "Previous Week" at bounding box center [46, 30] width 44 height 10
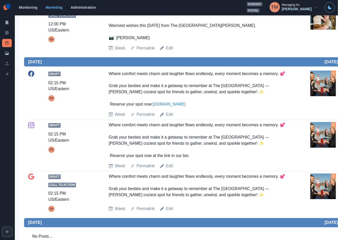
scroll to position [230, 0]
